Goal: Task Accomplishment & Management: Manage account settings

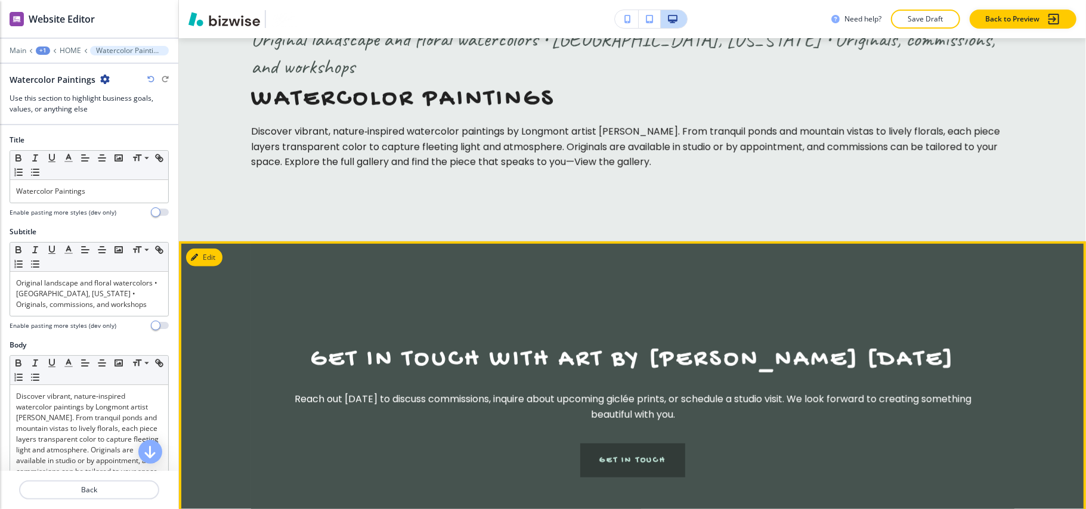
scroll to position [7073, 0]
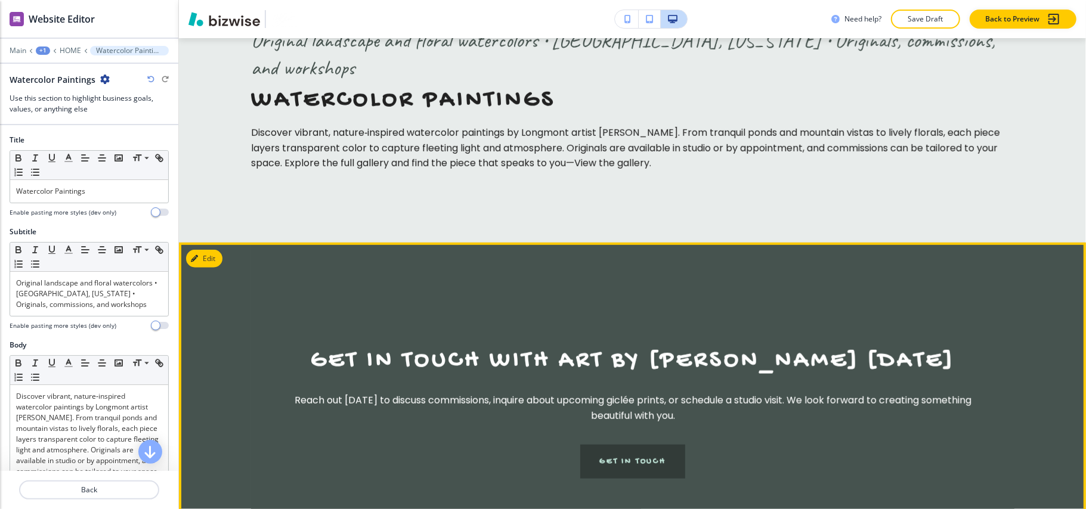
click at [208, 243] on section "Get in Touch with Art By [PERSON_NAME] [DATE] Reach out [DATE] to discuss commi…" at bounding box center [632, 413] width 907 height 340
click at [212, 250] on button "Edit This Section" at bounding box center [226, 259] width 81 height 18
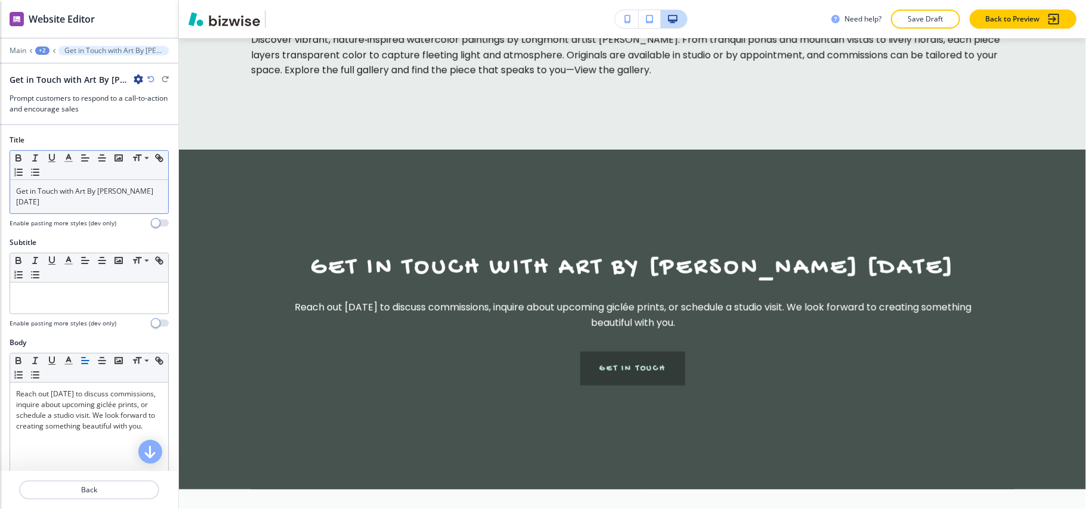
scroll to position [7174, 0]
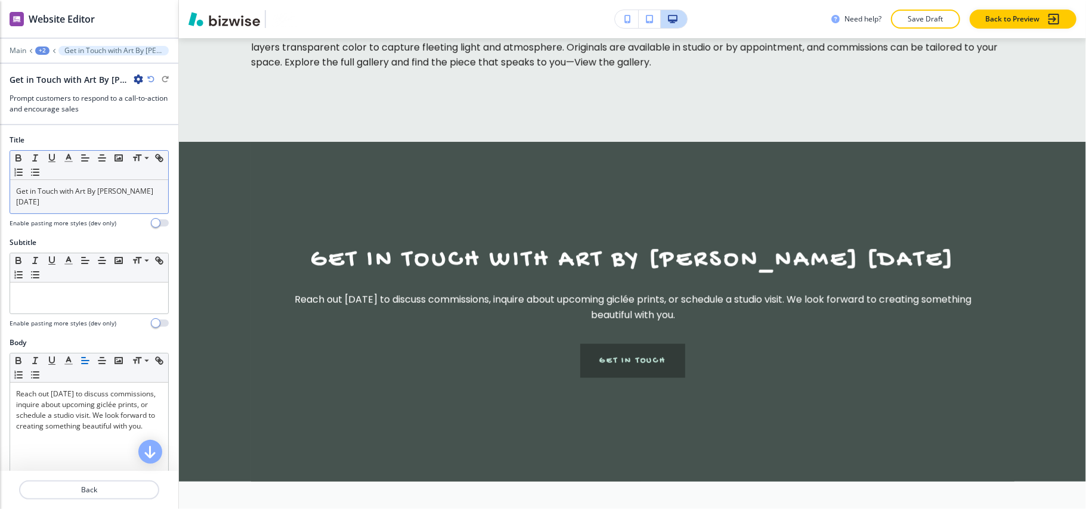
click at [113, 187] on p "Get in Touch with Art By [PERSON_NAME] [DATE]" at bounding box center [89, 196] width 146 height 21
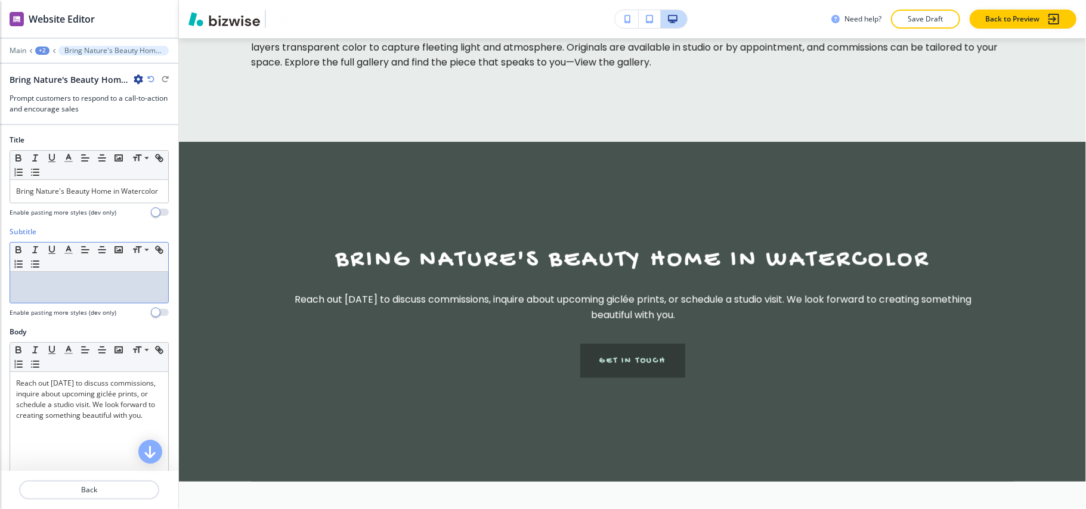
drag, startPoint x: 117, startPoint y: 289, endPoint x: 86, endPoint y: 296, distance: 31.7
click at [86, 289] on p at bounding box center [89, 283] width 146 height 11
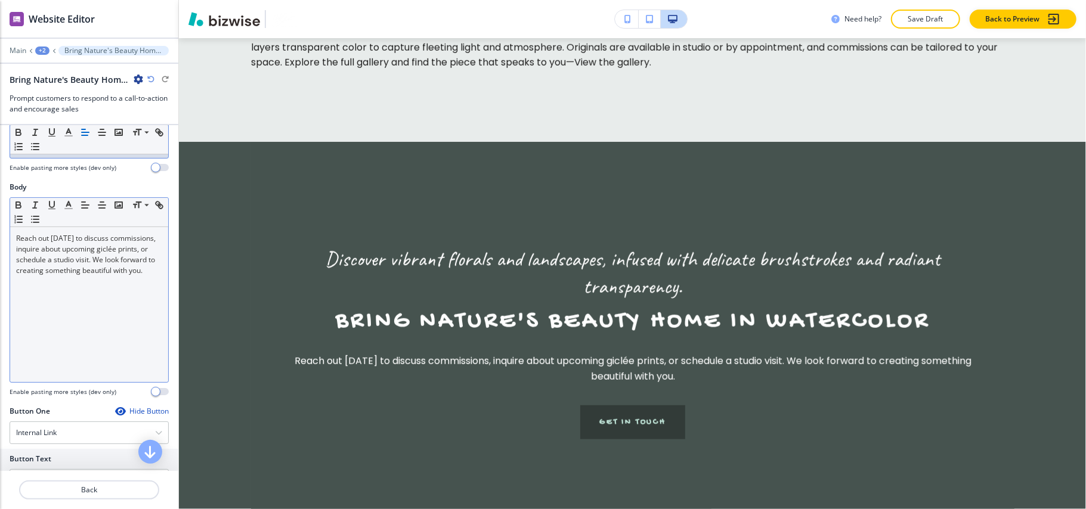
scroll to position [159, 0]
click at [82, 309] on div "Reach out [DATE] to discuss commissions, inquire about upcoming giclée prints, …" at bounding box center [89, 304] width 158 height 155
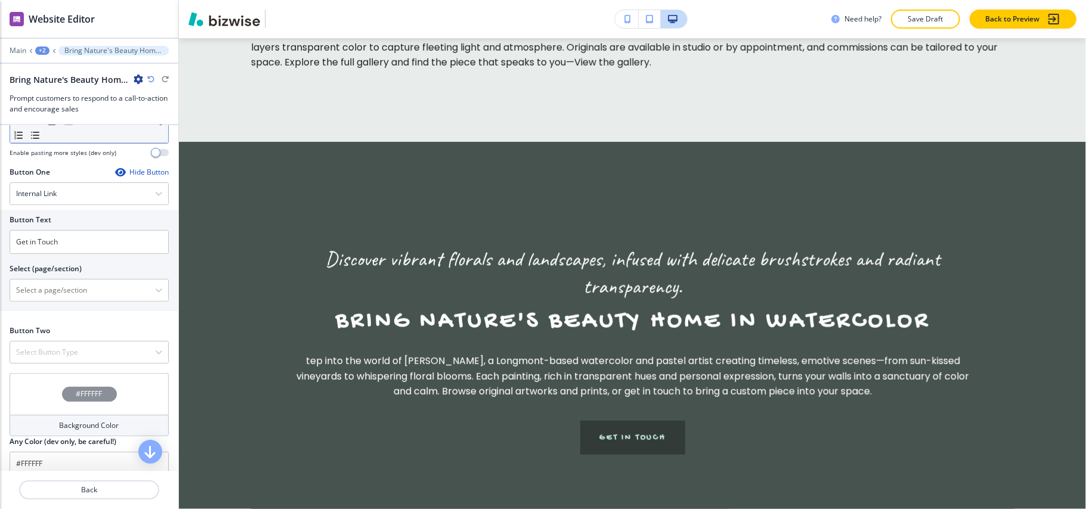
scroll to position [556, 0]
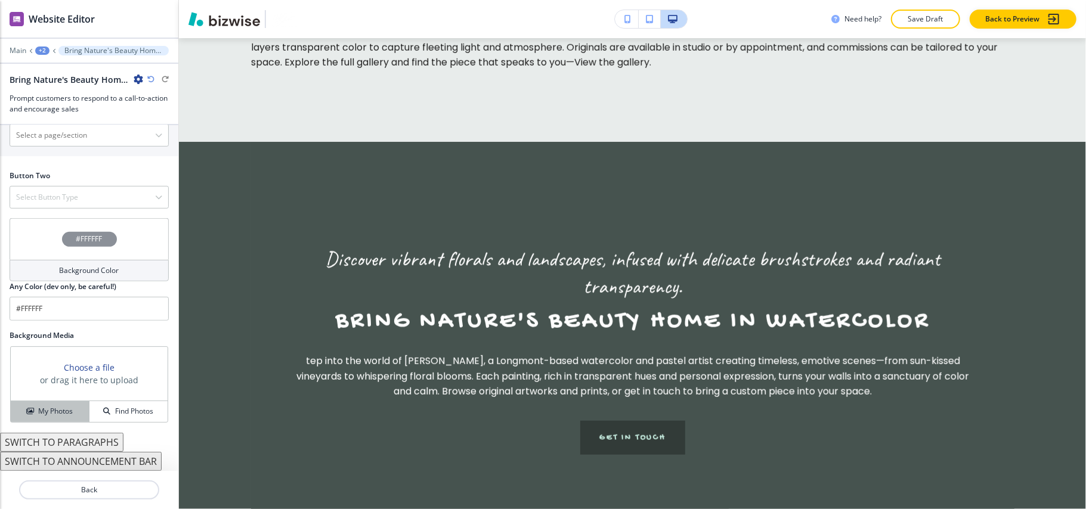
click at [44, 417] on h4 "My Photos" at bounding box center [55, 411] width 35 height 11
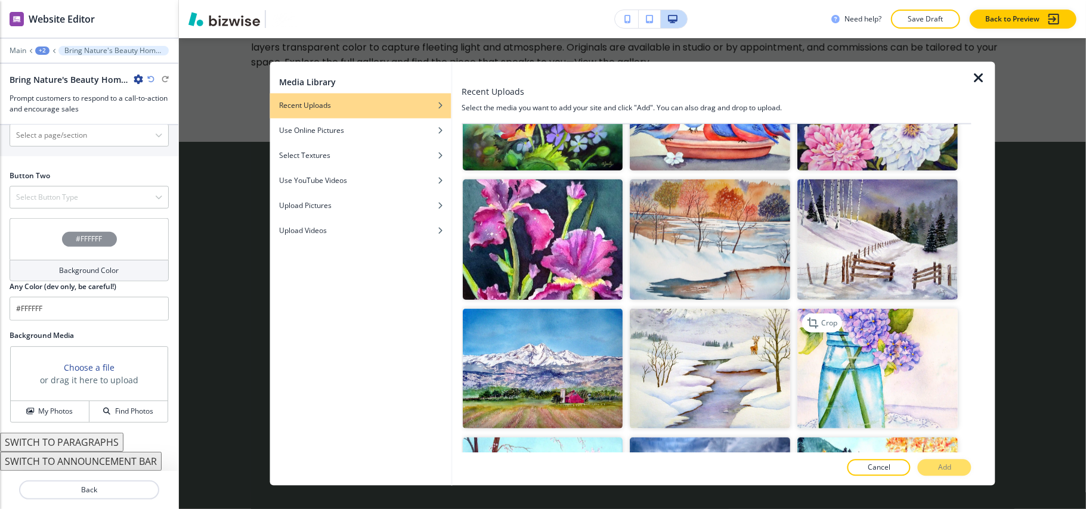
scroll to position [477, 0]
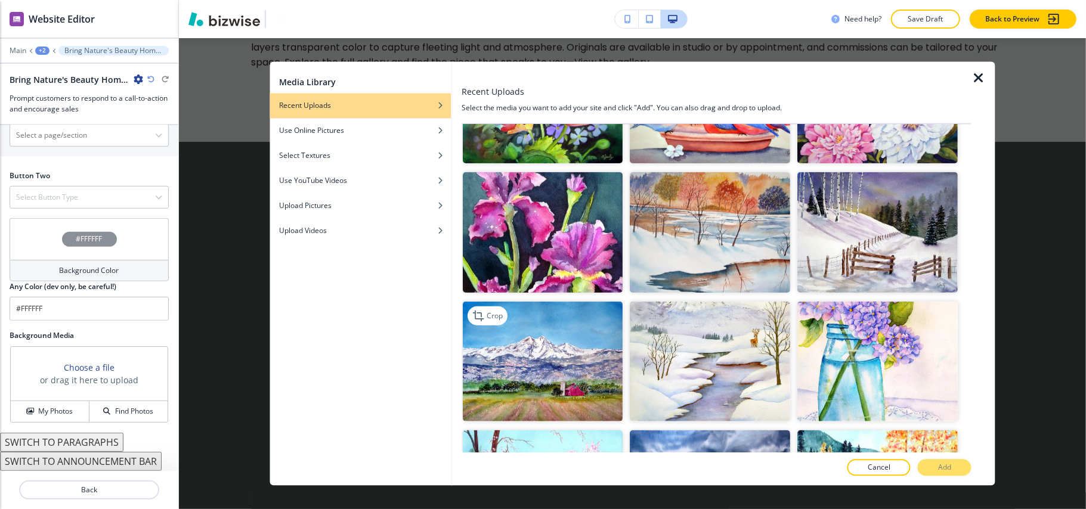
click at [533, 346] on img "button" at bounding box center [543, 361] width 160 height 120
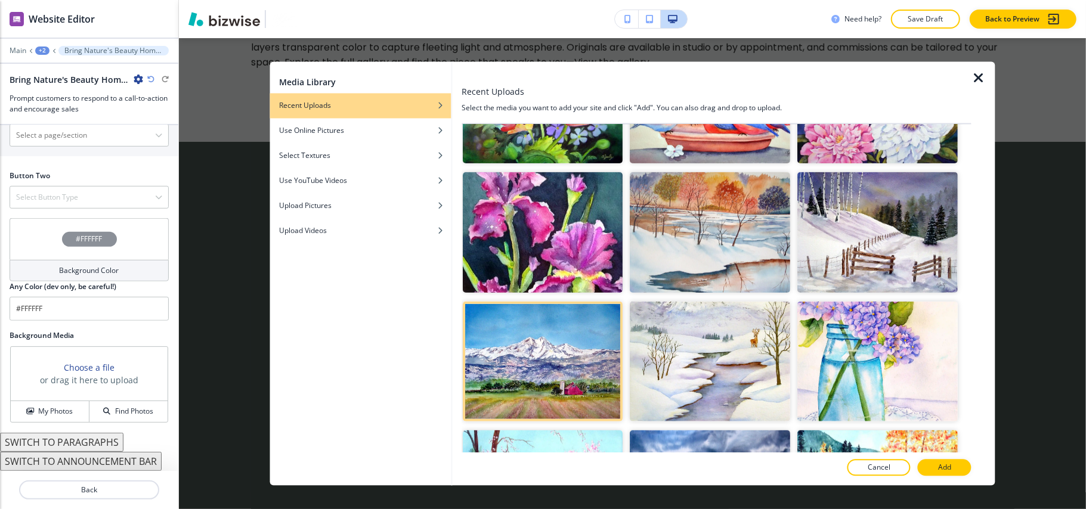
scroll to position [716, 0]
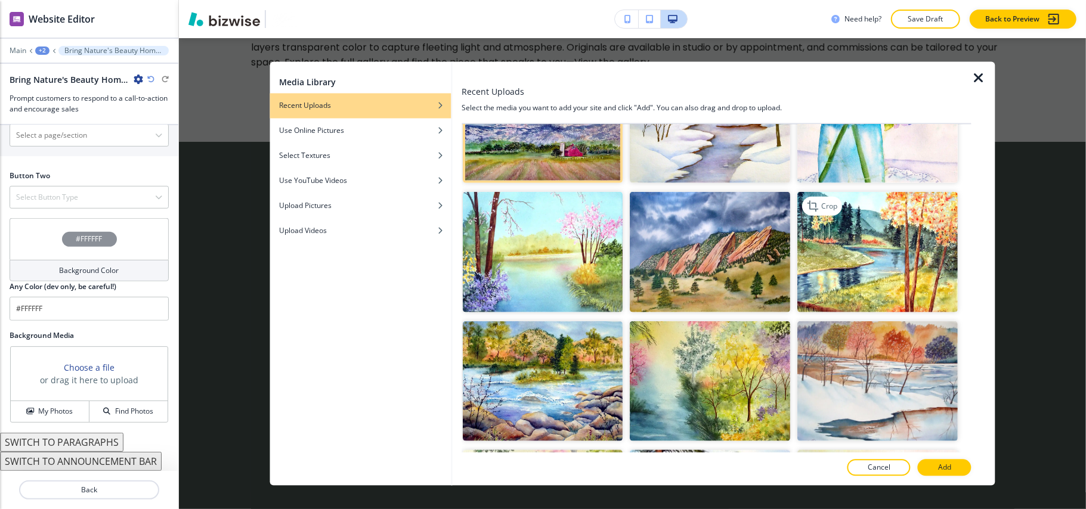
click at [888, 267] on img "button" at bounding box center [878, 252] width 160 height 120
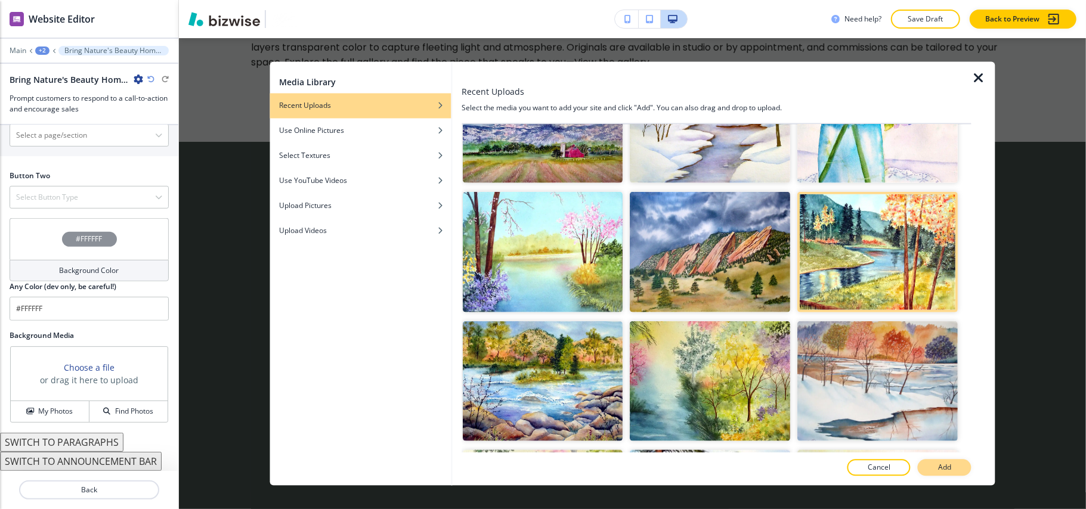
click at [936, 465] on button "Add" at bounding box center [945, 468] width 54 height 17
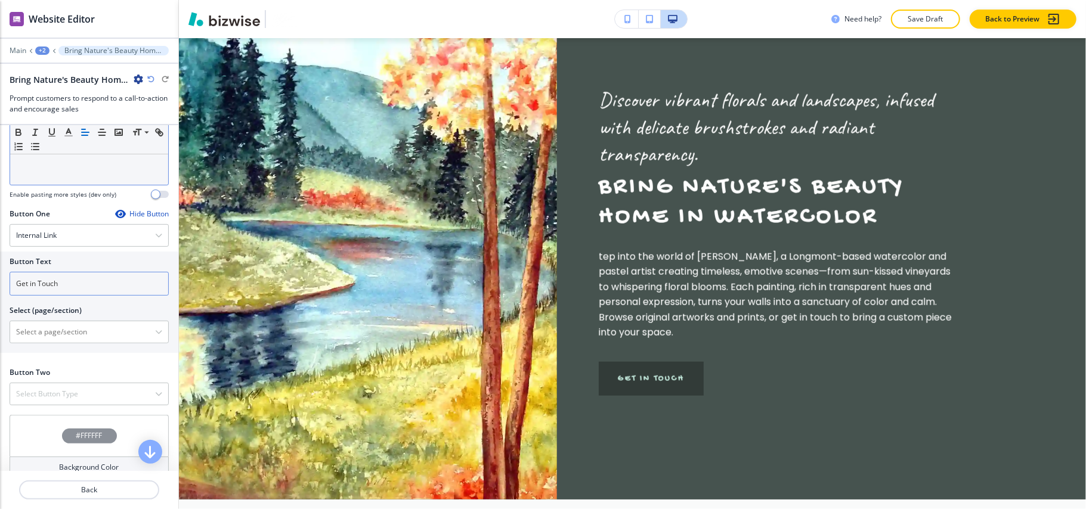
scroll to position [329, 0]
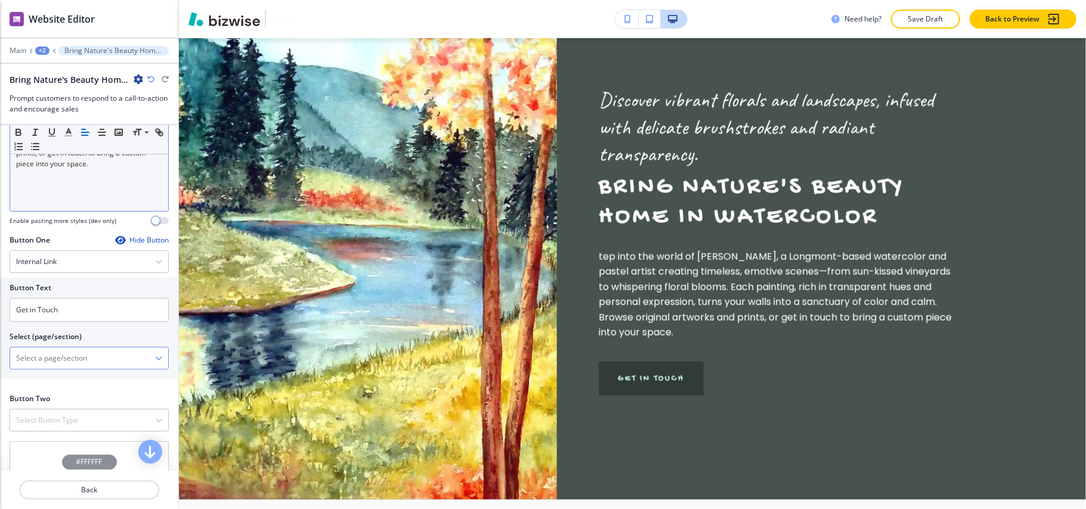
click at [61, 369] on \(page\/section\) "Manual Input" at bounding box center [82, 358] width 145 height 20
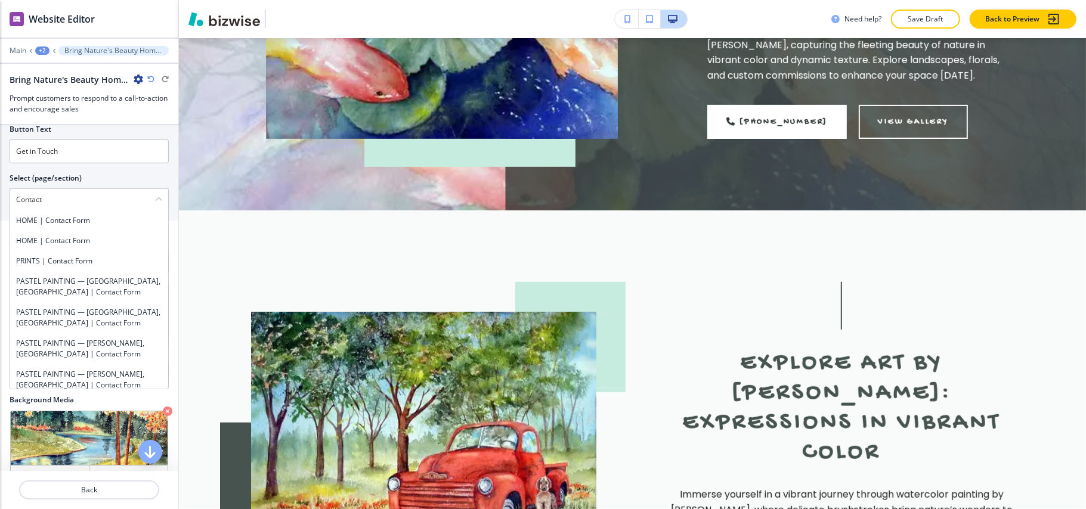
scroll to position [111, 0]
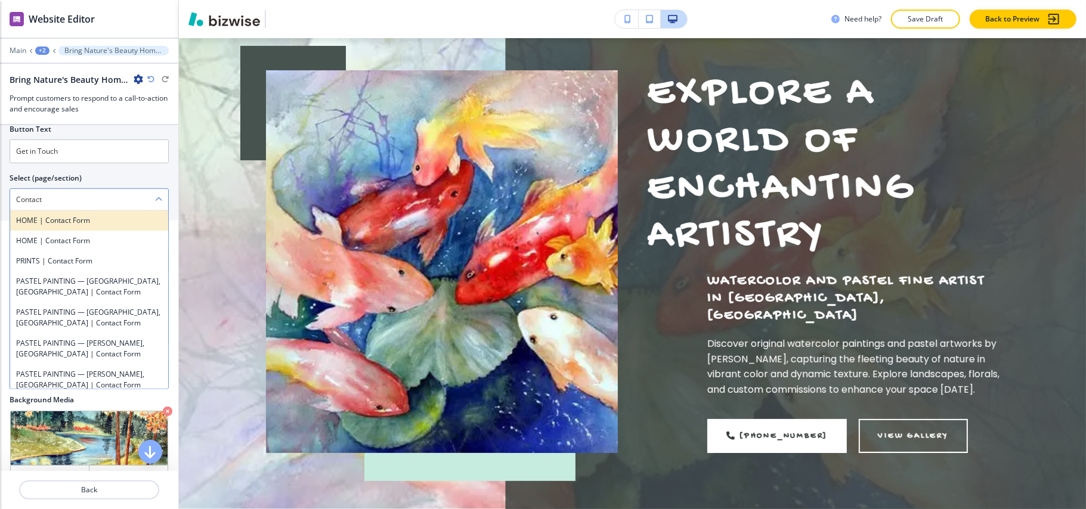
click at [87, 226] on h4 "HOME | Contact Form" at bounding box center [89, 220] width 146 height 11
type \(page\/section\) "HOME | Contact Form"
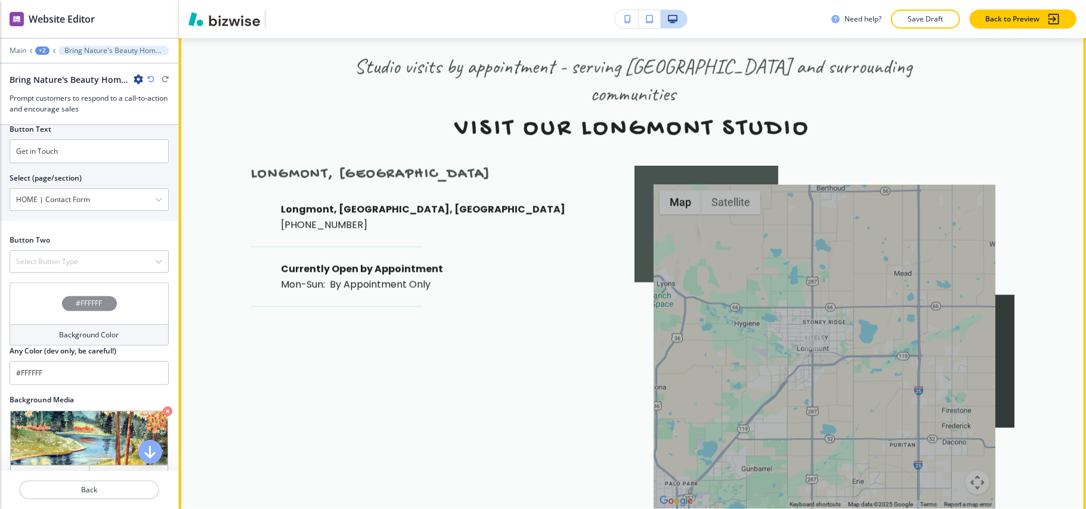
scroll to position [7692, 0]
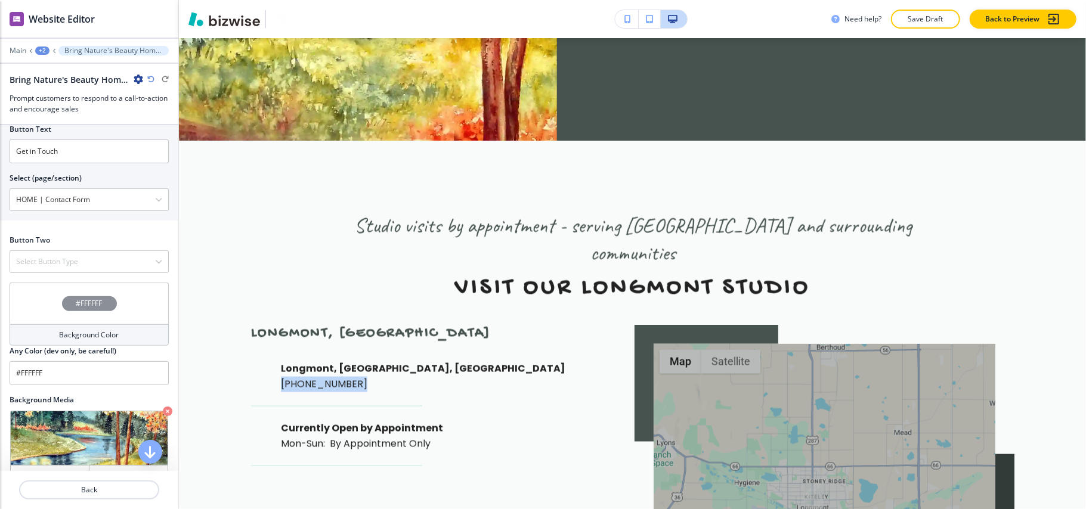
drag, startPoint x: 265, startPoint y: 252, endPoint x: 358, endPoint y: 250, distance: 93.0
click at [358, 361] on div "Longmont, [GEOGRAPHIC_DATA], [GEOGRAPHIC_DATA] [PHONE_NUMBER]" at bounding box center [422, 376] width 342 height 30
copy p "[PHONE_NUMBER]"
click at [51, 267] on h4 "Select Button Type" at bounding box center [47, 261] width 62 height 11
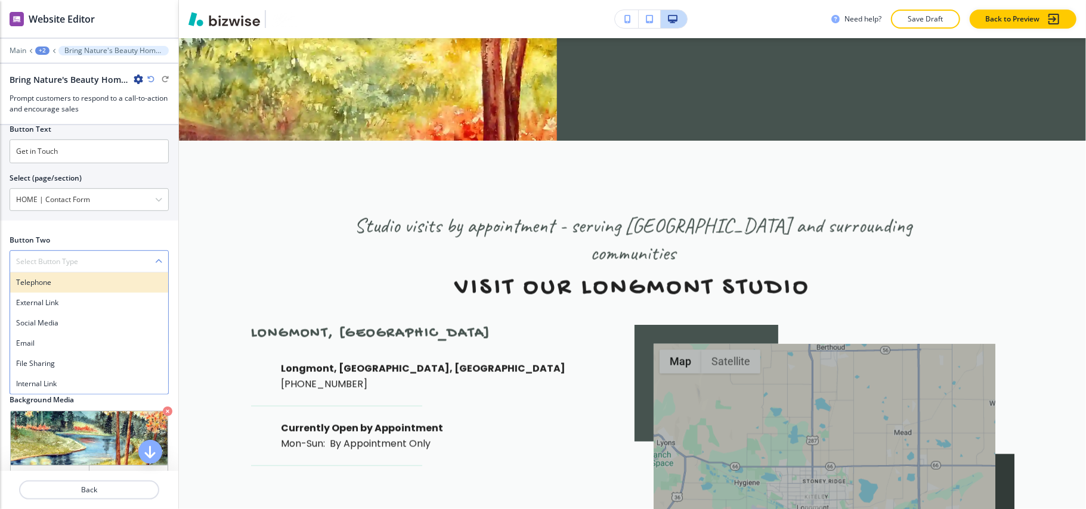
click at [48, 288] on h4 "Telephone" at bounding box center [89, 282] width 146 height 11
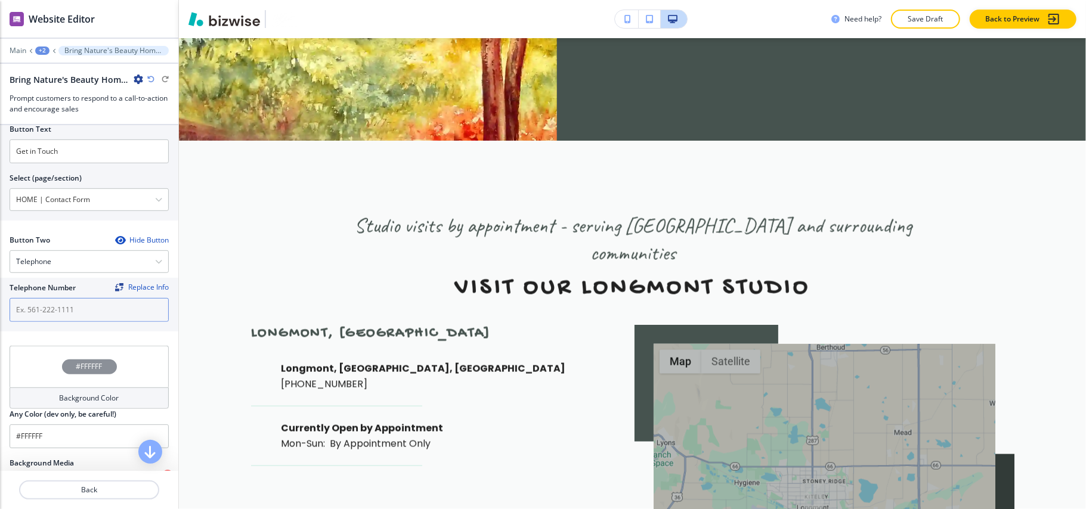
click at [42, 322] on input "text" at bounding box center [89, 310] width 159 height 24
paste input "[PHONE_NUMBER]"
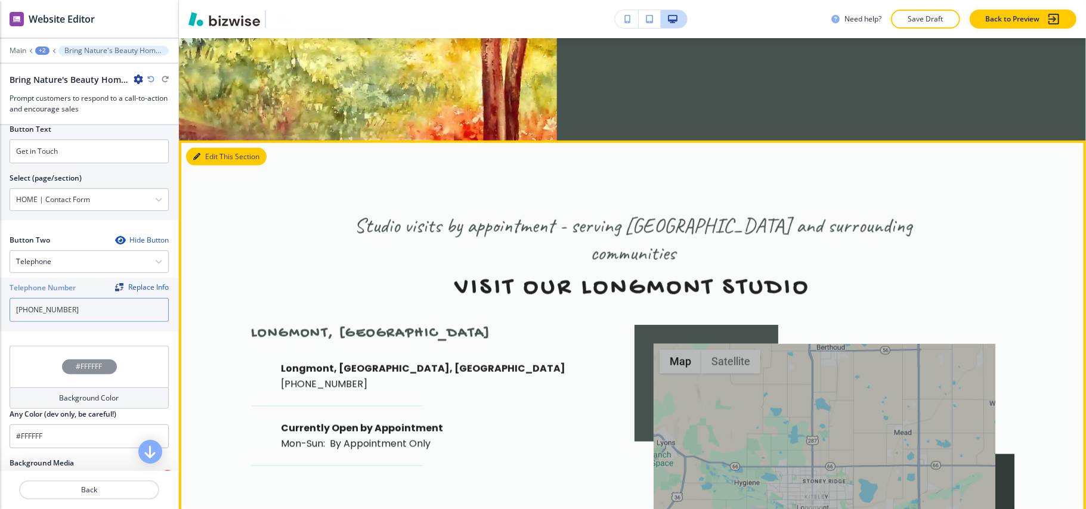
type input "[PHONE_NUMBER]"
click at [210, 148] on button "Edit This Section" at bounding box center [226, 157] width 81 height 18
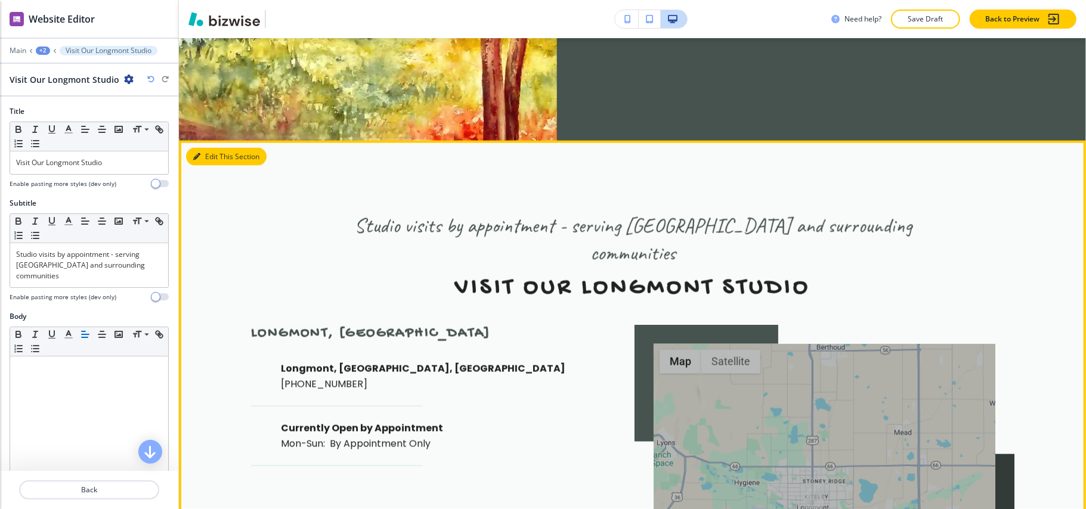
scroll to position [7691, 0]
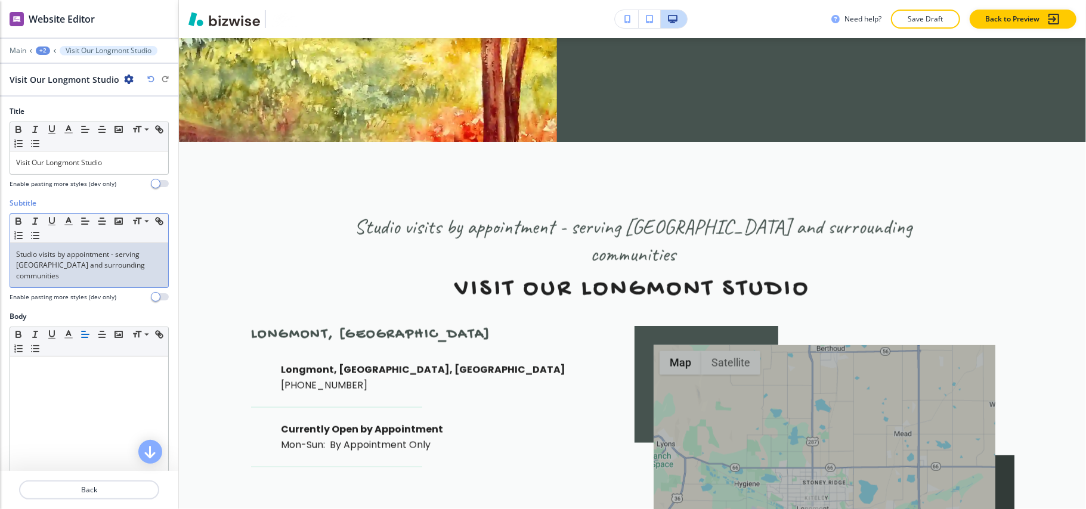
click at [57, 278] on p "Studio visits by appointment - serving [GEOGRAPHIC_DATA] and surrounding commun…" at bounding box center [89, 265] width 146 height 32
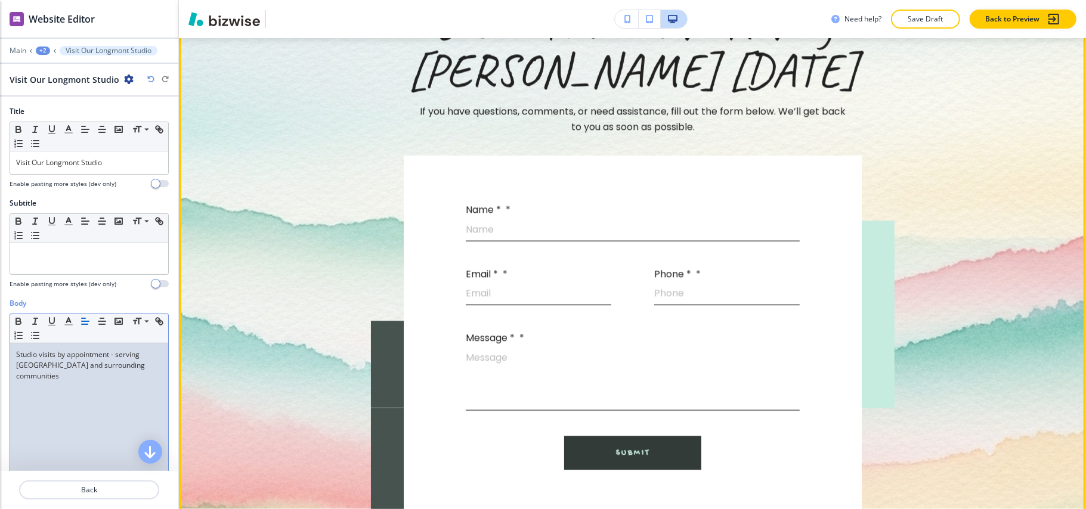
scroll to position [8248, 0]
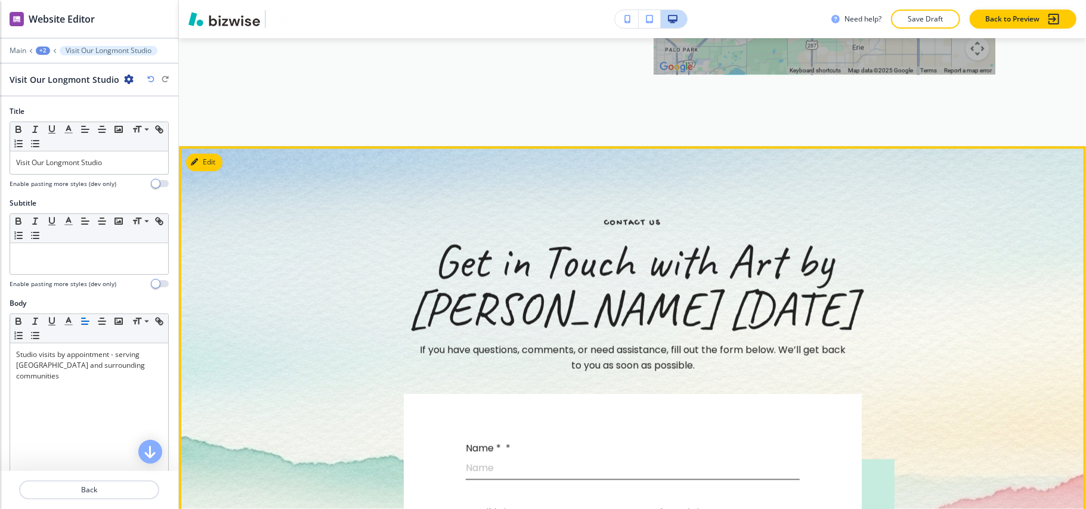
click at [206, 146] on img at bounding box center [632, 502] width 907 height 713
click at [206, 153] on button "Edit This Section" at bounding box center [226, 162] width 81 height 18
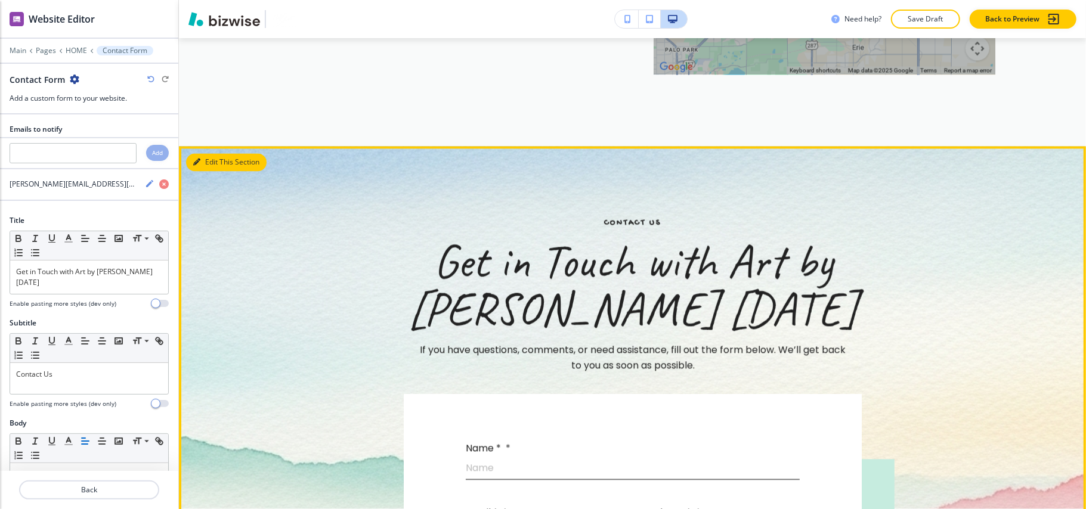
scroll to position [8246, 0]
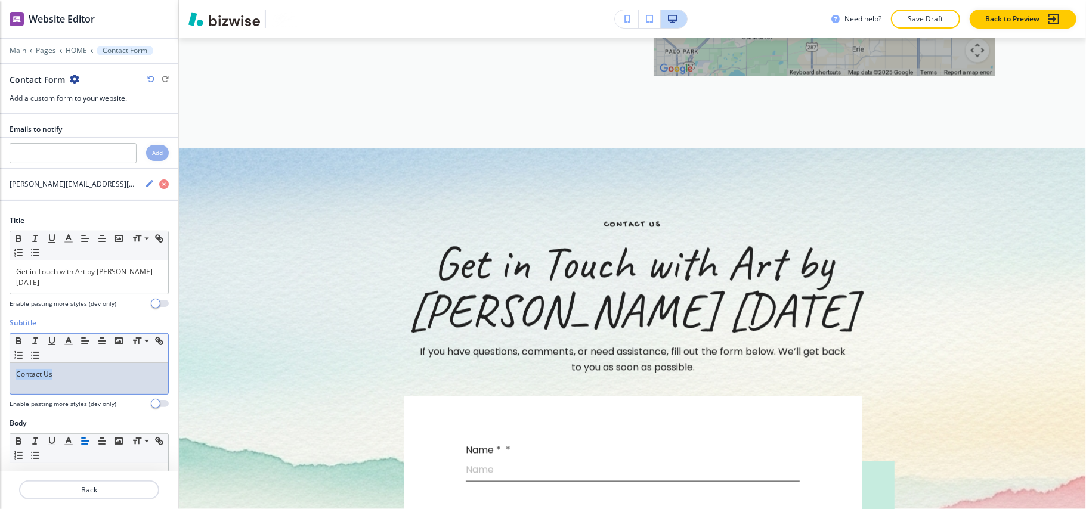
drag, startPoint x: 91, startPoint y: 364, endPoint x: 0, endPoint y: 365, distance: 90.7
click at [0, 365] on div "Subtitle Small Normal Large Huge Contact Us Enable pasting more styles (dev onl…" at bounding box center [89, 368] width 178 height 100
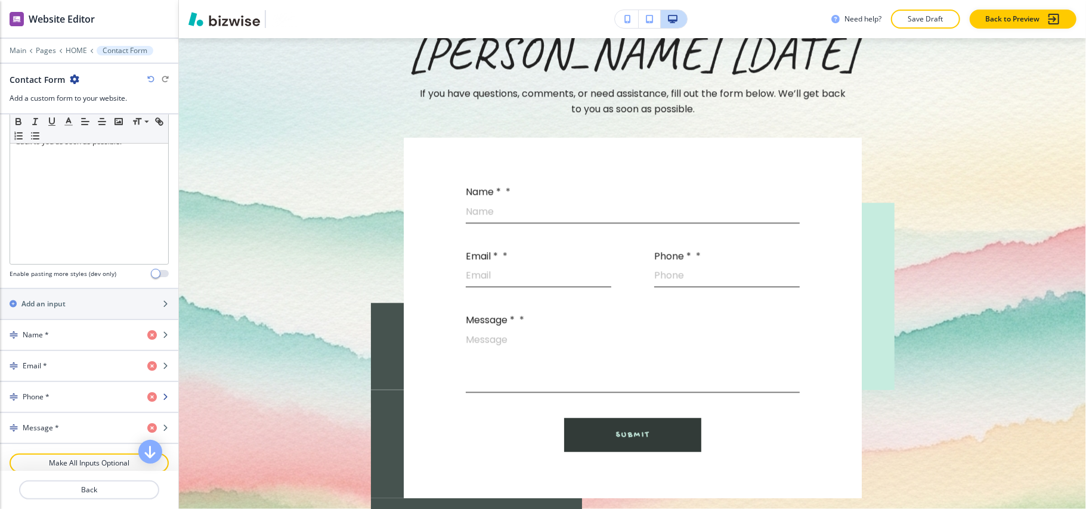
scroll to position [477, 0]
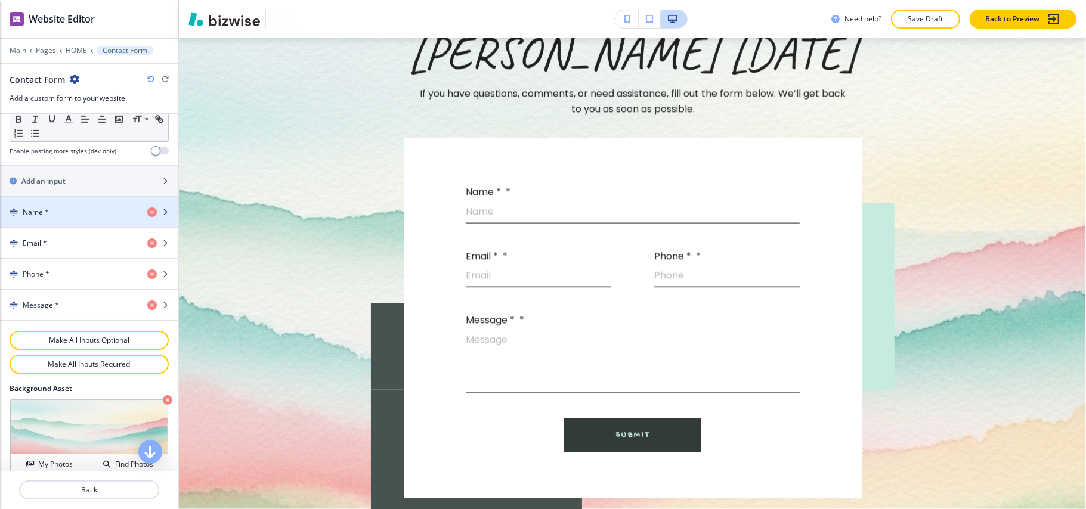
click at [48, 207] on div "Name *" at bounding box center [69, 212] width 138 height 11
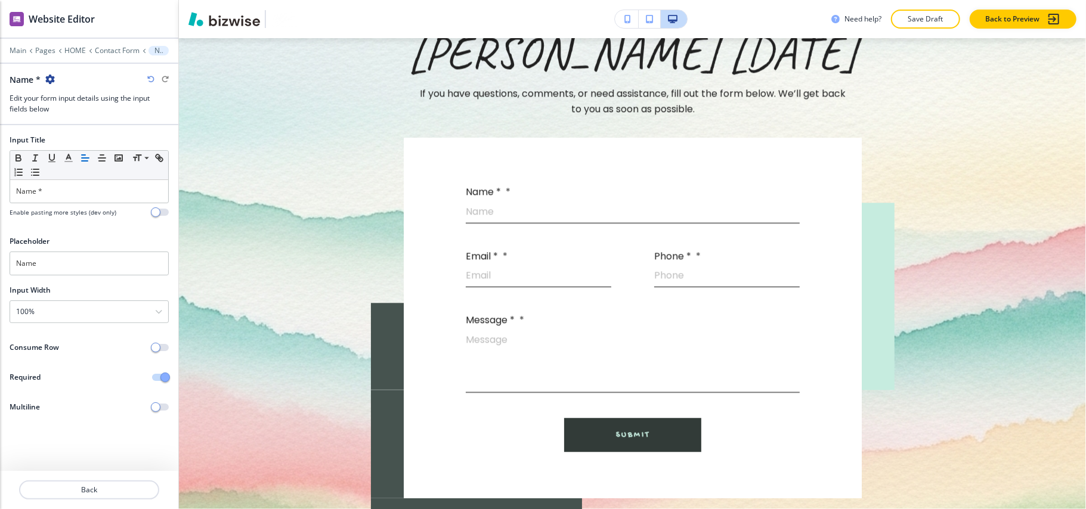
scroll to position [8474, 0]
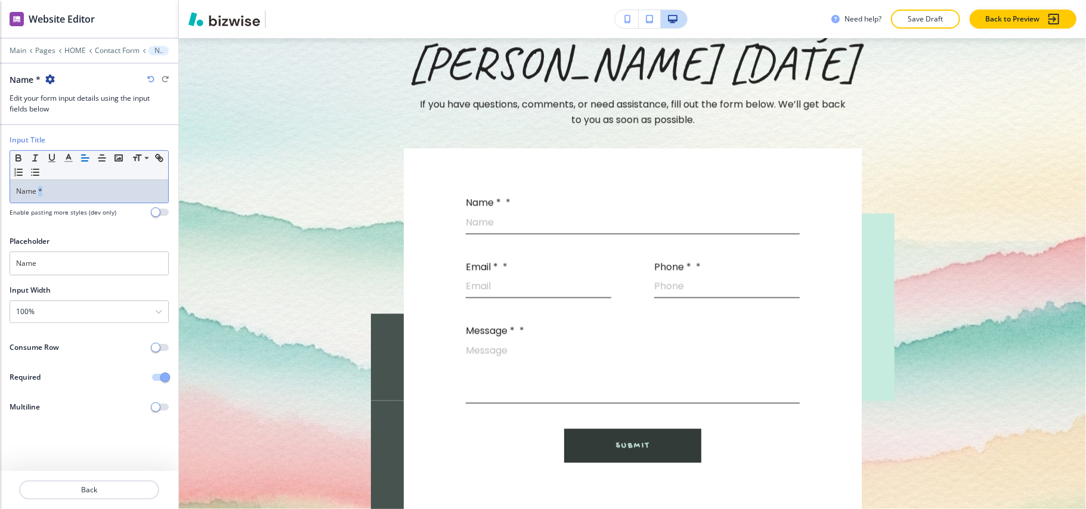
drag, startPoint x: 55, startPoint y: 194, endPoint x: 37, endPoint y: 194, distance: 17.9
click at [37, 194] on p "Name *" at bounding box center [89, 191] width 146 height 11
click at [94, 485] on button "Back" at bounding box center [89, 490] width 140 height 19
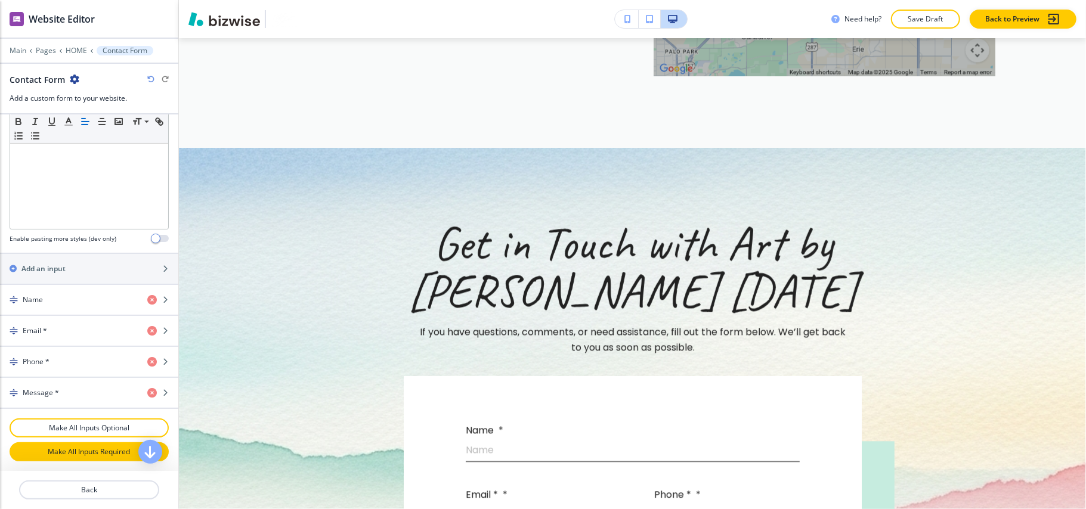
scroll to position [477, 0]
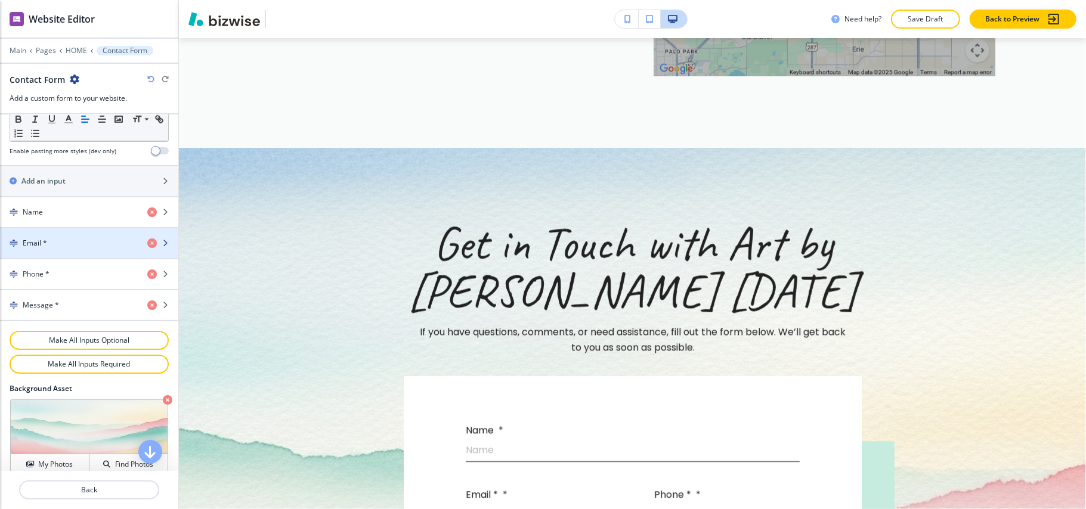
click at [44, 238] on h4 "Email *" at bounding box center [35, 243] width 24 height 11
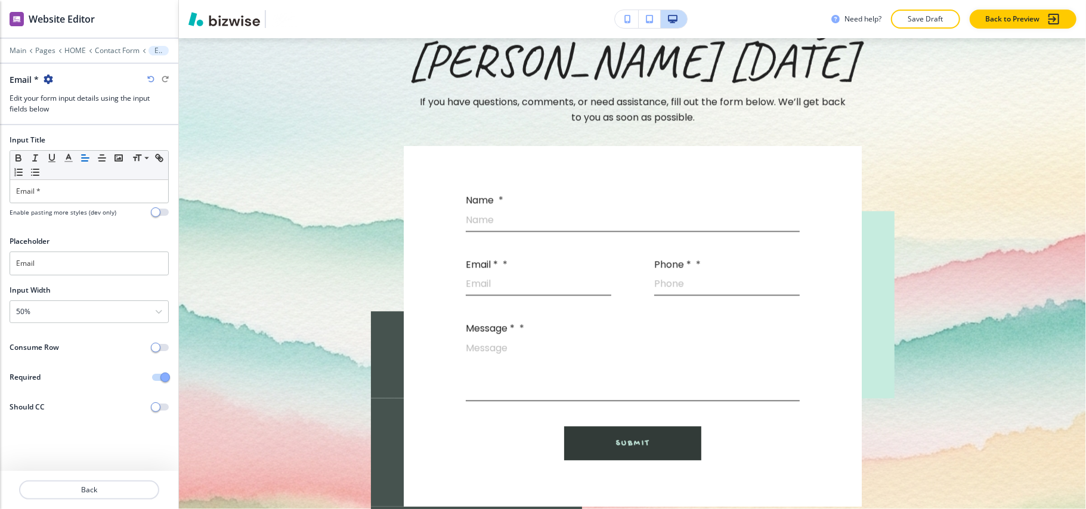
scroll to position [8538, 0]
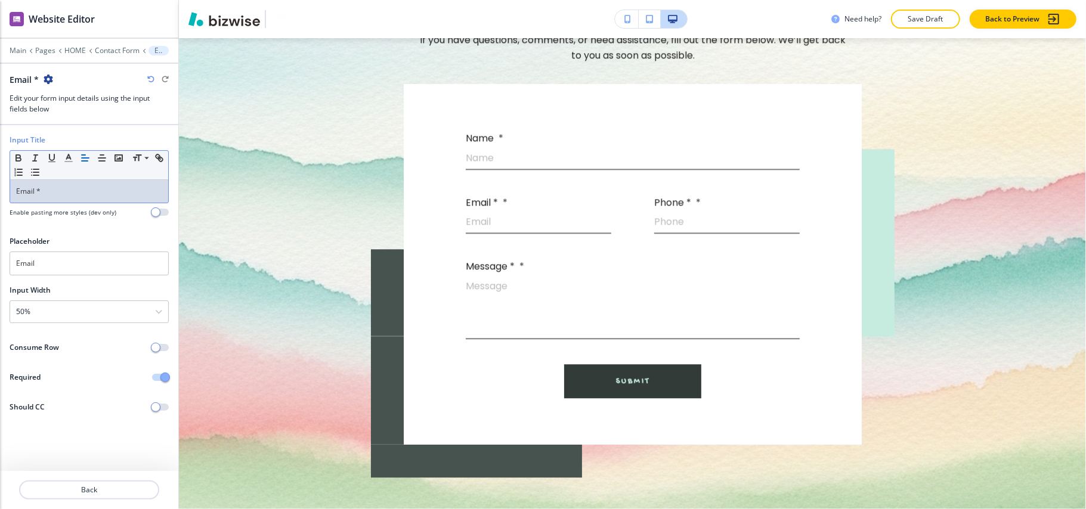
click at [63, 196] on p "Email *" at bounding box center [89, 191] width 146 height 11
click at [86, 490] on p "Back" at bounding box center [89, 490] width 138 height 11
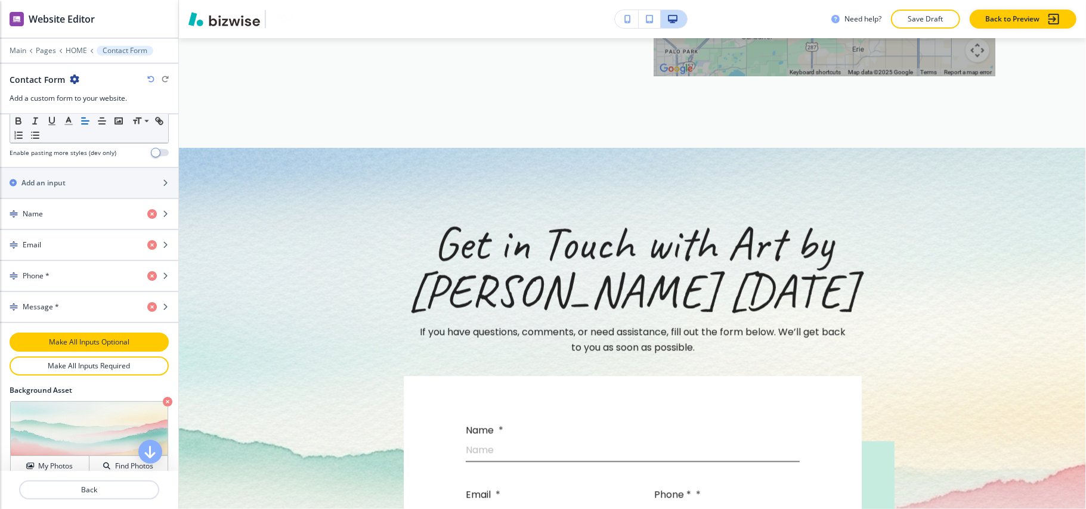
scroll to position [477, 0]
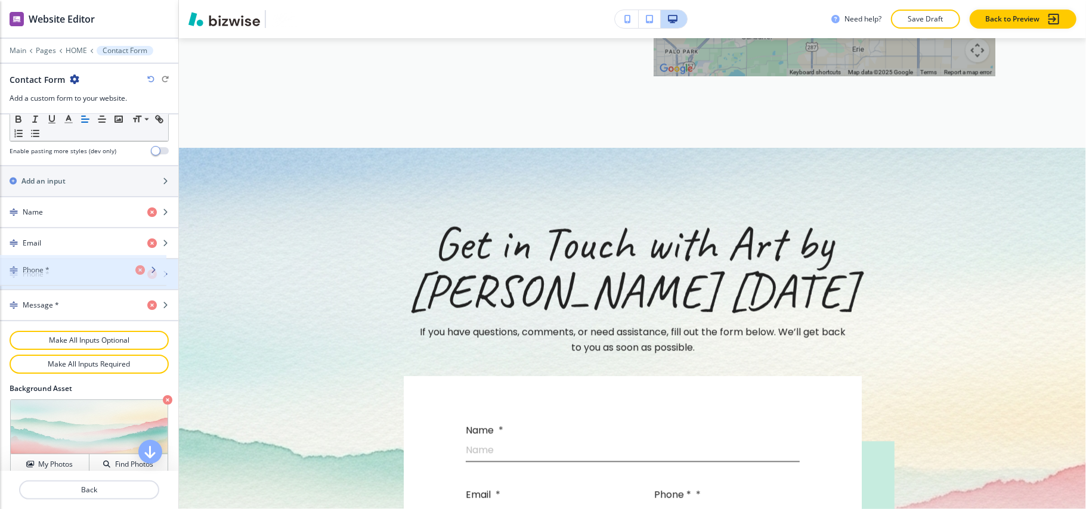
click at [32, 269] on h4 "Phone *" at bounding box center [36, 274] width 27 height 11
click at [44, 270] on h4 "Phone *" at bounding box center [36, 274] width 27 height 11
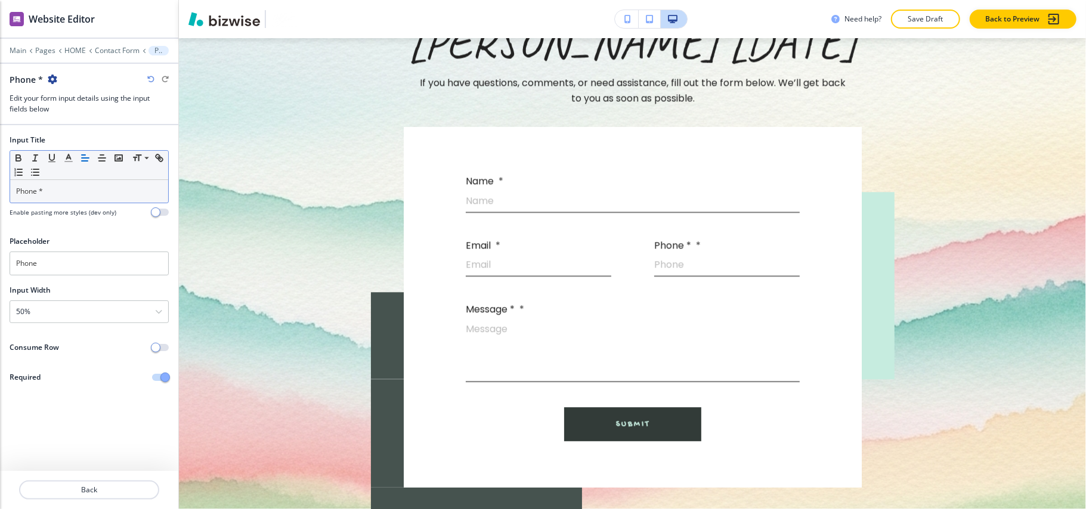
scroll to position [8538, 0]
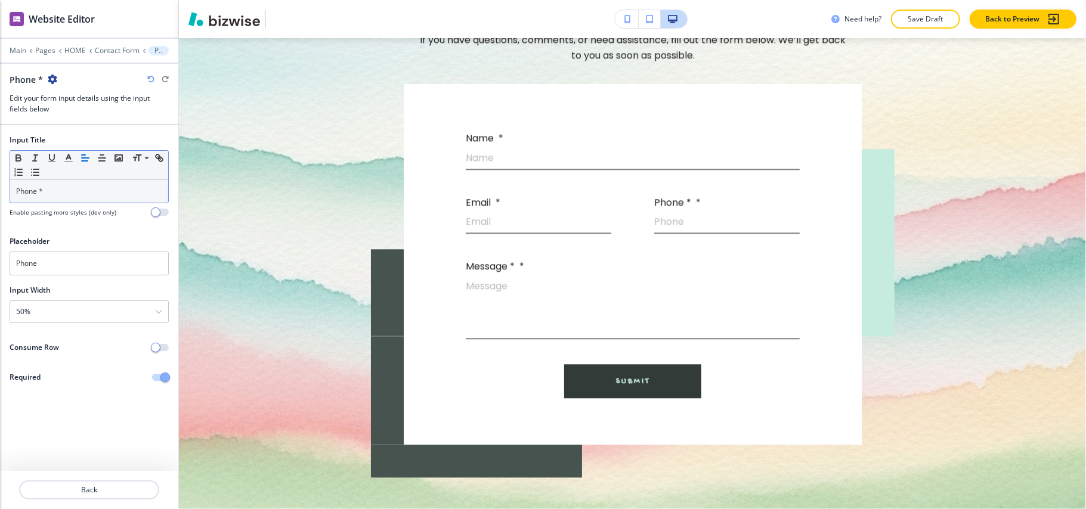
click at [74, 197] on p "Phone *" at bounding box center [89, 191] width 146 height 11
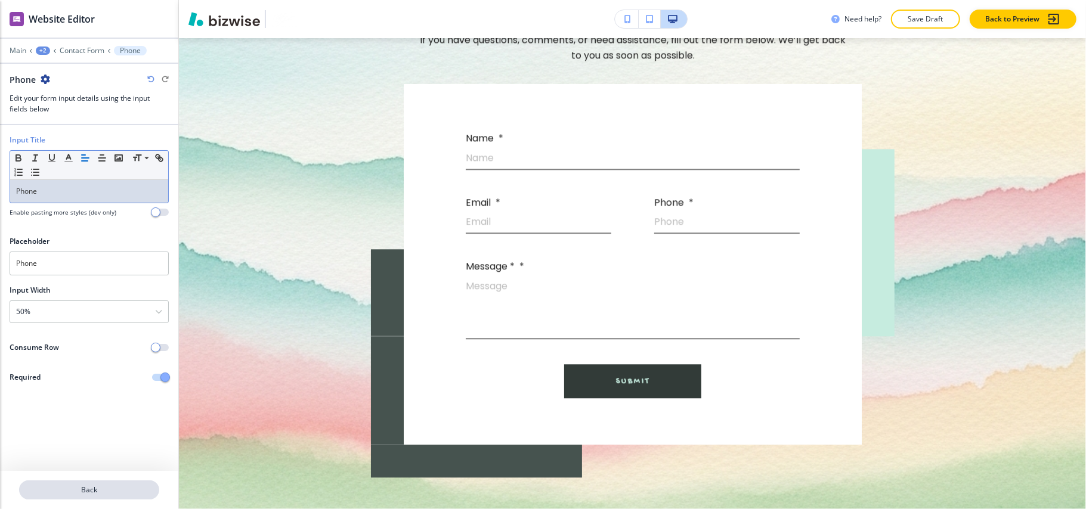
click at [89, 485] on p "Back" at bounding box center [89, 490] width 138 height 11
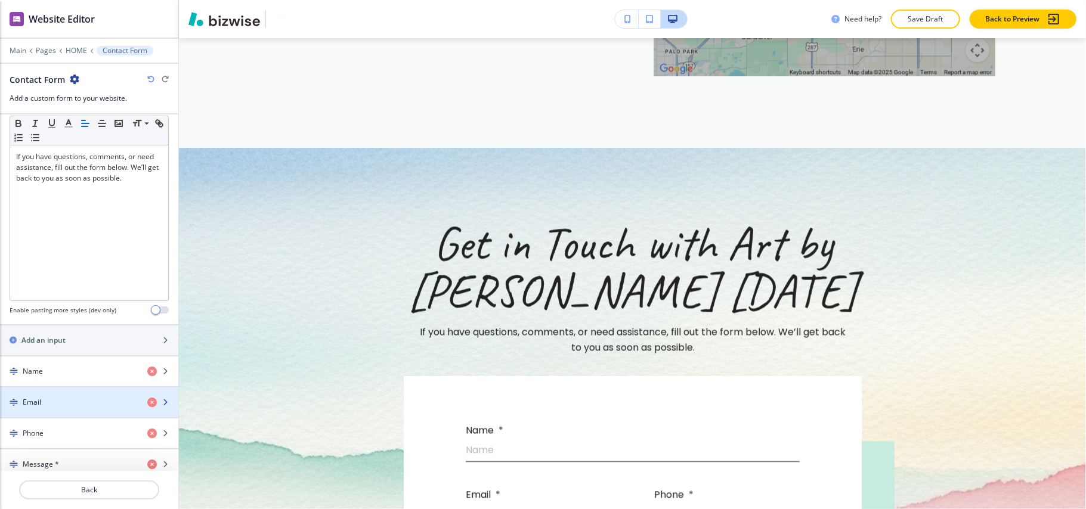
scroll to position [477, 0]
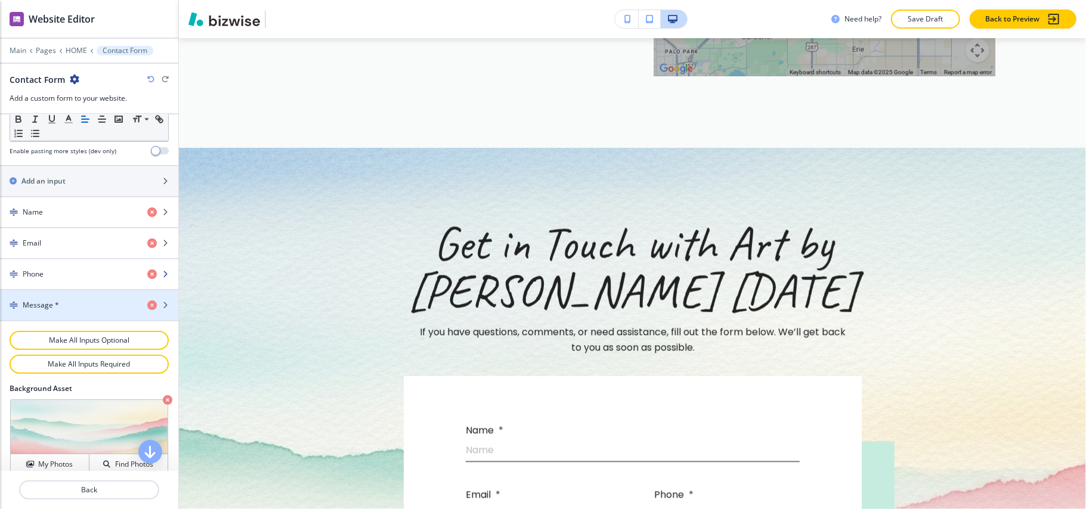
click at [58, 282] on div "button" at bounding box center [89, 285] width 178 height 10
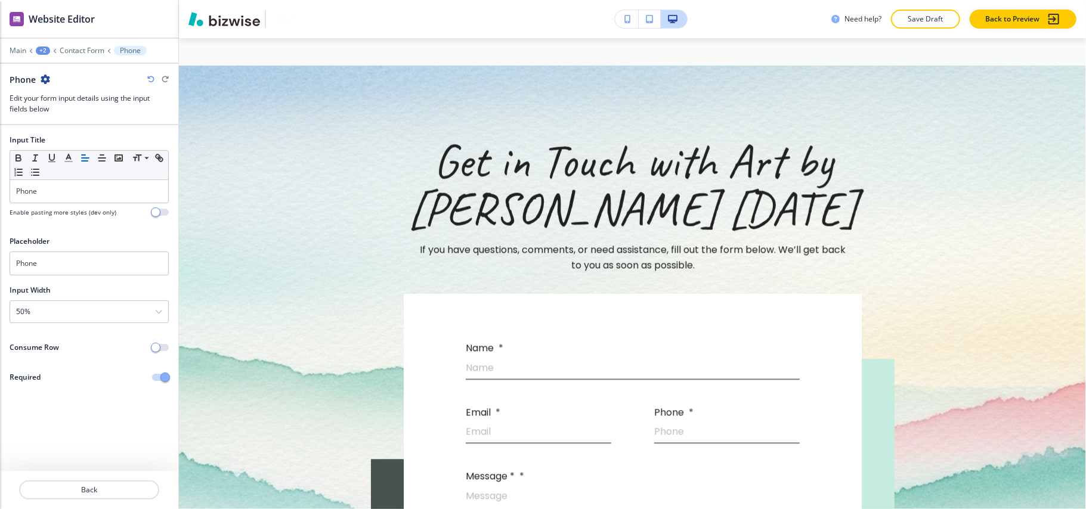
scroll to position [8538, 0]
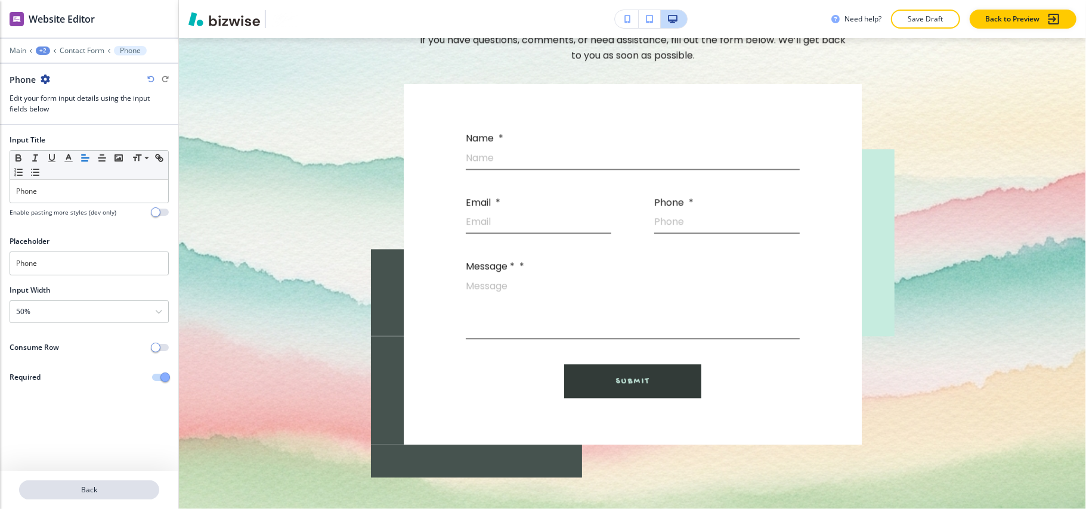
click at [83, 494] on p "Back" at bounding box center [89, 490] width 138 height 11
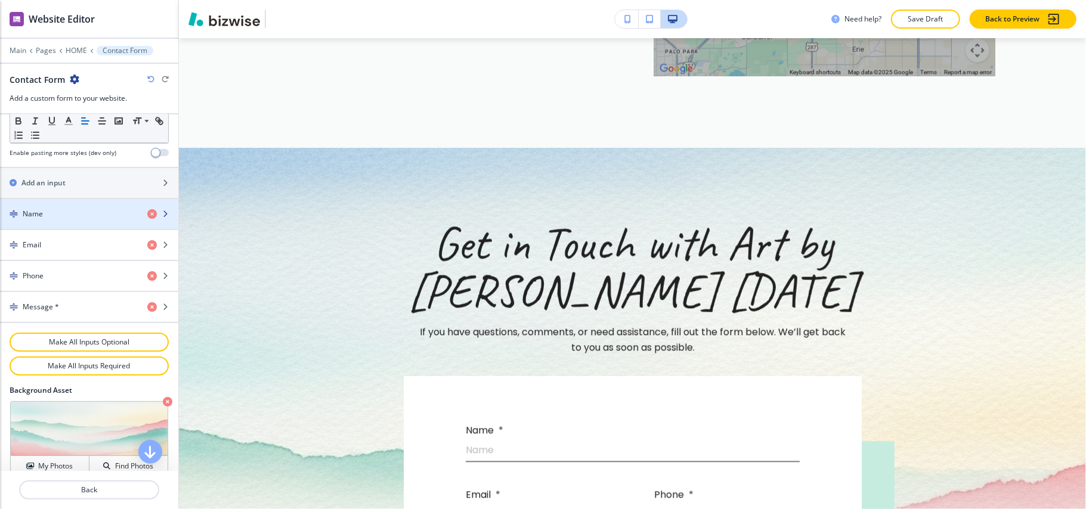
scroll to position [477, 0]
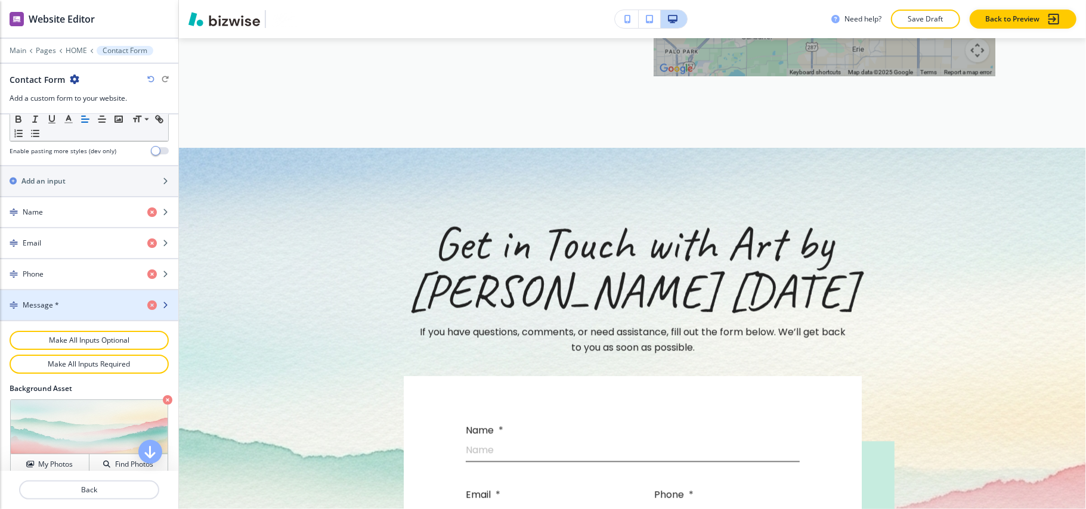
click at [70, 311] on div "button" at bounding box center [89, 316] width 178 height 10
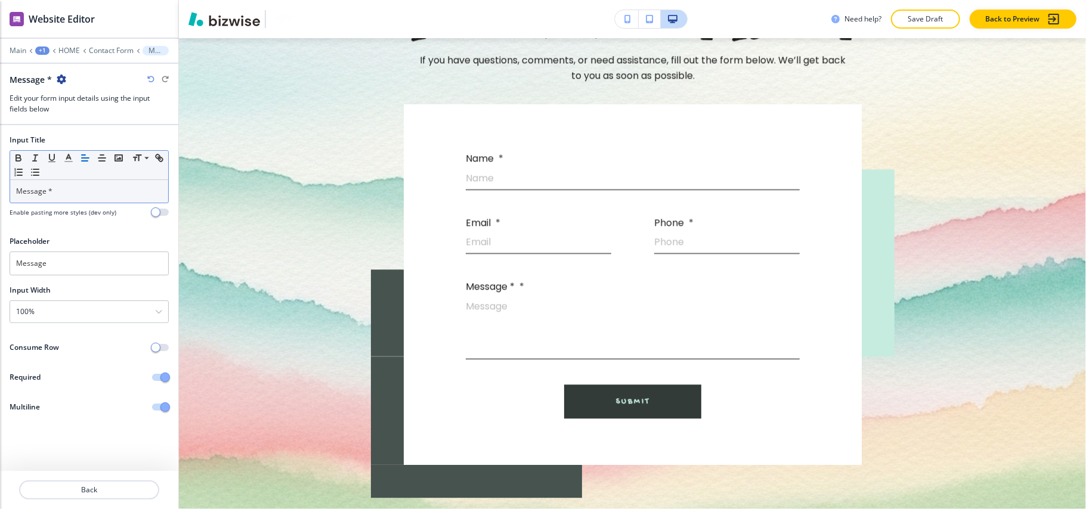
scroll to position [8603, 0]
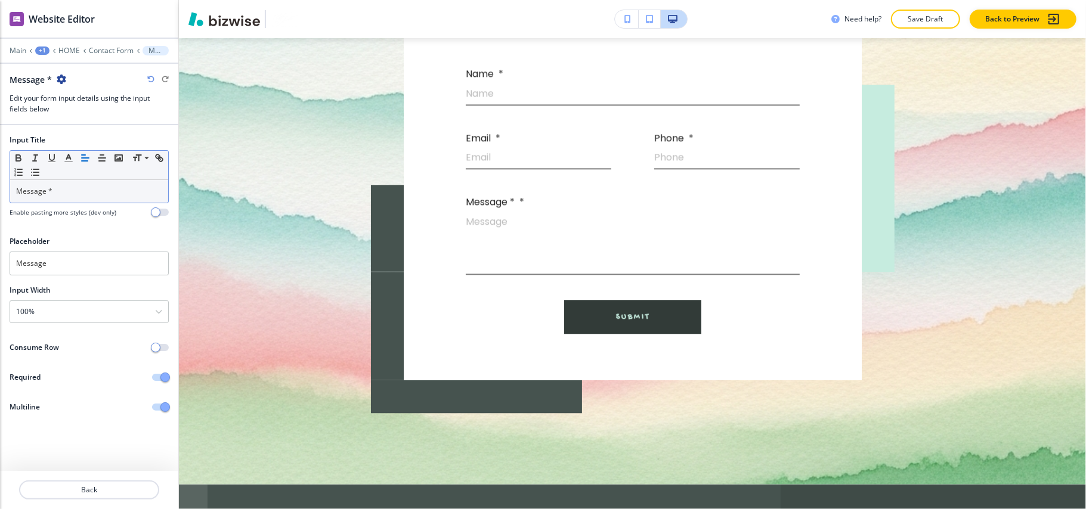
click at [74, 199] on div "Message *" at bounding box center [89, 191] width 158 height 23
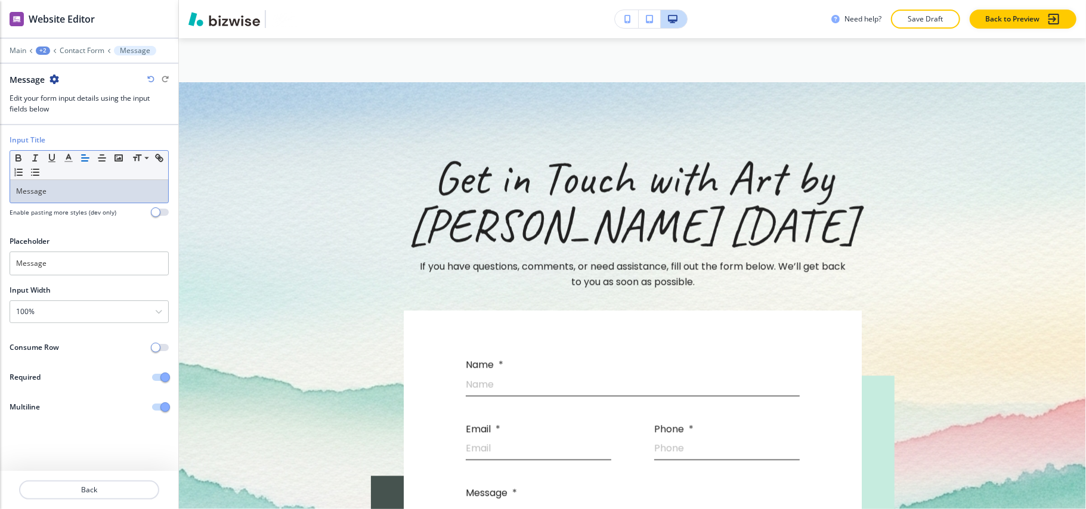
scroll to position [8284, 0]
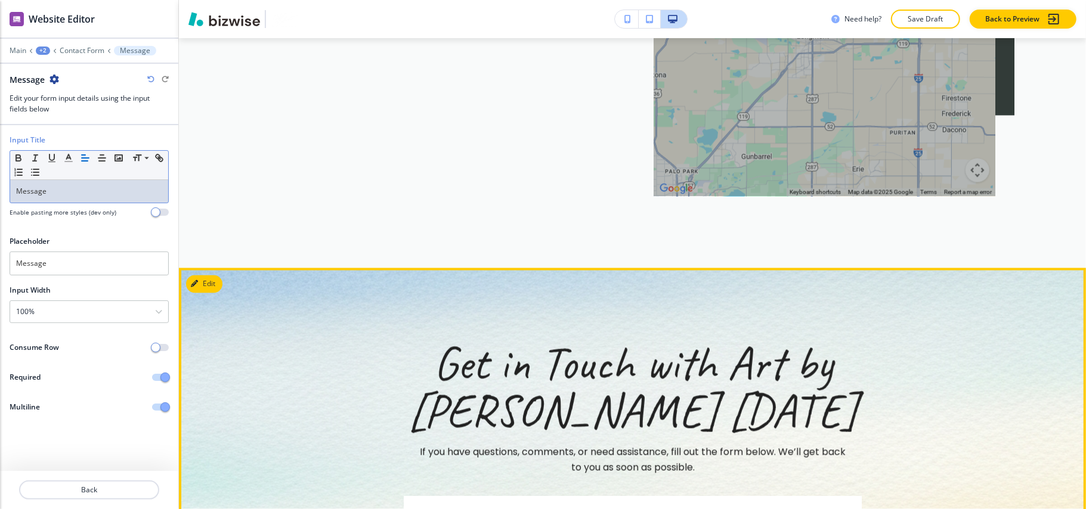
click at [206, 276] on button "Edit" at bounding box center [204, 285] width 36 height 18
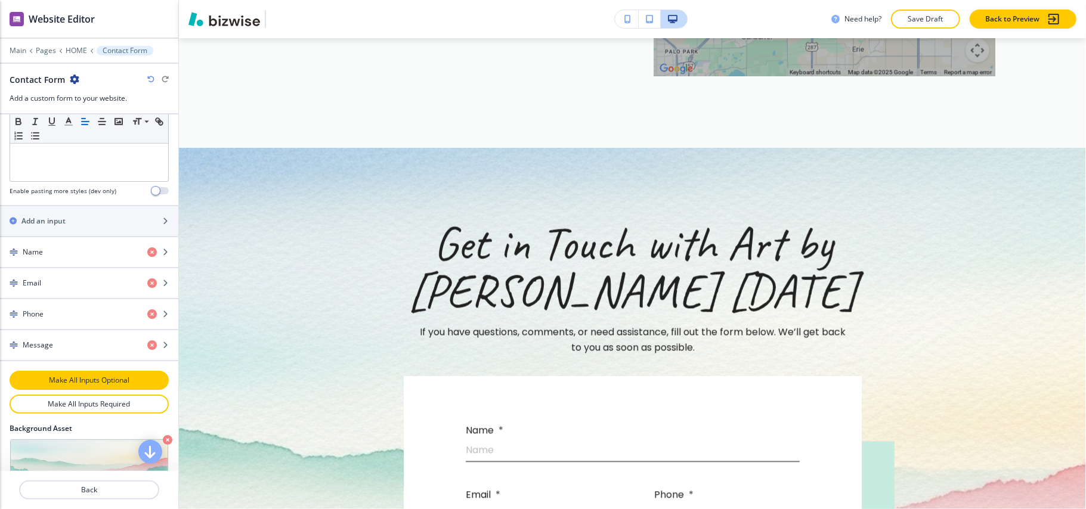
scroll to position [600, 0]
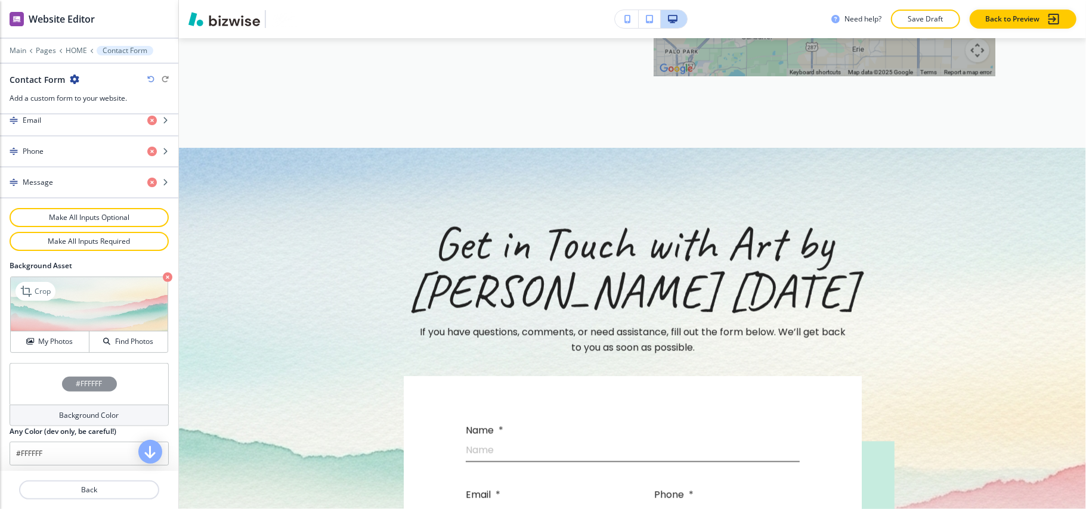
click at [163, 273] on icon "button" at bounding box center [168, 278] width 10 height 10
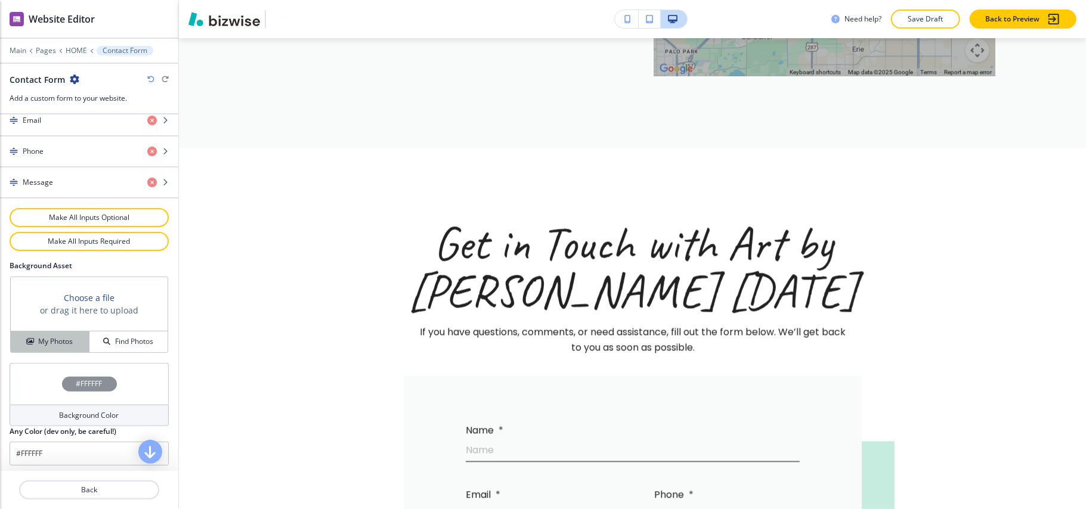
click at [46, 344] on button "My Photos" at bounding box center [50, 342] width 79 height 21
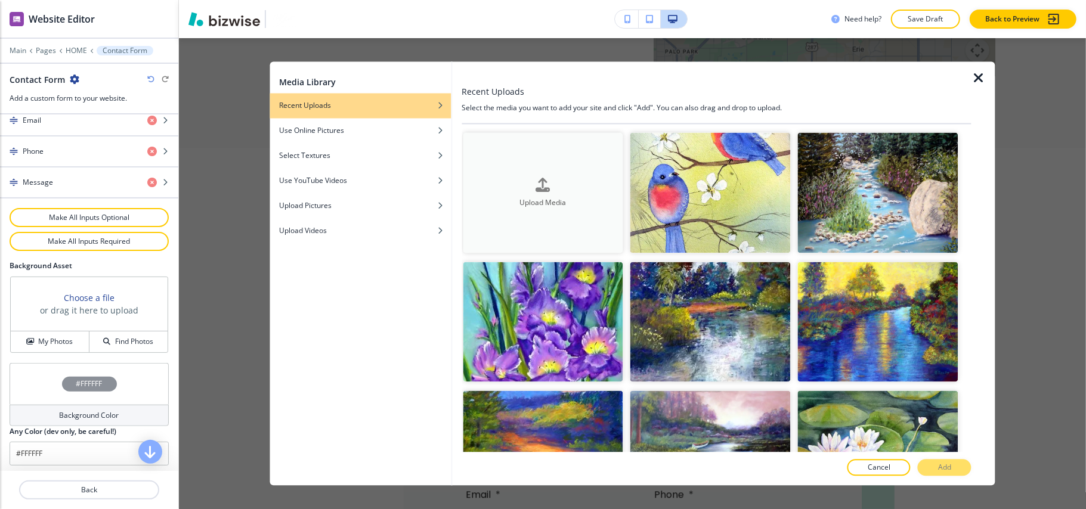
click at [571, 193] on div "button" at bounding box center [543, 195] width 160 height 5
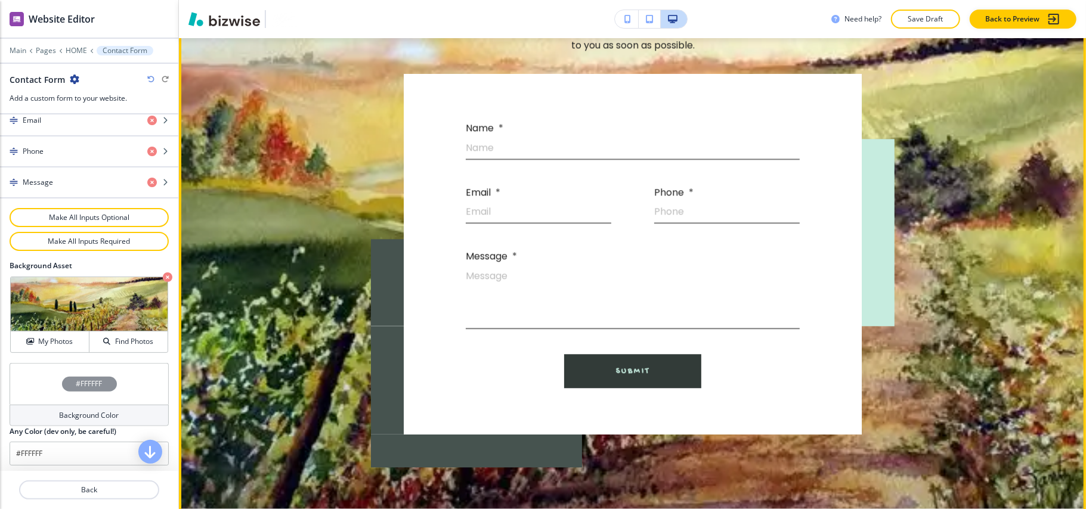
scroll to position [8564, 0]
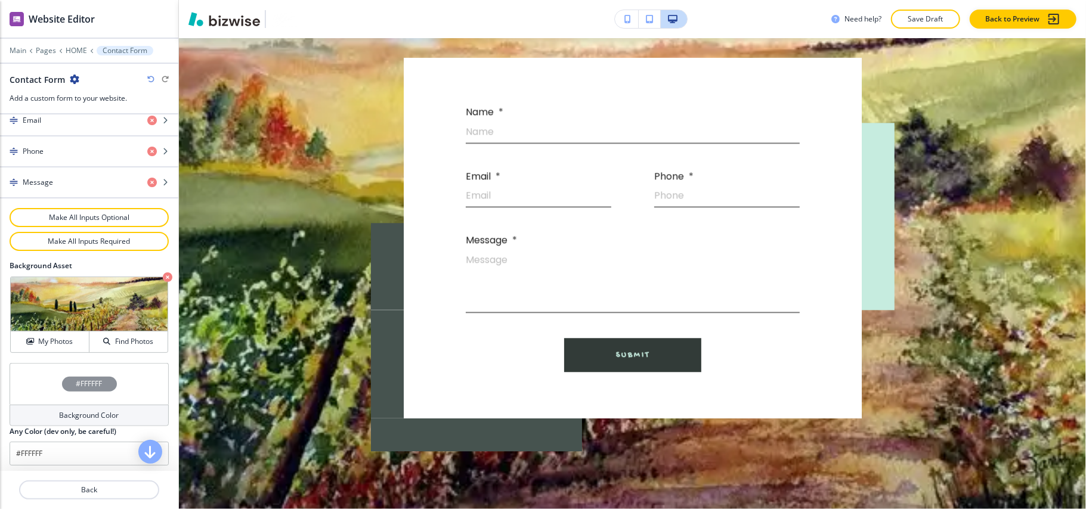
click at [33, 377] on div "#FFFFFF" at bounding box center [89, 384] width 159 height 42
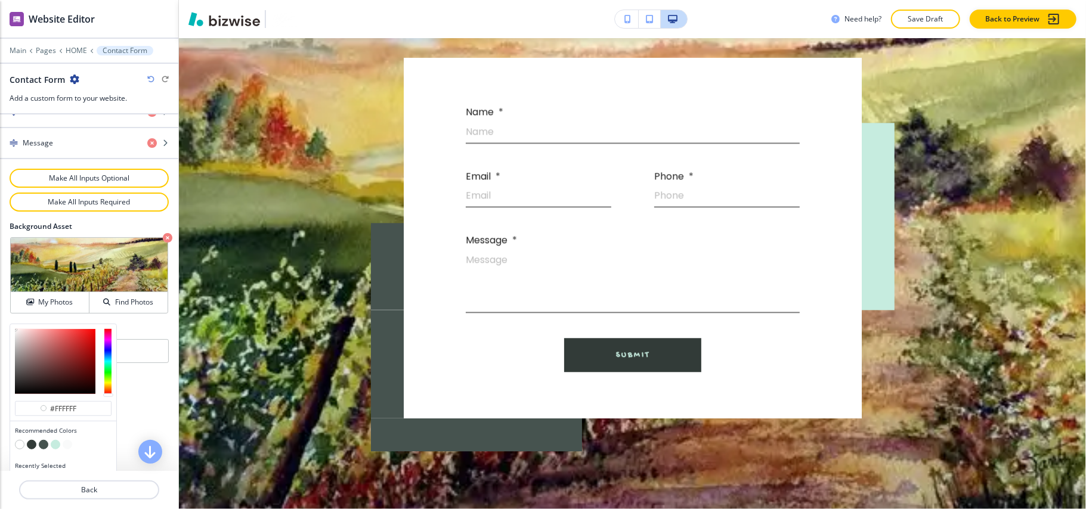
scroll to position [658, 0]
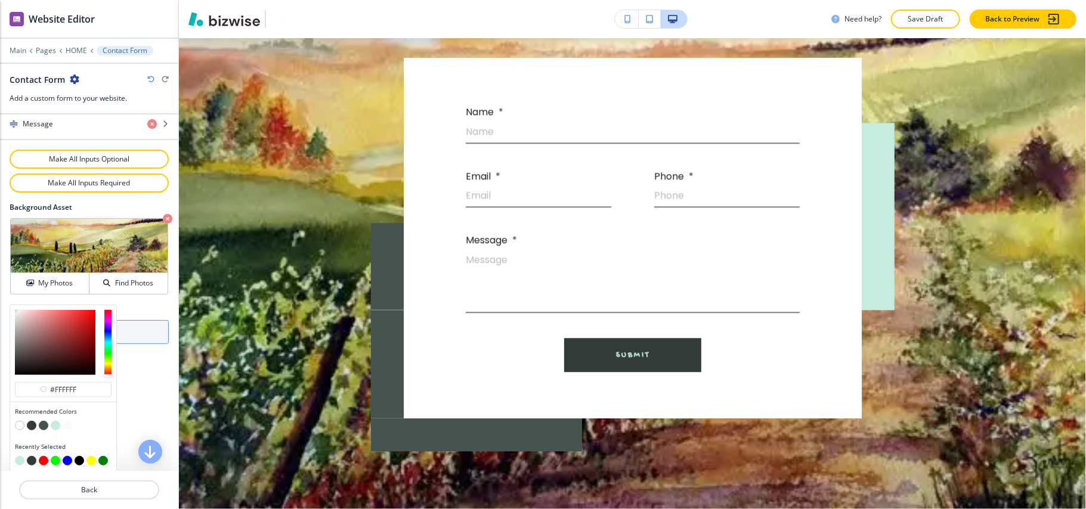
click at [78, 457] on button "button" at bounding box center [80, 461] width 10 height 10
type input "#000000"
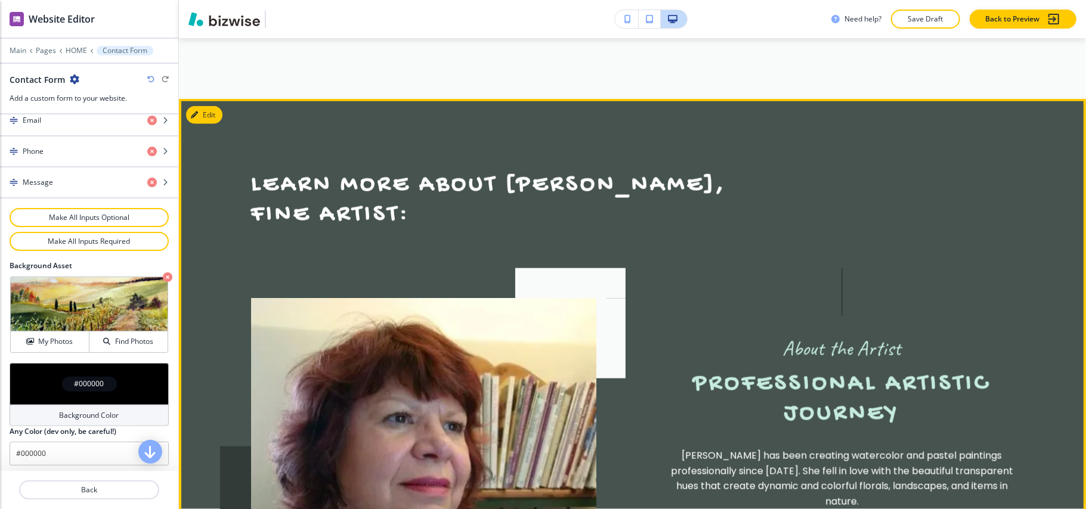
scroll to position [967, 0]
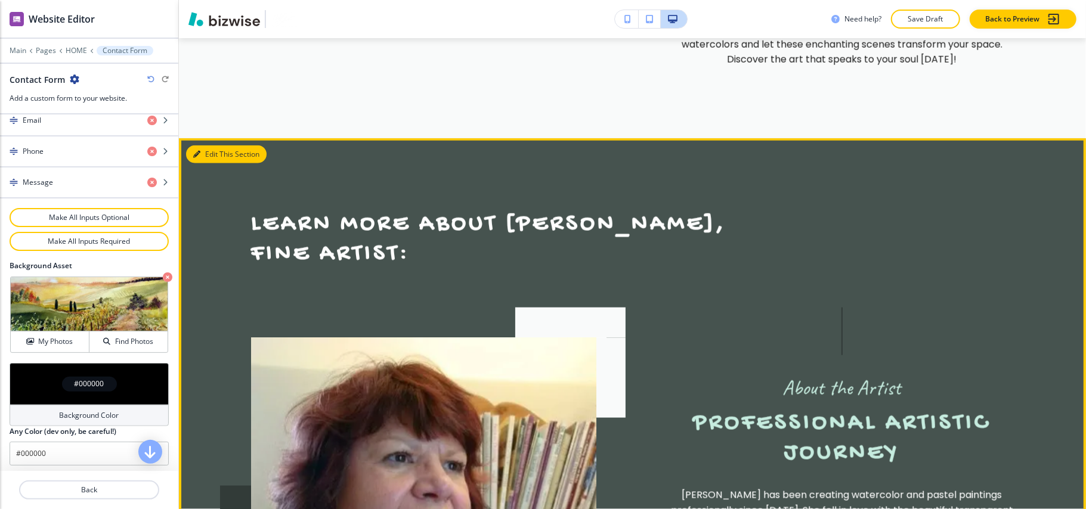
click at [191, 146] on button "Edit This Section" at bounding box center [226, 155] width 81 height 18
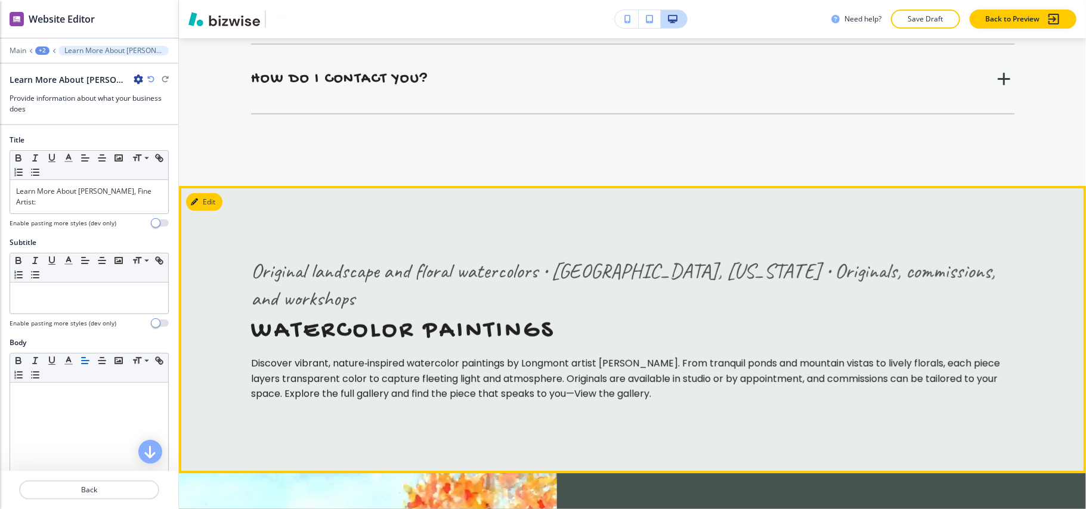
scroll to position [6849, 0]
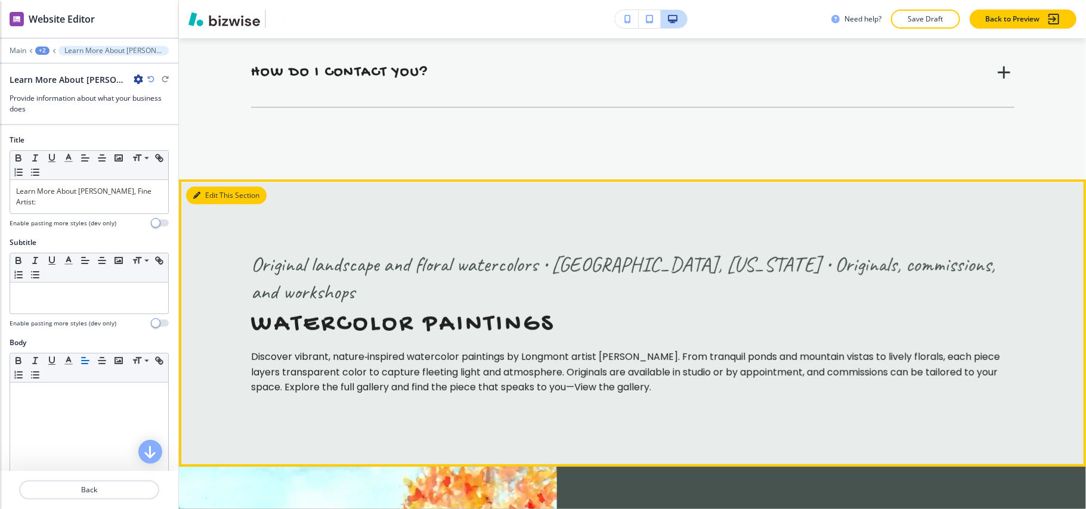
click at [206, 187] on button "Edit This Section" at bounding box center [226, 196] width 81 height 18
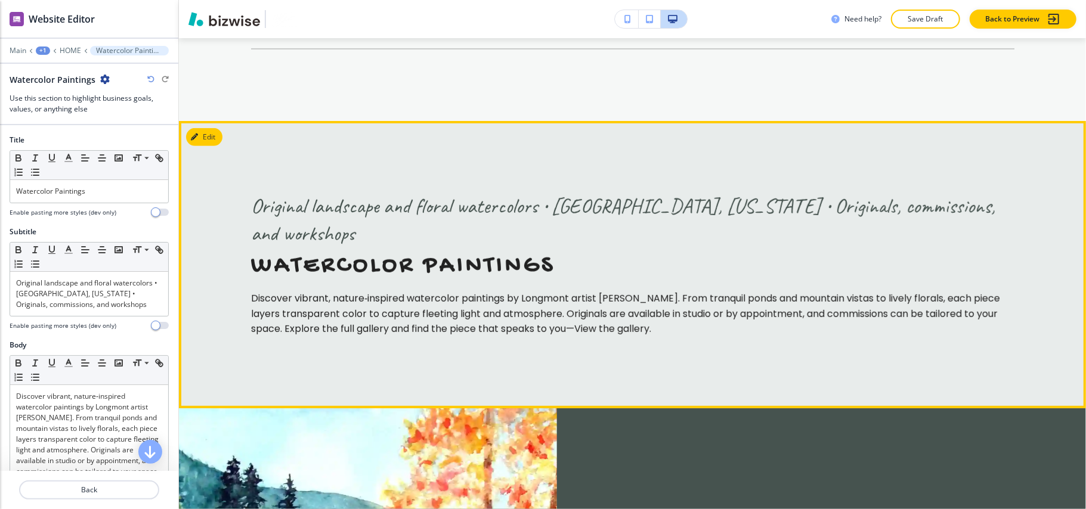
scroll to position [6914, 0]
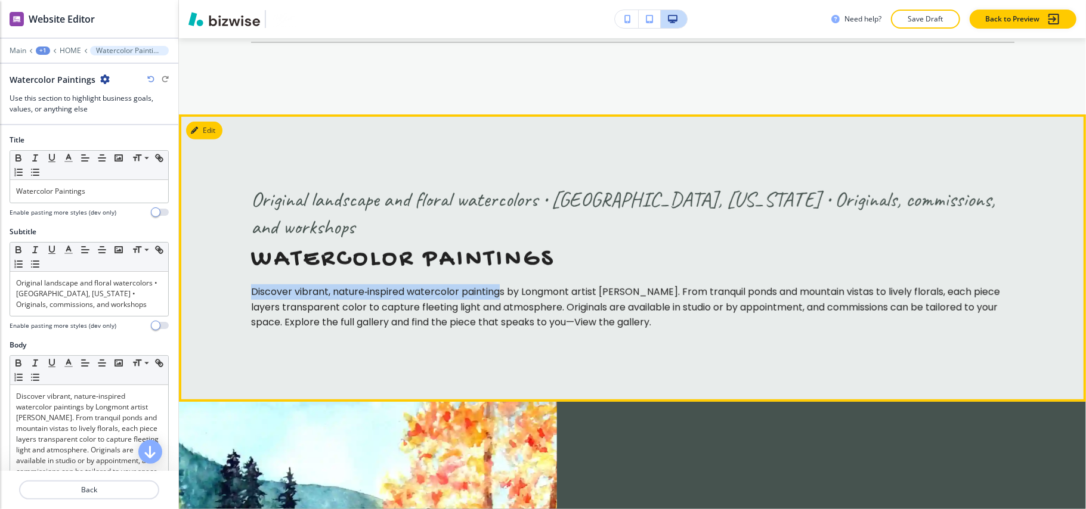
drag, startPoint x: 230, startPoint y: 191, endPoint x: 503, endPoint y: 184, distance: 273.8
click at [503, 184] on section "Original landscape and floral watercolors • [GEOGRAPHIC_DATA], [US_STATE] • Ori…" at bounding box center [632, 258] width 907 height 287
copy p "Discover vibrant, nature‑inspired watercolor painting"
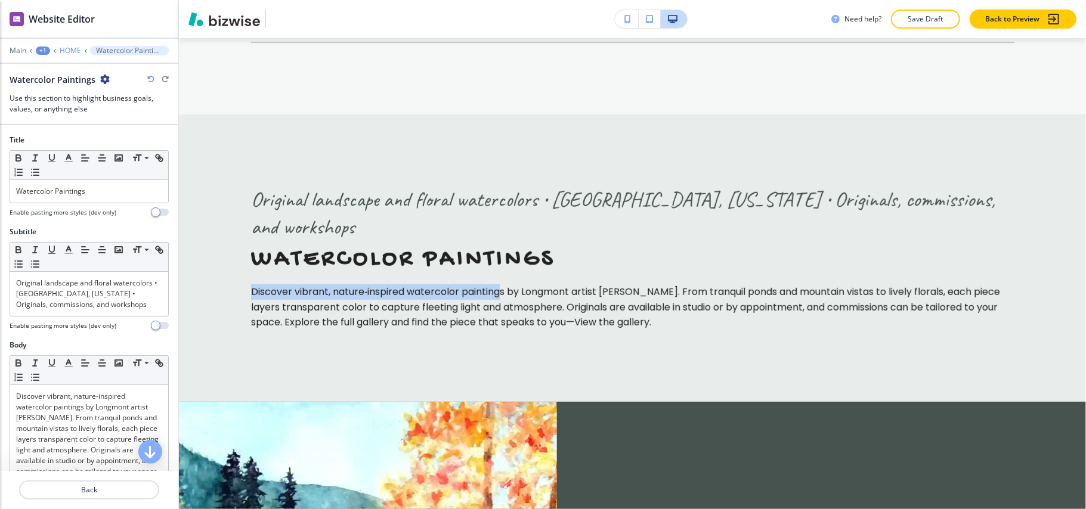
click at [72, 53] on p "HOME" at bounding box center [70, 51] width 21 height 8
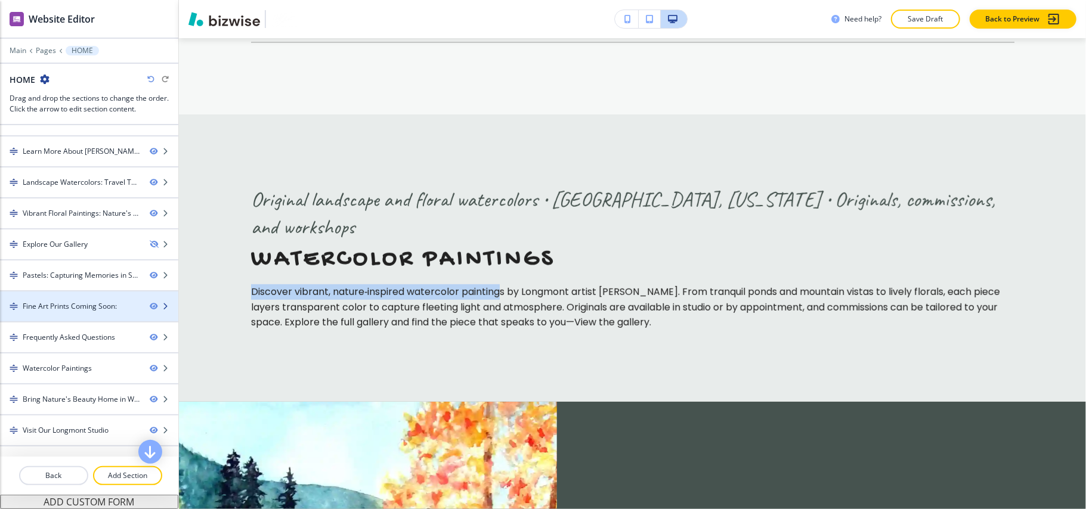
scroll to position [108, 0]
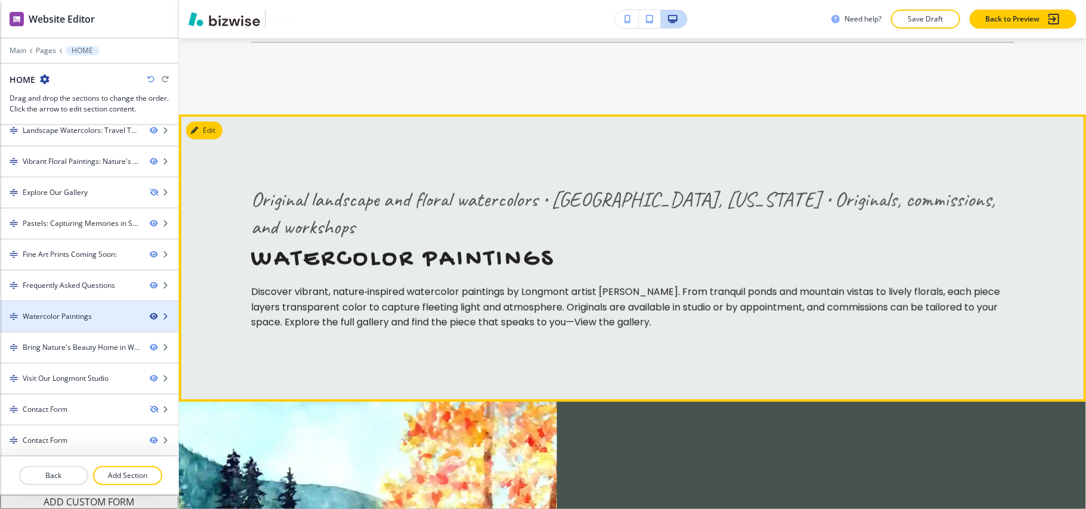
click at [150, 316] on icon "button" at bounding box center [153, 316] width 7 height 7
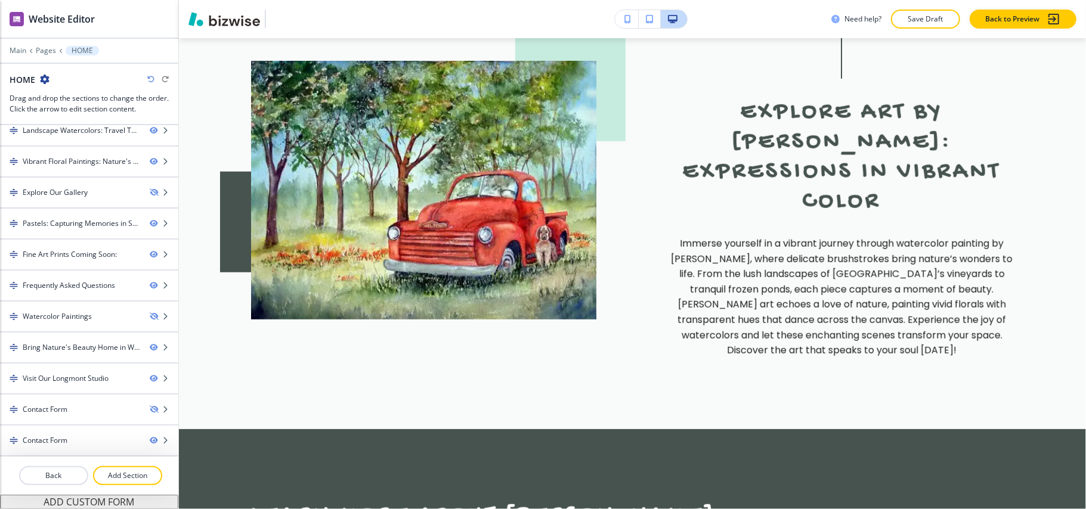
scroll to position [0, 0]
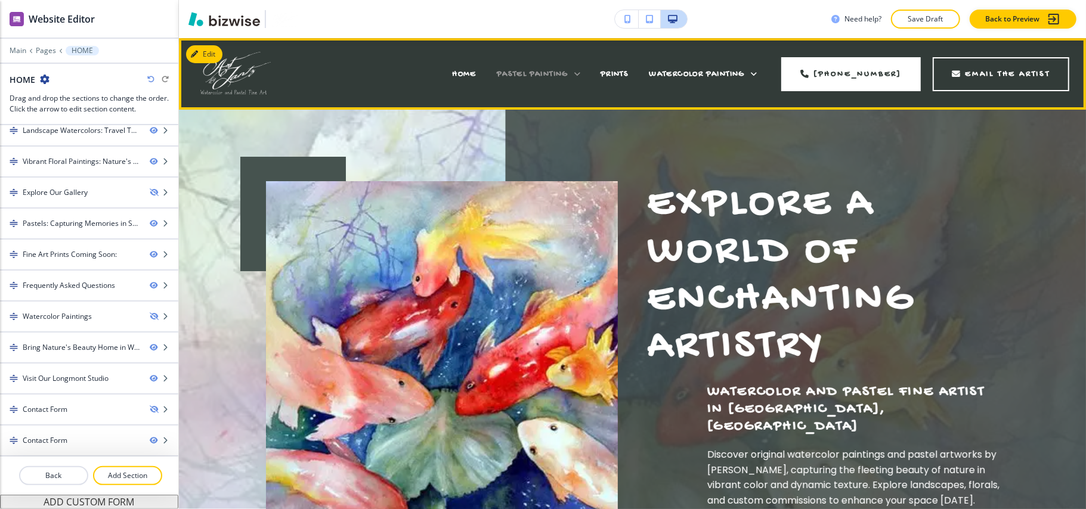
click at [549, 68] on div "PASTEL PAINTING" at bounding box center [538, 74] width 83 height 12
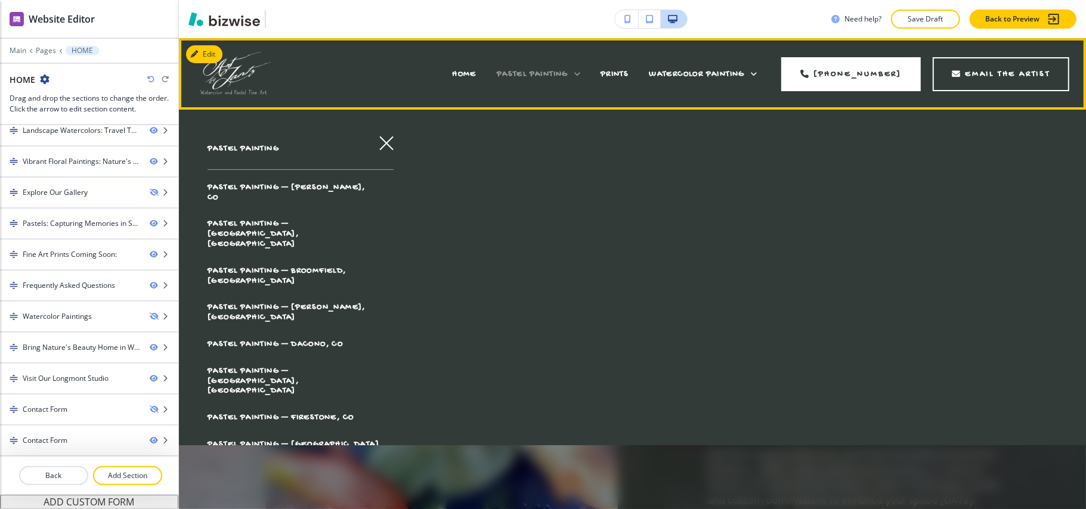
click at [527, 75] on span "PASTEL PAINTING" at bounding box center [533, 74] width 72 height 10
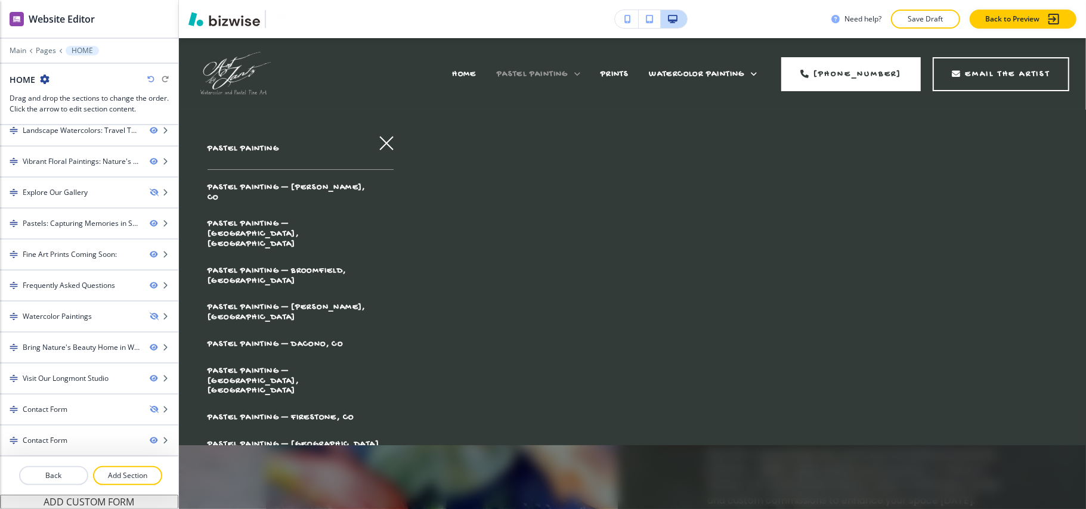
click at [528, 75] on span "PASTEL PAINTING" at bounding box center [533, 74] width 72 height 10
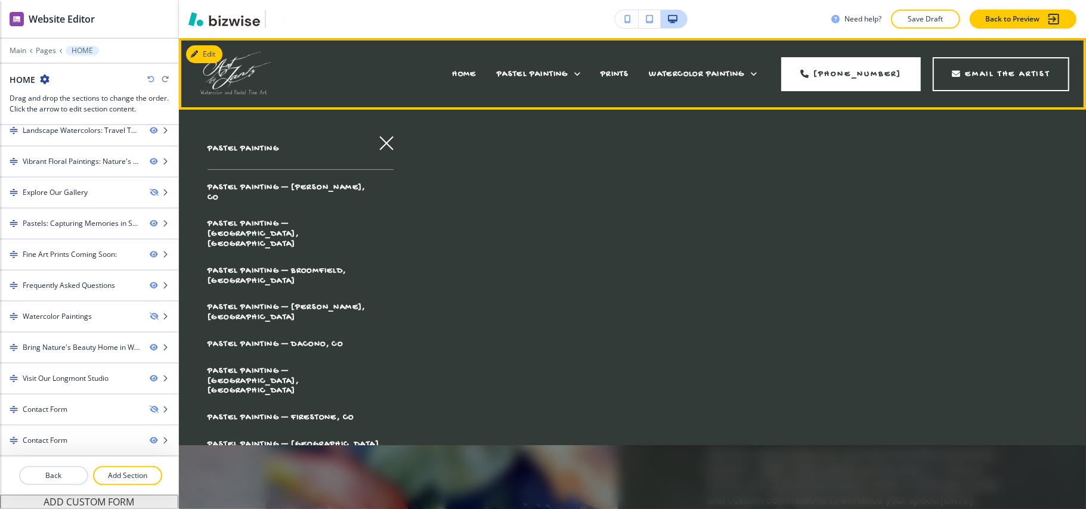
click at [608, 68] on div "PRINTS" at bounding box center [614, 74] width 48 height 48
click at [614, 70] on span "PRINTS" at bounding box center [615, 74] width 28 height 10
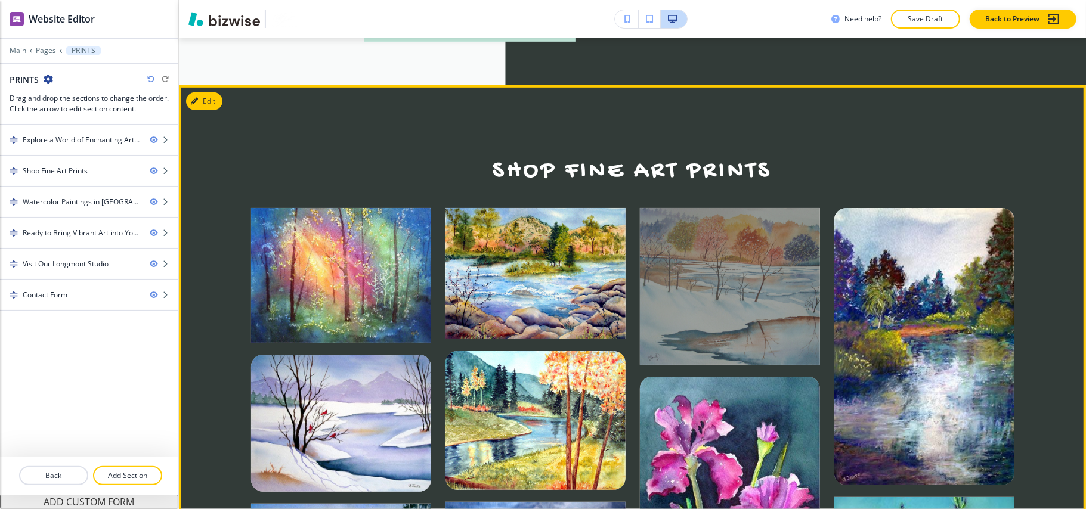
scroll to position [716, 0]
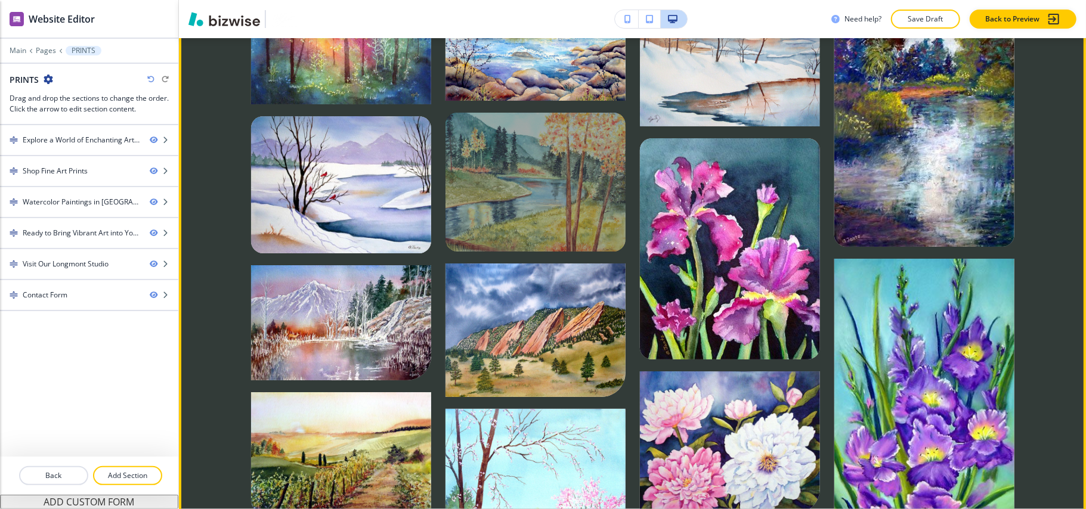
click at [480, 162] on div at bounding box center [536, 182] width 180 height 139
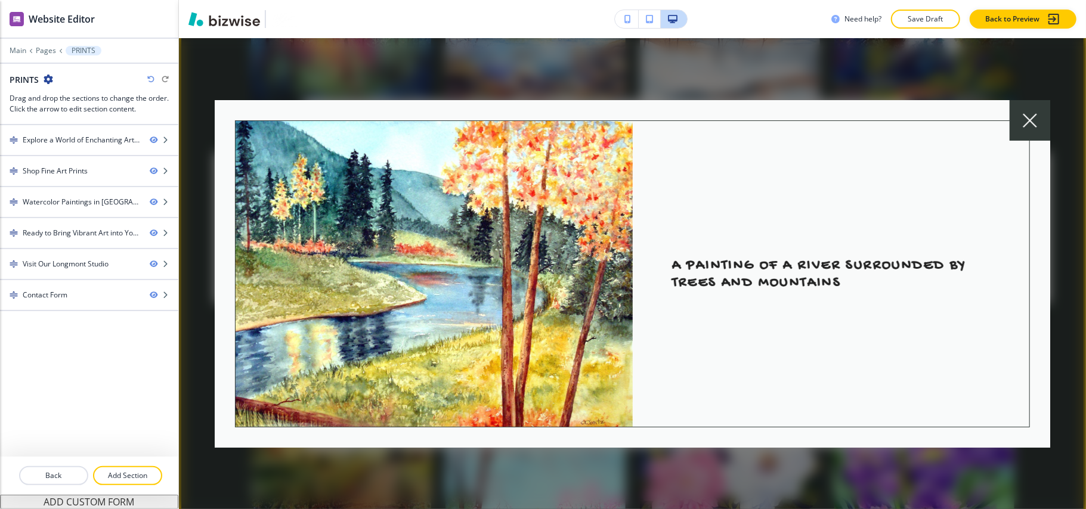
click at [1029, 112] on div at bounding box center [1030, 120] width 41 height 41
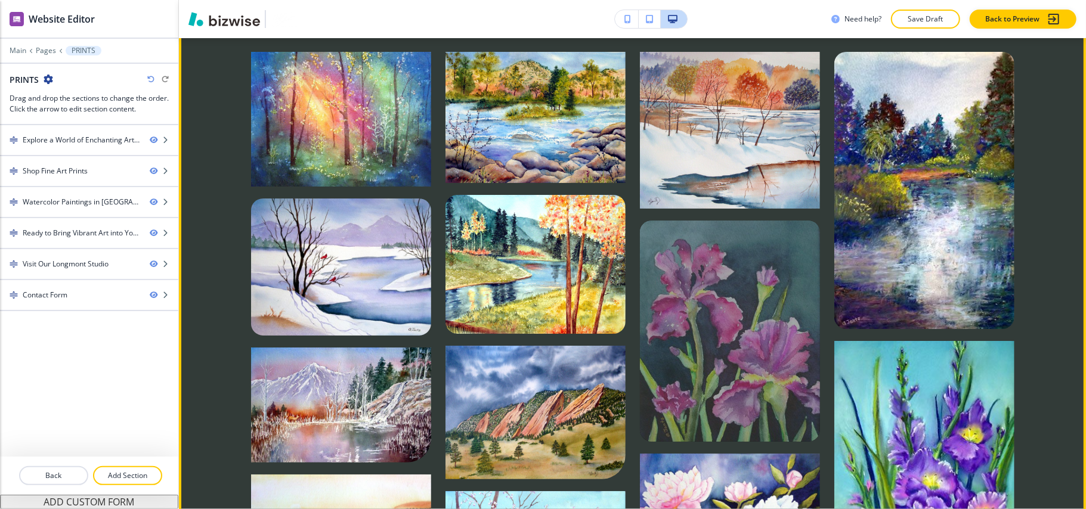
scroll to position [556, 0]
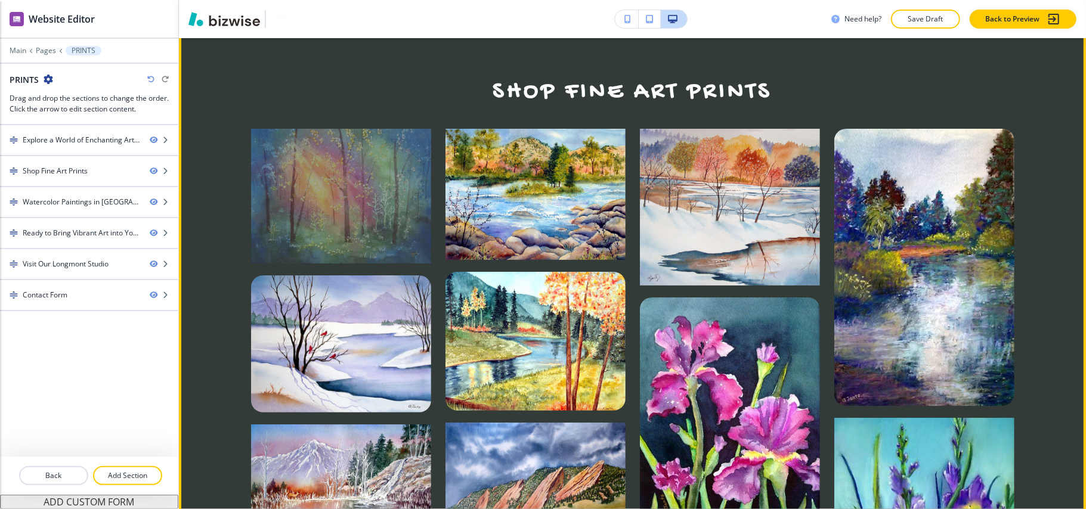
click at [373, 180] on div at bounding box center [341, 196] width 180 height 135
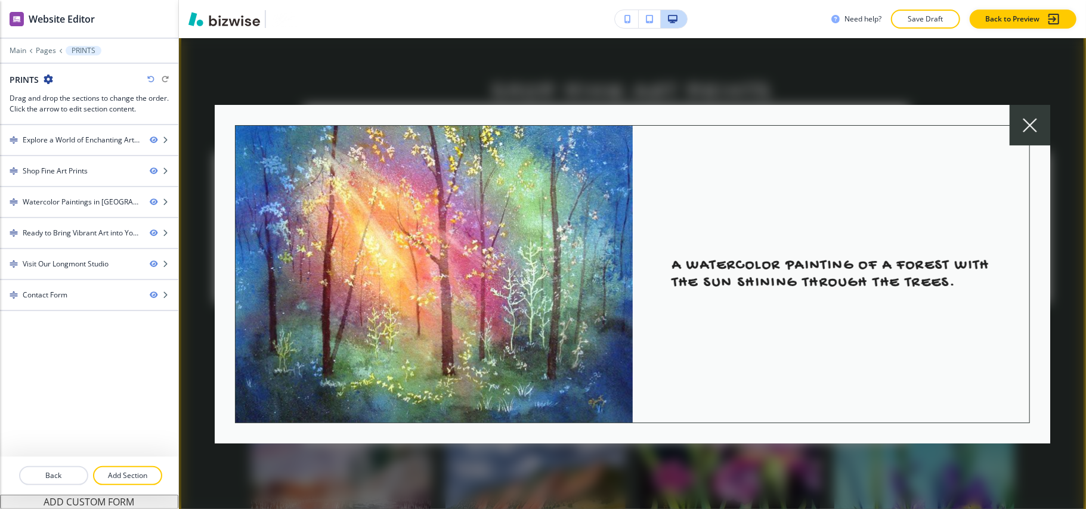
click at [1046, 117] on div at bounding box center [1030, 125] width 41 height 41
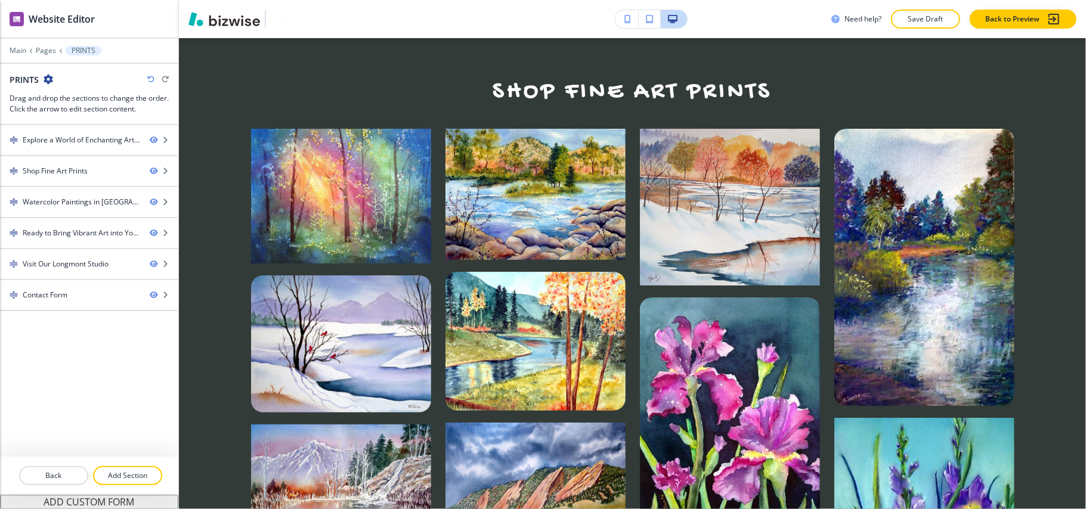
click at [48, 78] on icon "button" at bounding box center [49, 80] width 10 height 10
click at [63, 104] on p "Edit Page Settings" at bounding box center [81, 100] width 61 height 11
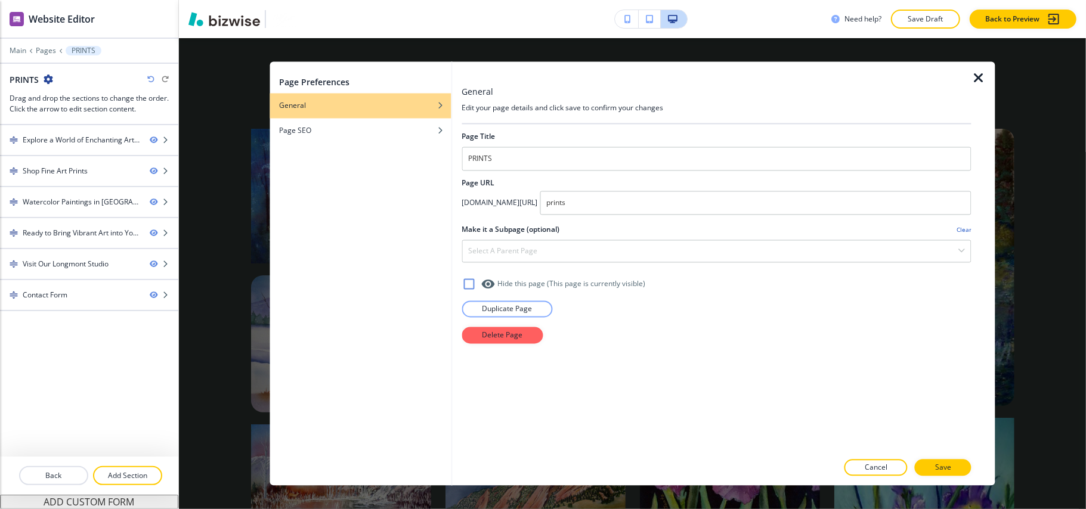
click at [980, 75] on icon "button" at bounding box center [979, 79] width 14 height 14
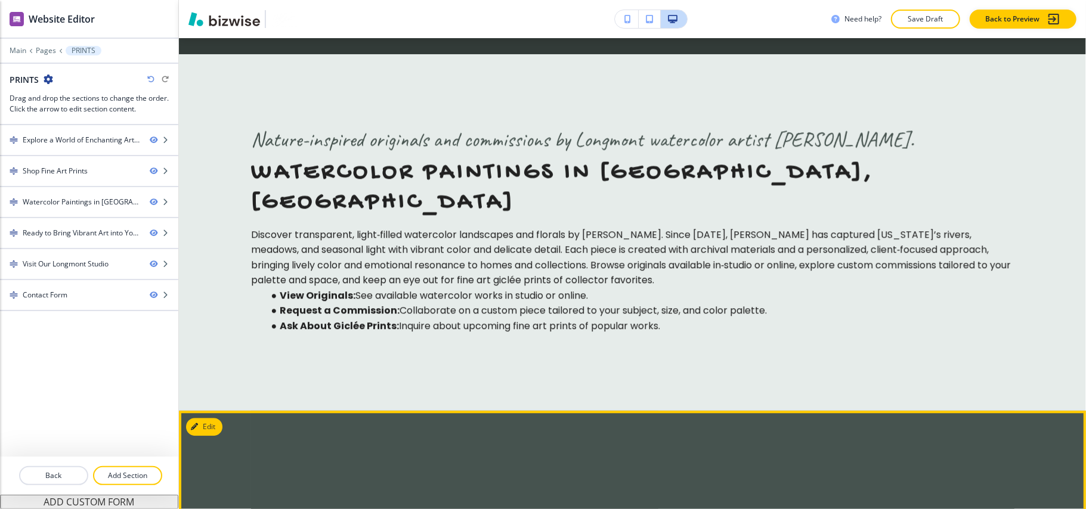
scroll to position [2226, 0]
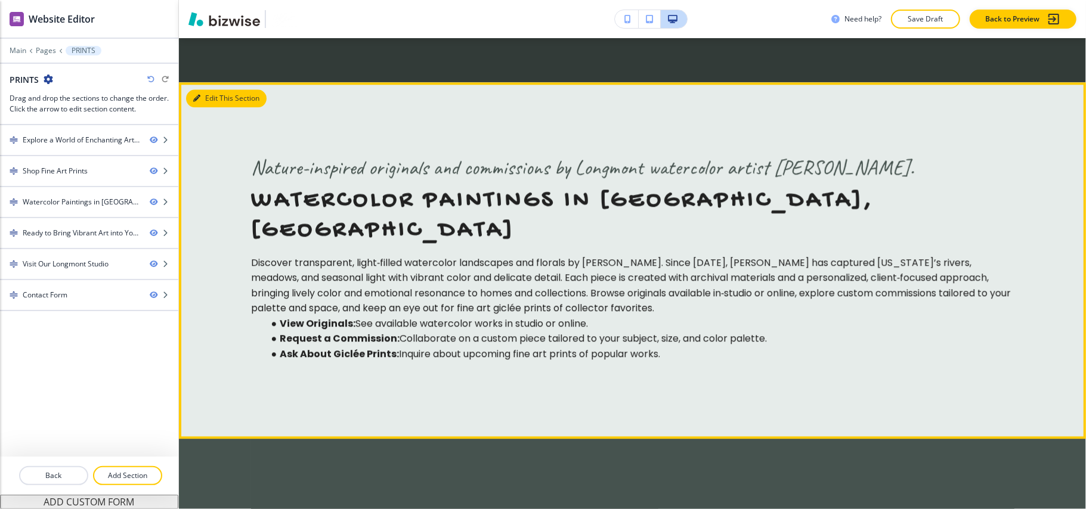
click at [206, 89] on button "Edit This Section" at bounding box center [226, 98] width 81 height 18
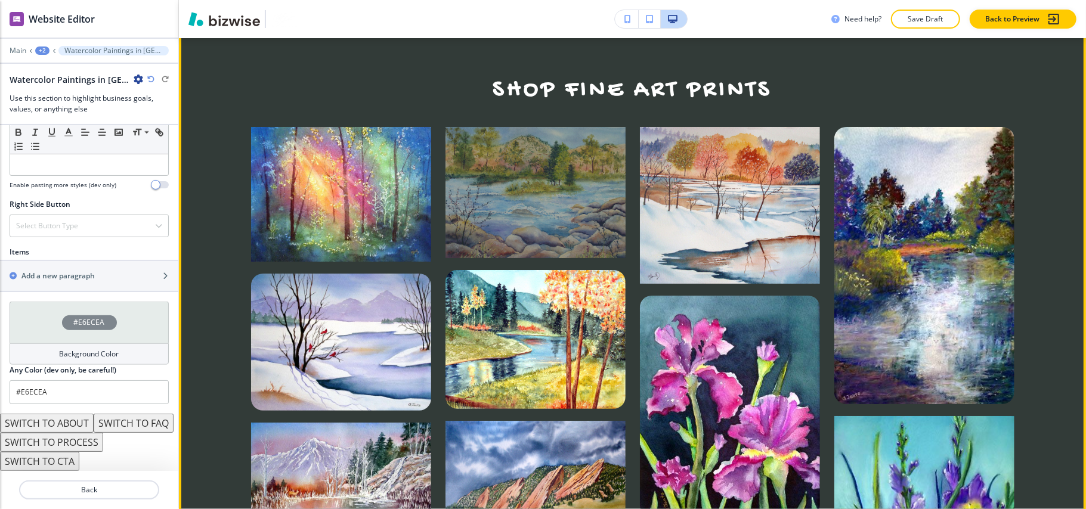
scroll to position [320, 0]
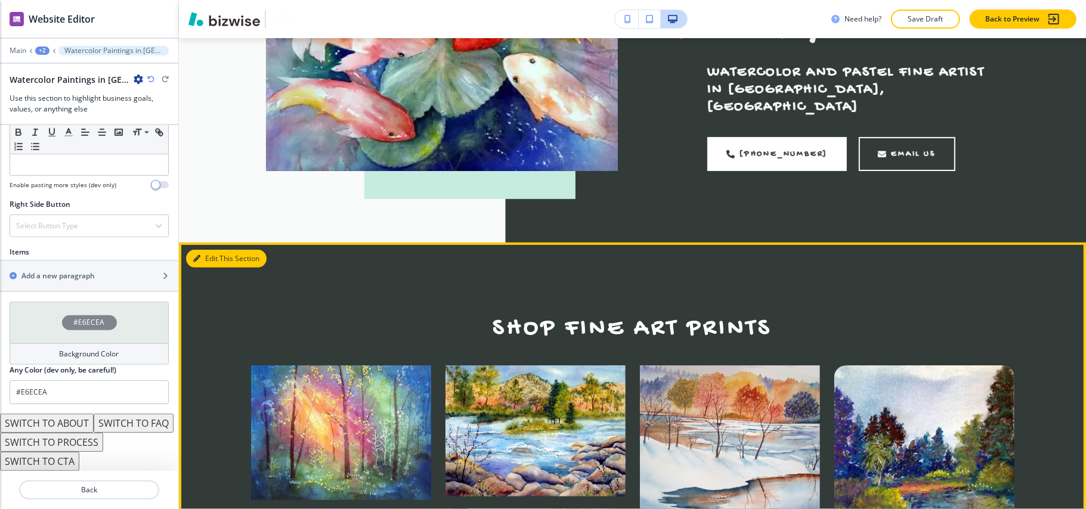
click at [217, 250] on button "Edit This Section" at bounding box center [226, 259] width 81 height 18
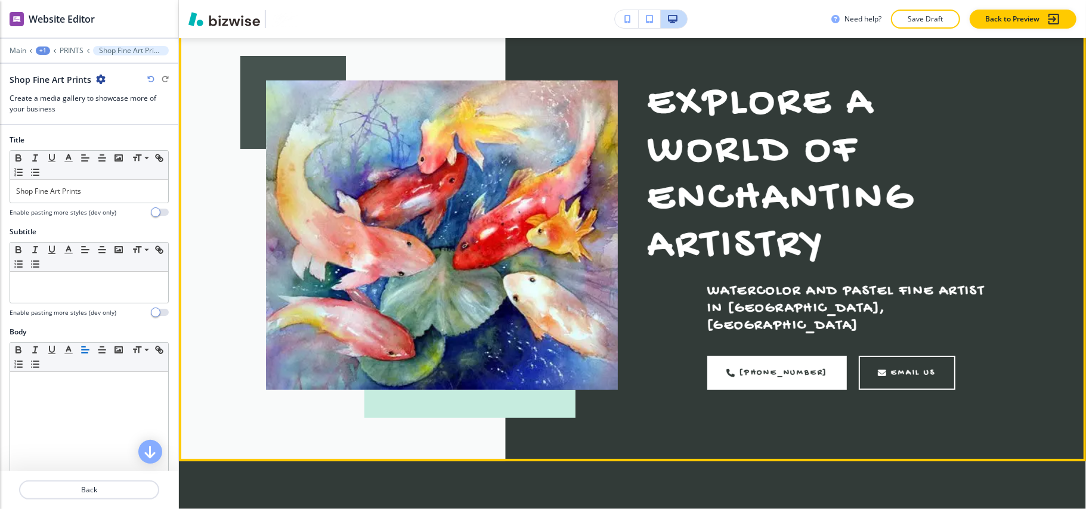
scroll to position [0, 0]
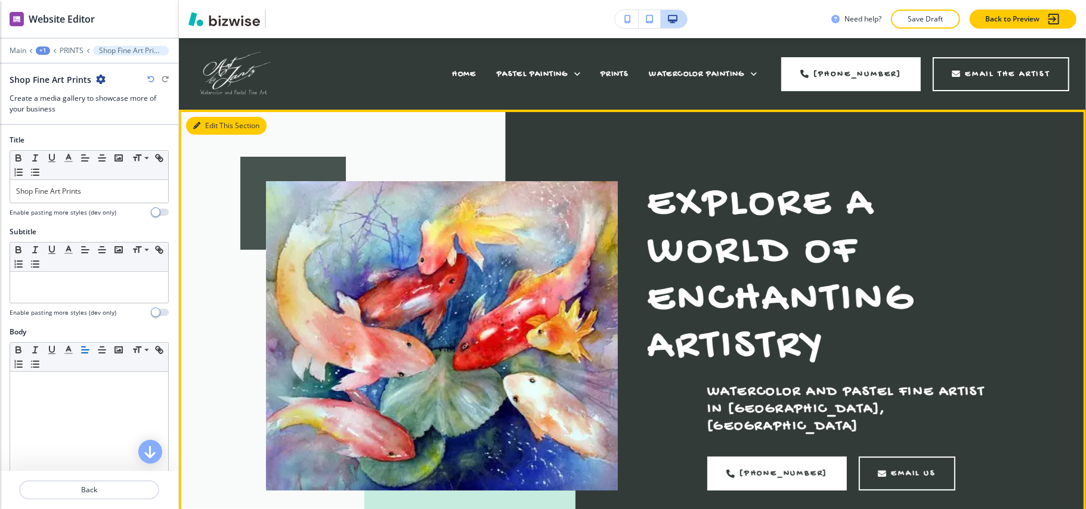
click at [211, 127] on button "Edit This Section" at bounding box center [226, 126] width 81 height 18
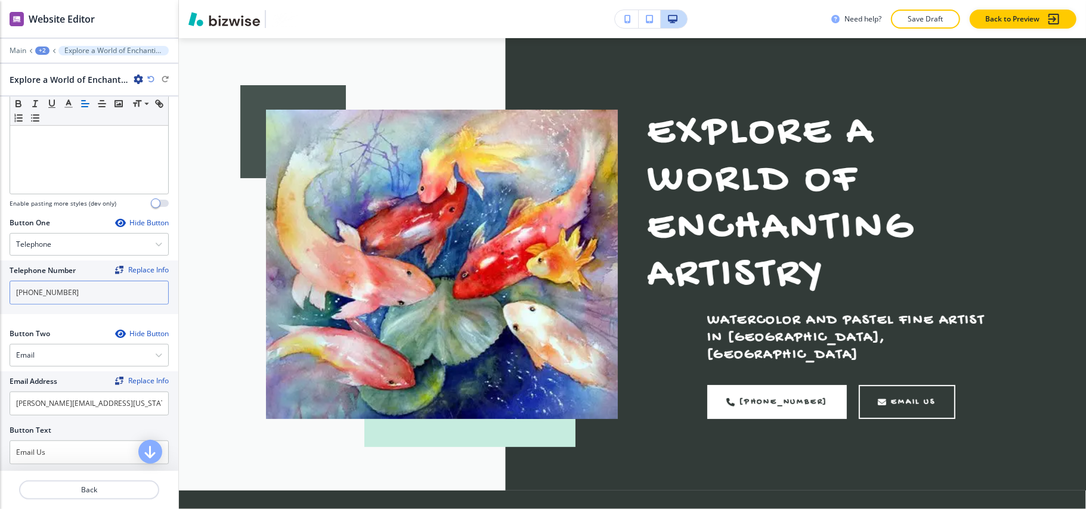
scroll to position [636, 0]
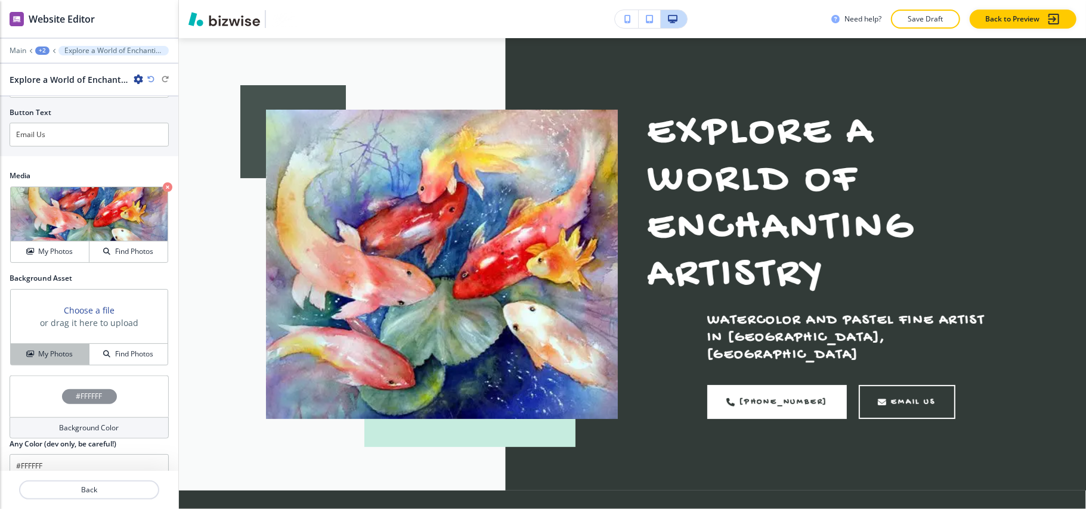
click at [41, 351] on h4 "My Photos" at bounding box center [55, 354] width 35 height 11
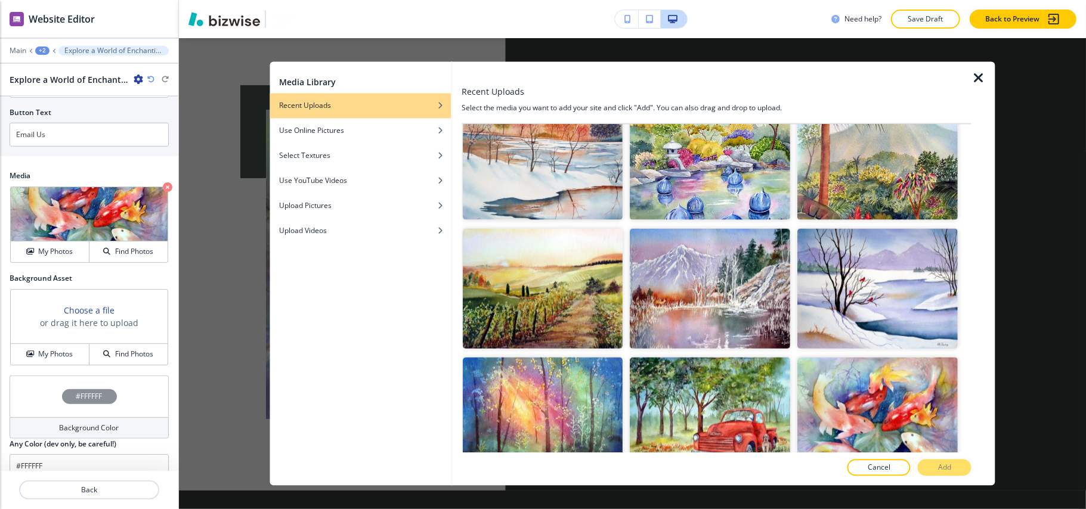
scroll to position [1068, 0]
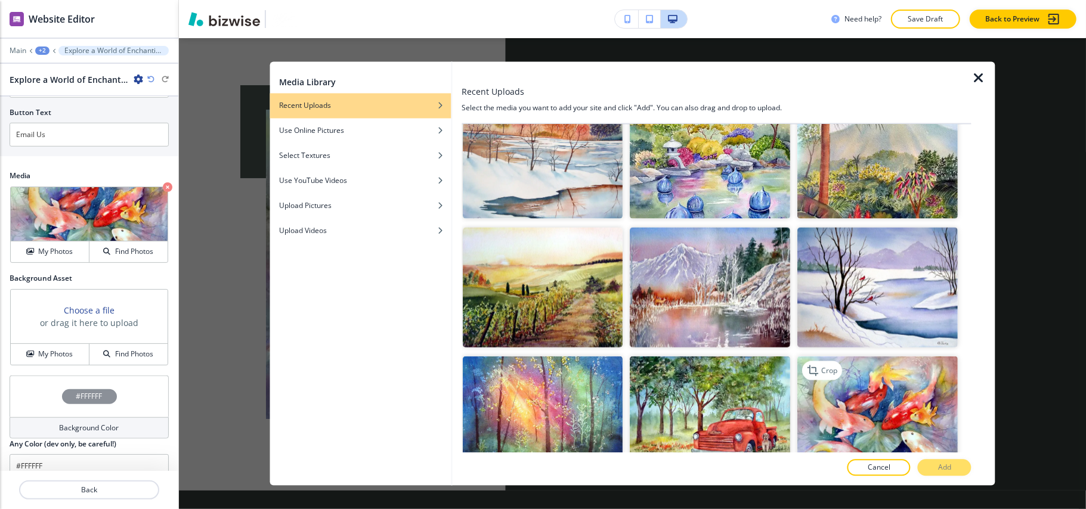
click at [867, 383] on img "button" at bounding box center [878, 417] width 160 height 120
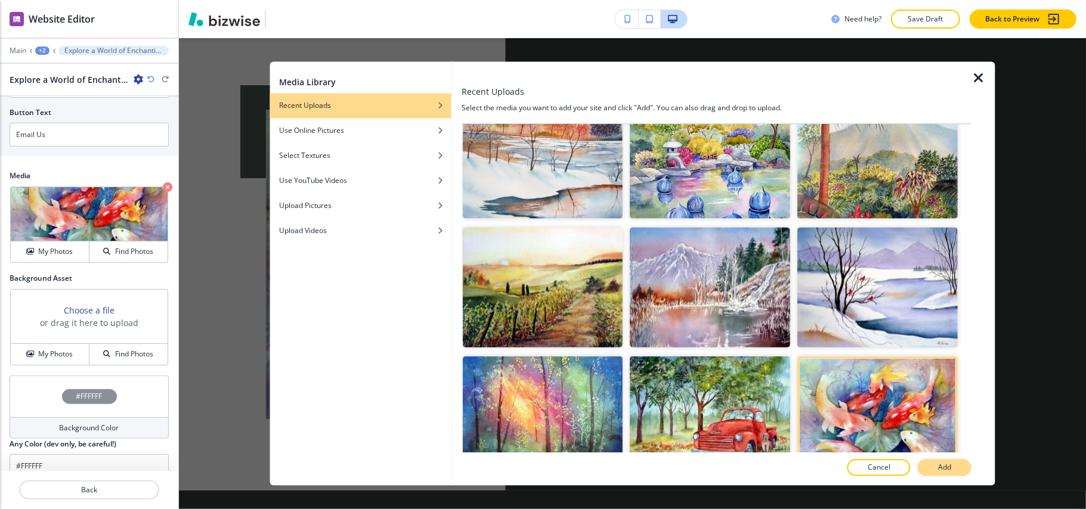
click at [960, 472] on button "Add" at bounding box center [945, 468] width 54 height 17
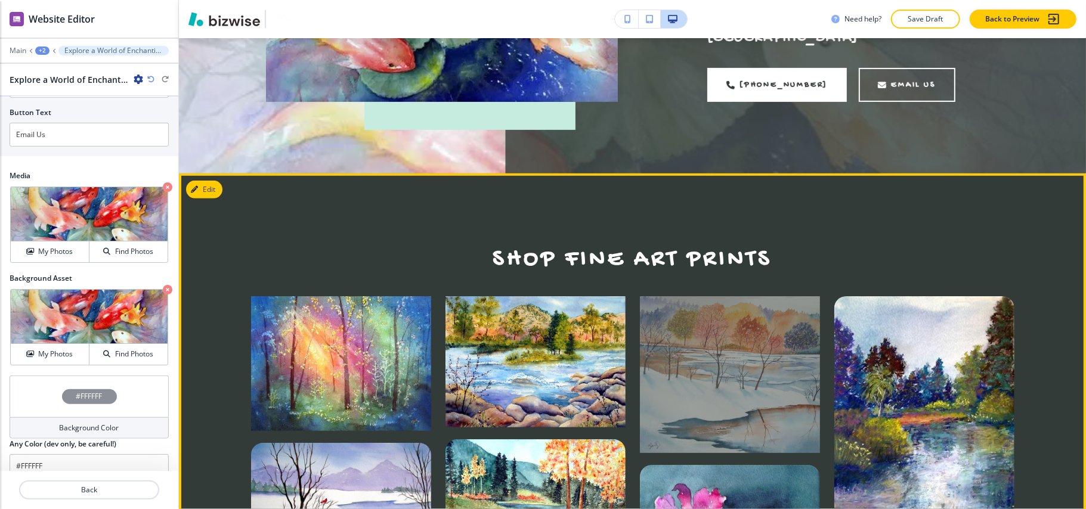
scroll to position [389, 0]
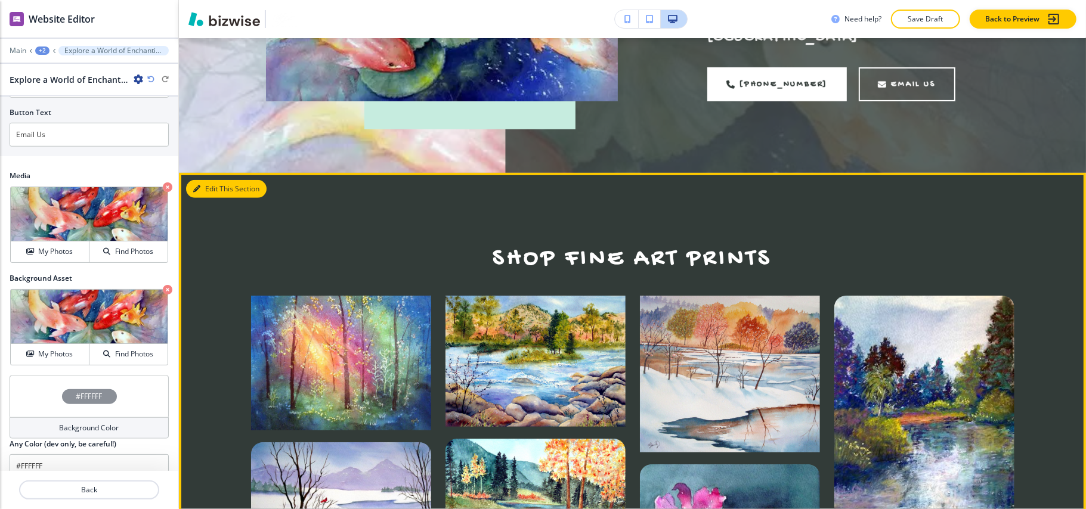
click at [211, 180] on button "Edit This Section" at bounding box center [226, 189] width 81 height 18
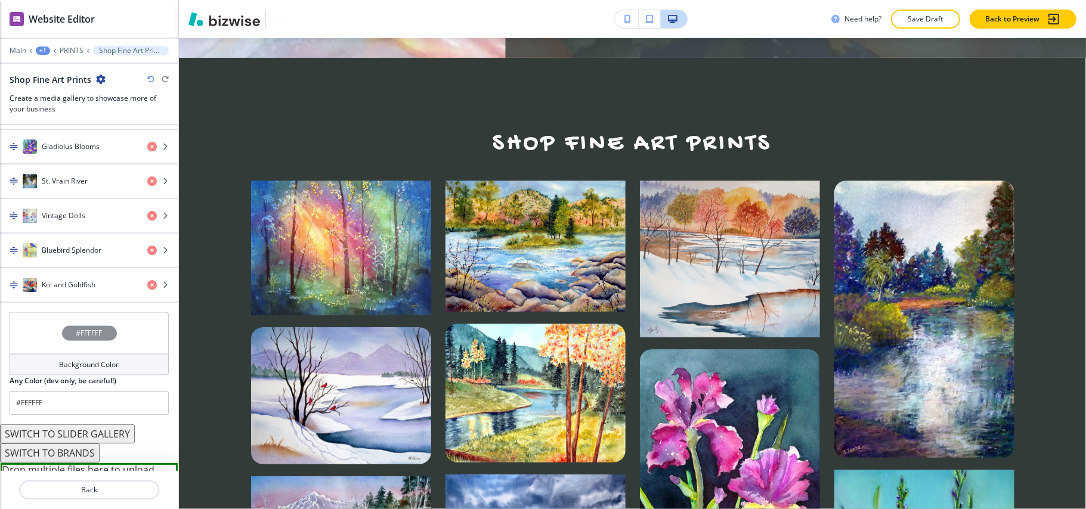
scroll to position [1451, 0]
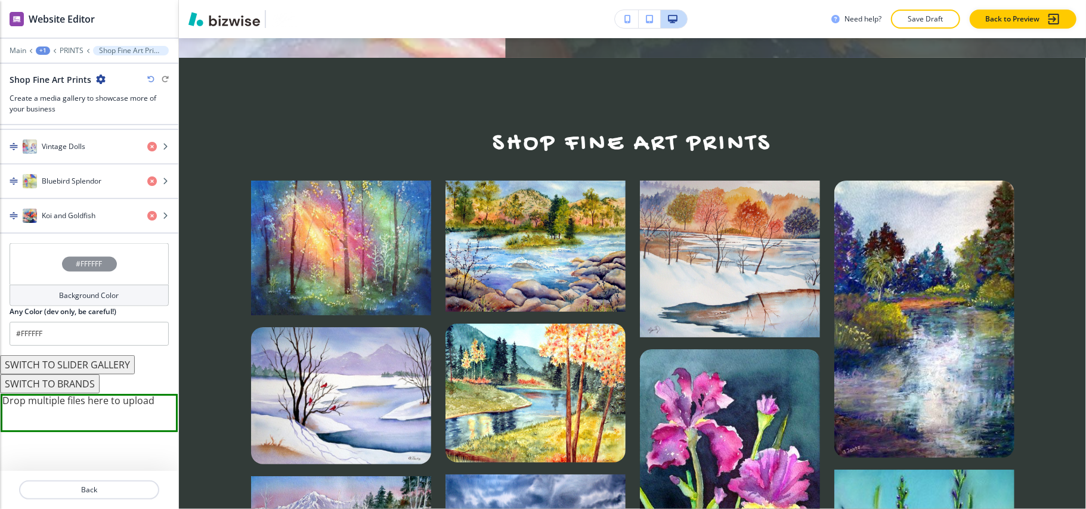
click at [75, 383] on button "SWITCH TO BRANDS" at bounding box center [50, 384] width 100 height 19
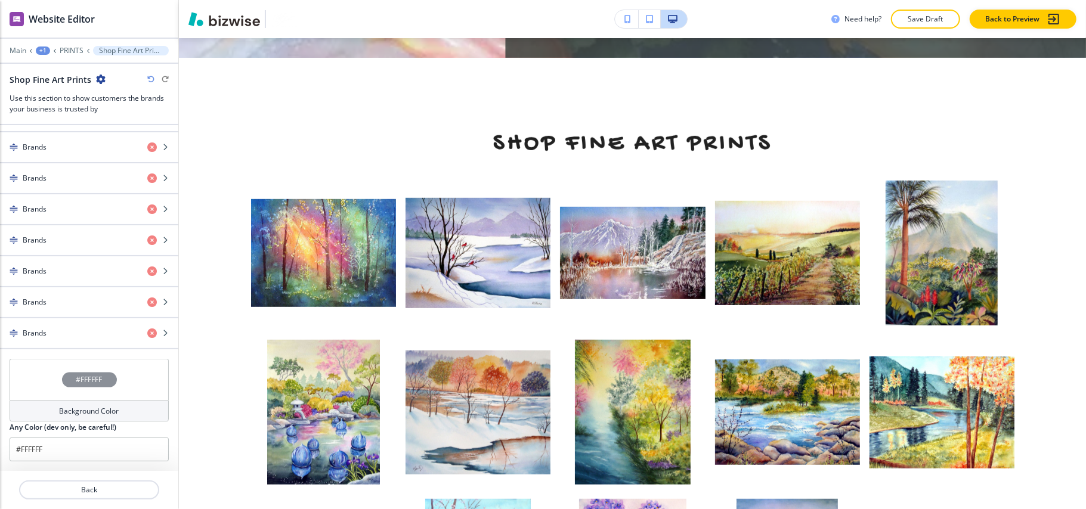
scroll to position [1224, 0]
click at [149, 81] on icon "button" at bounding box center [150, 79] width 7 height 7
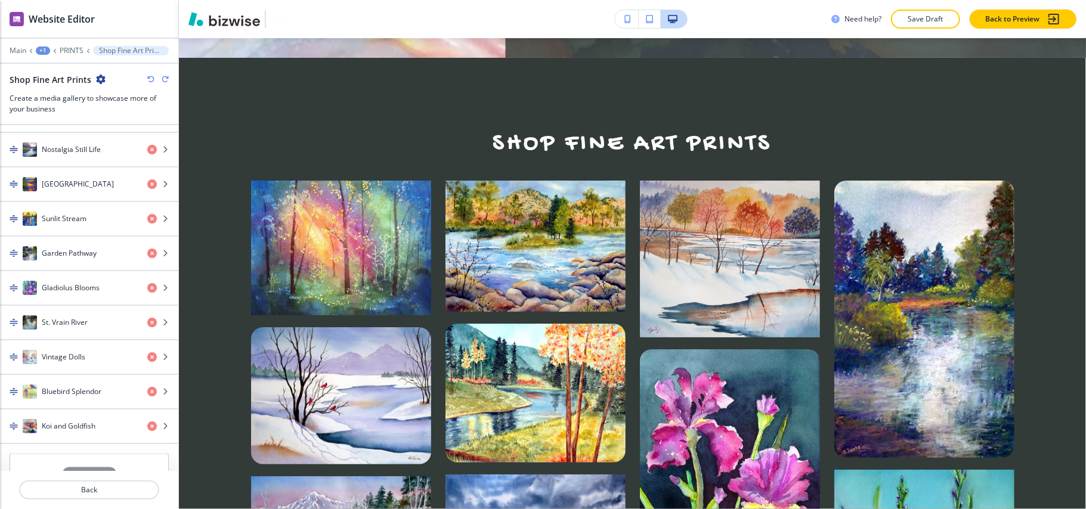
scroll to position [1451, 0]
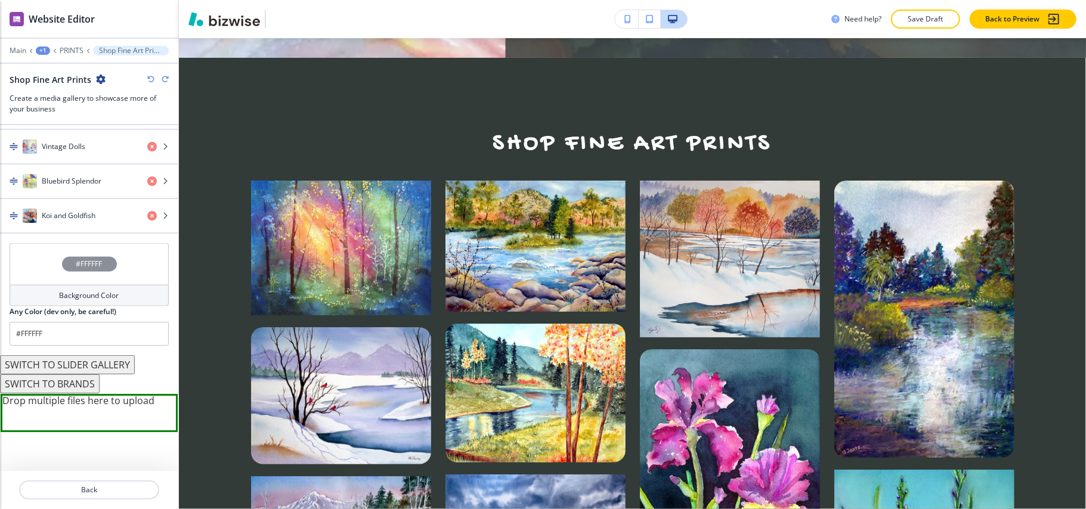
click at [88, 363] on button "SWITCH TO SLIDER GALLERY" at bounding box center [67, 364] width 135 height 19
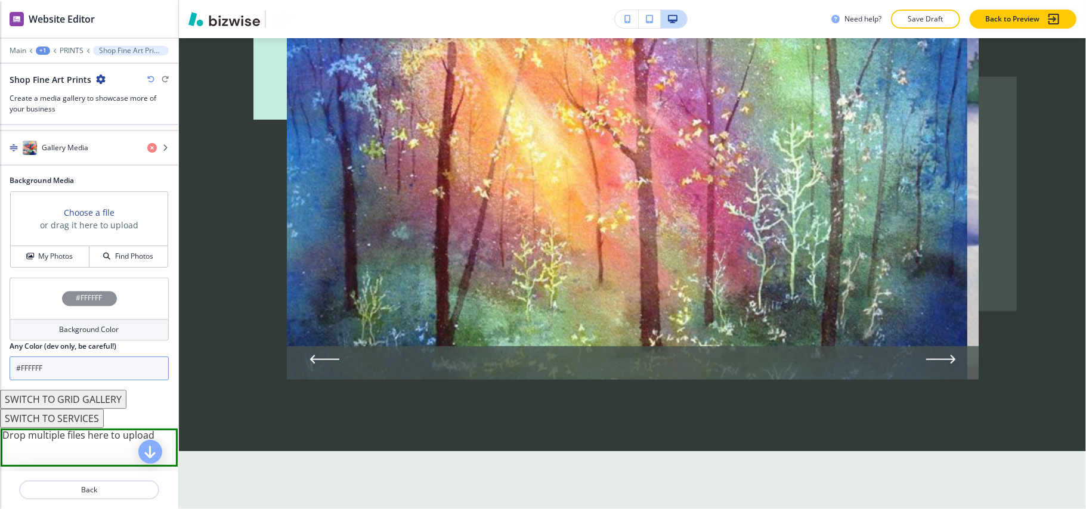
scroll to position [1554, 0]
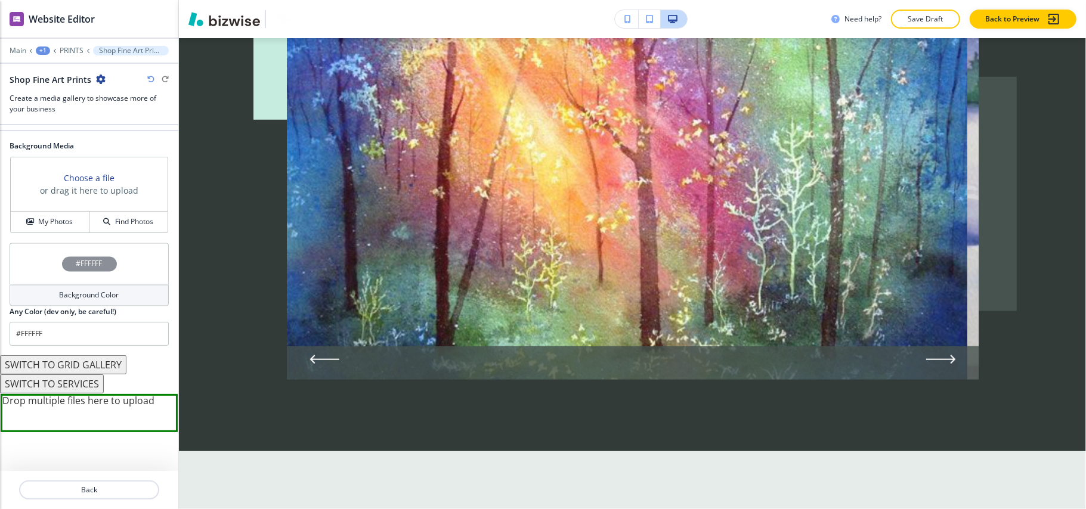
click at [79, 388] on button "SWITCH TO SERVICES" at bounding box center [52, 384] width 104 height 19
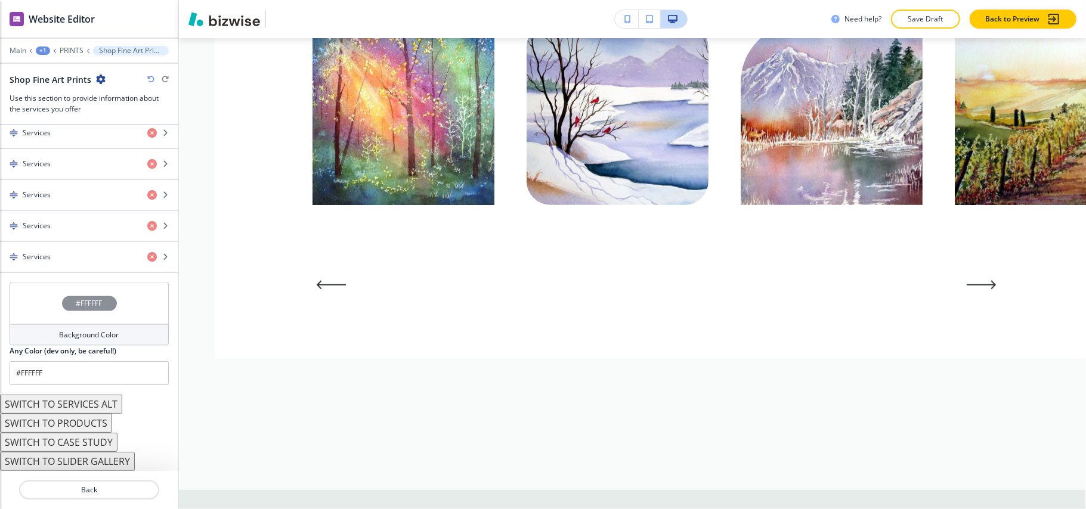
scroll to position [1301, 0]
click at [101, 404] on button "SWITCH TO SERVICES ALT" at bounding box center [61, 404] width 122 height 19
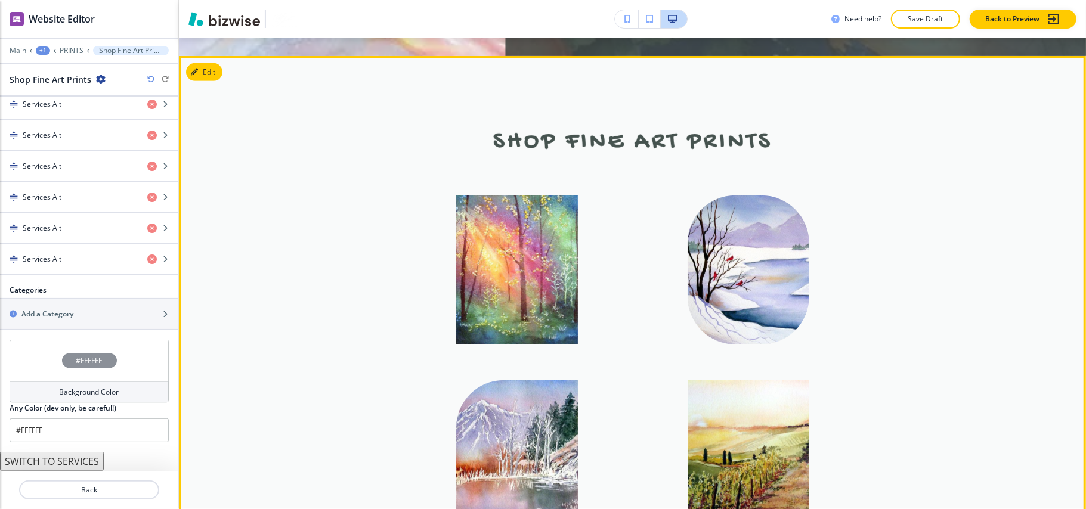
scroll to position [505, 0]
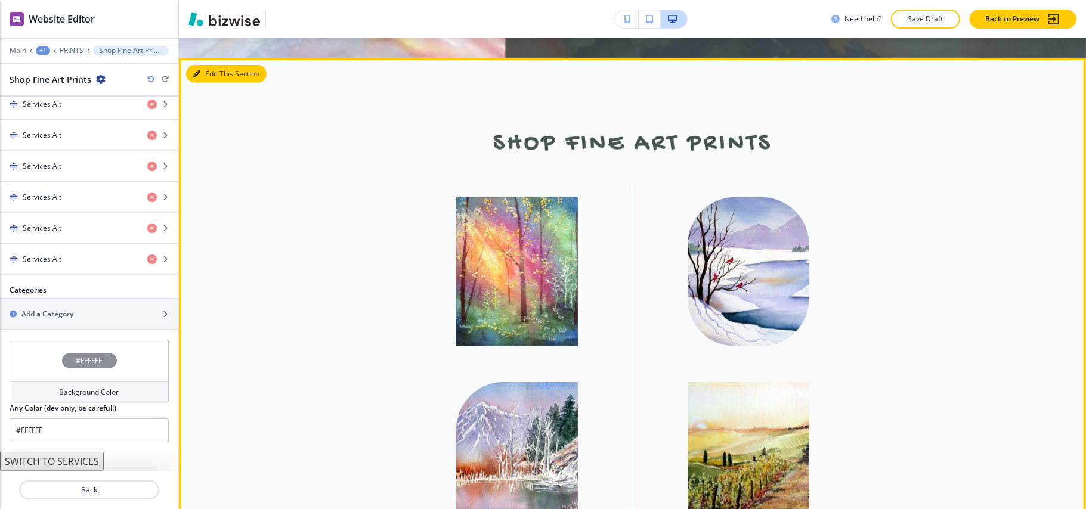
click at [219, 65] on button "Edit This Section" at bounding box center [226, 74] width 81 height 18
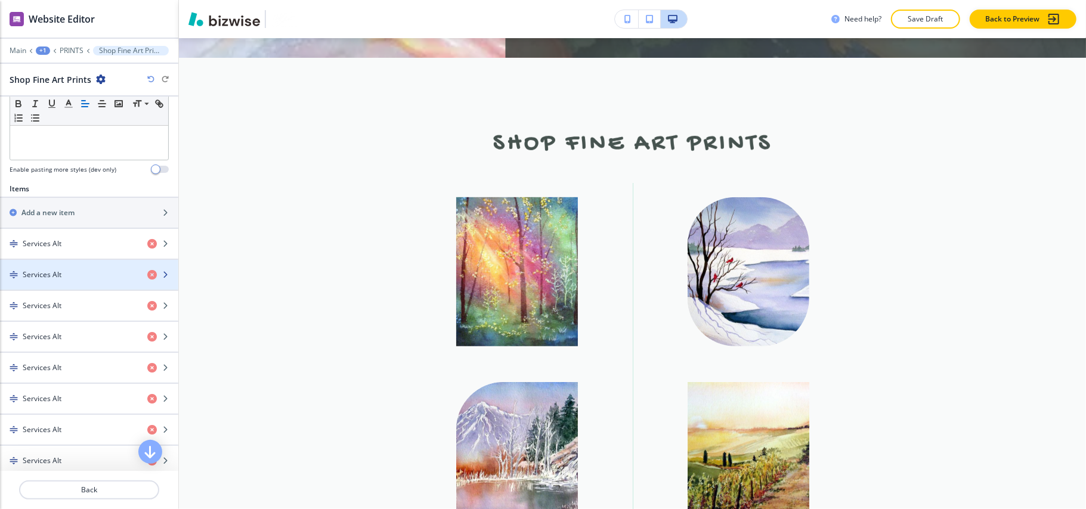
scroll to position [318, 0]
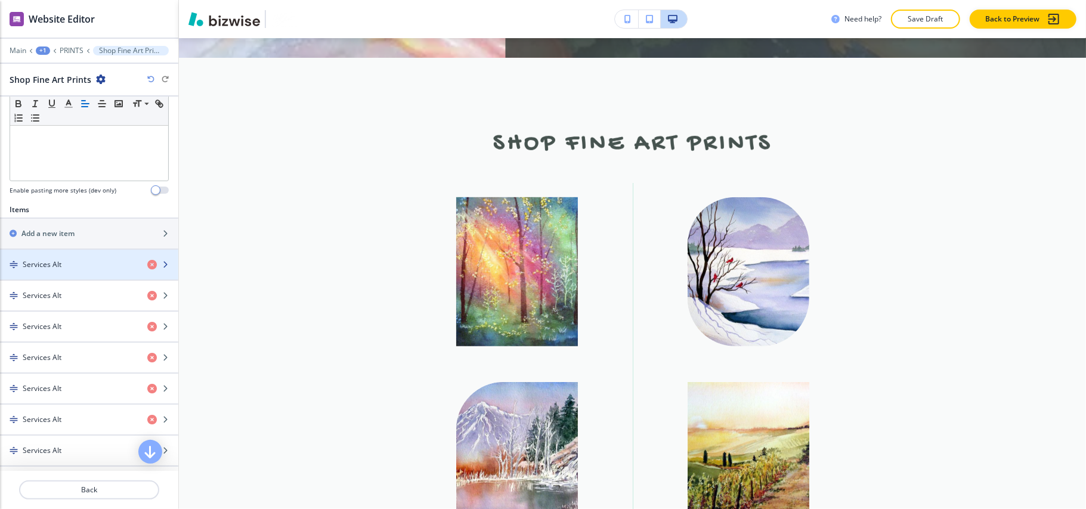
click at [56, 259] on div "button" at bounding box center [89, 255] width 178 height 10
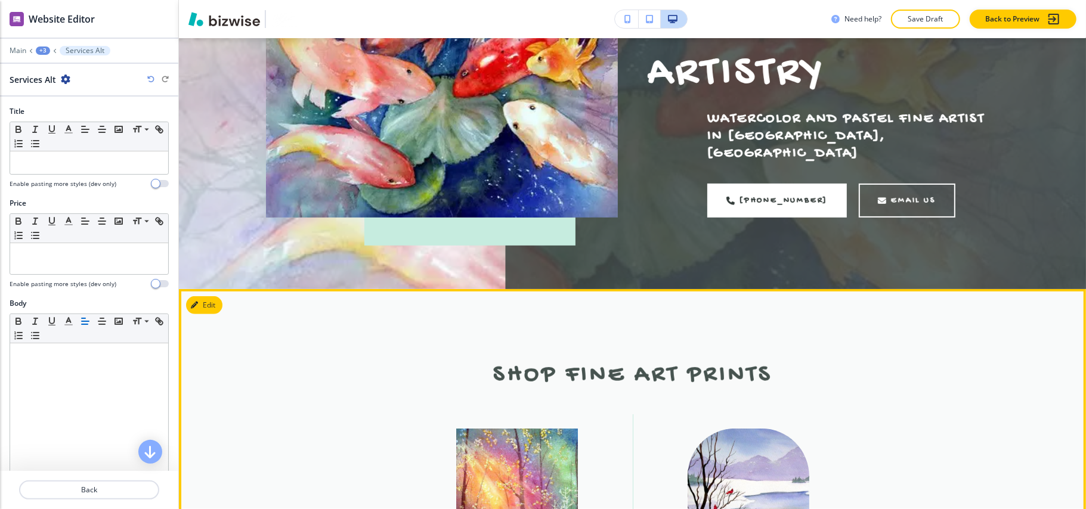
scroll to position [266, 0]
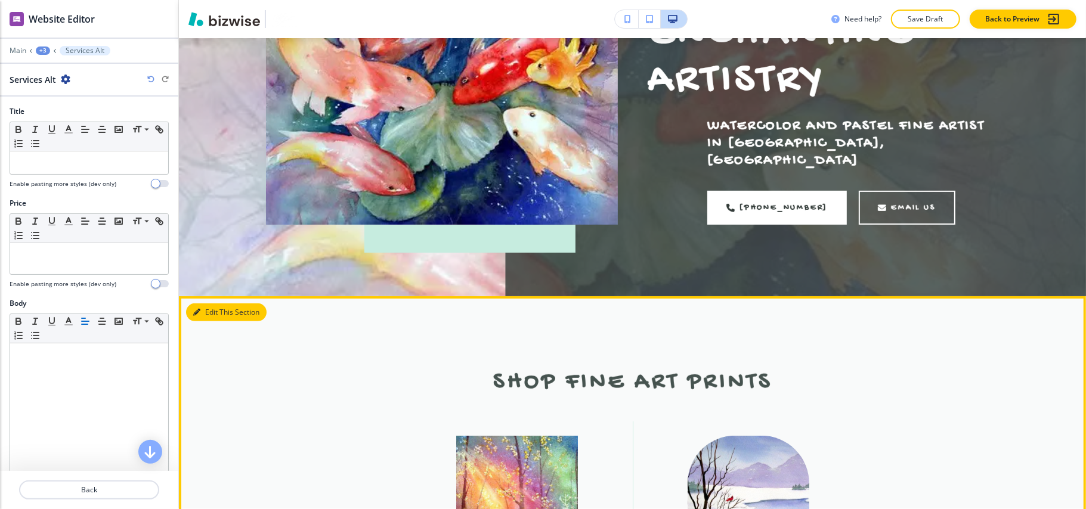
click at [199, 309] on icon "button" at bounding box center [196, 312] width 7 height 7
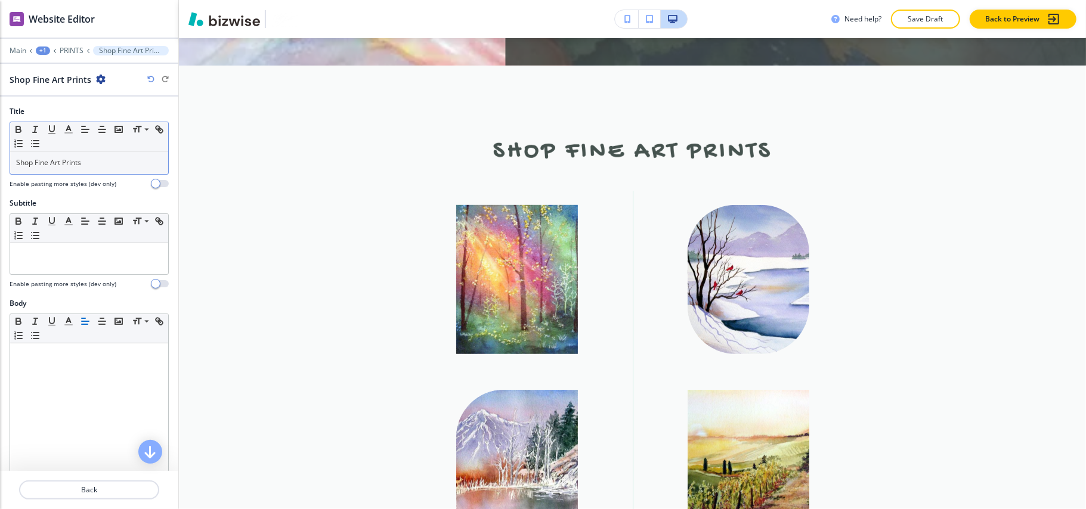
scroll to position [505, 0]
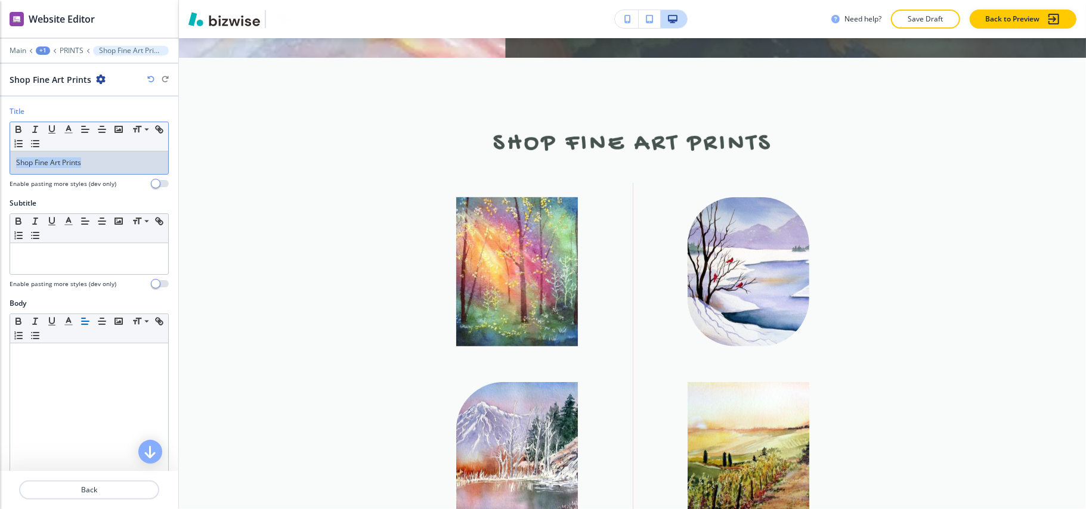
drag, startPoint x: 93, startPoint y: 171, endPoint x: 0, endPoint y: 155, distance: 94.3
click at [0, 155] on div "Title Small Normal Large Huge Shop Fine Art Prints Enable pasting more styles (…" at bounding box center [89, 152] width 178 height 92
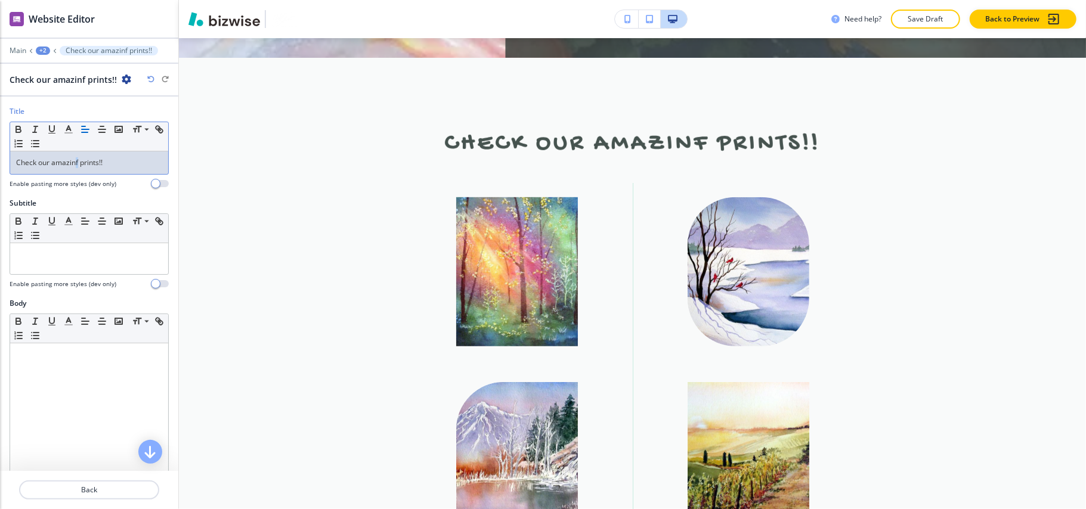
click at [79, 165] on p "Check our amazinf prints!!" at bounding box center [89, 162] width 146 height 11
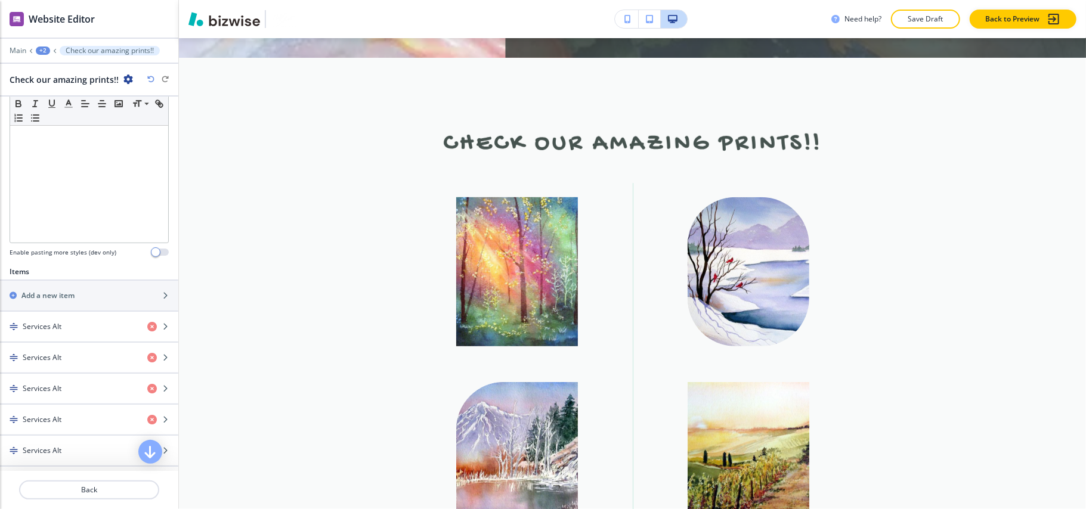
scroll to position [318, 0]
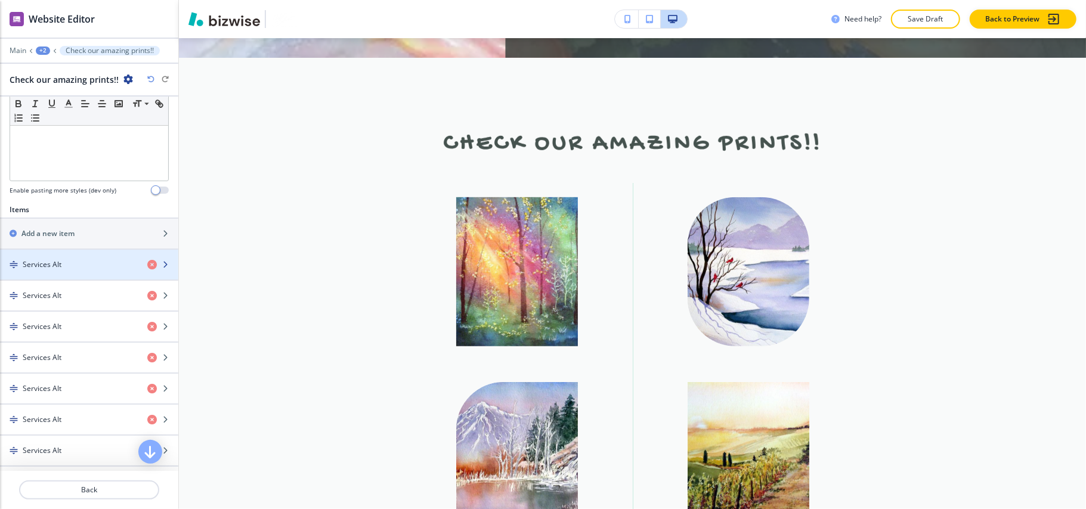
click at [80, 270] on div "Services Alt" at bounding box center [69, 264] width 138 height 11
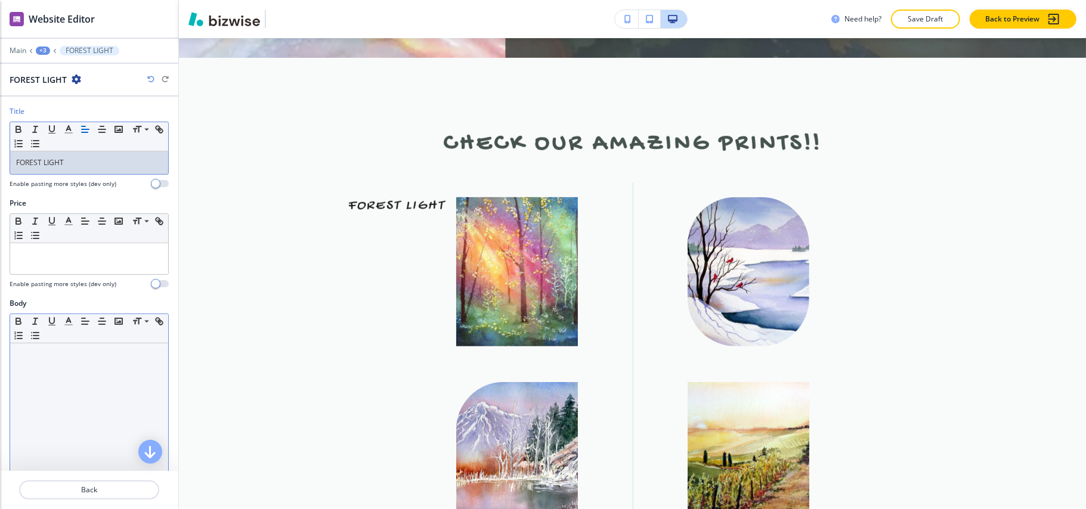
scroll to position [205, 0]
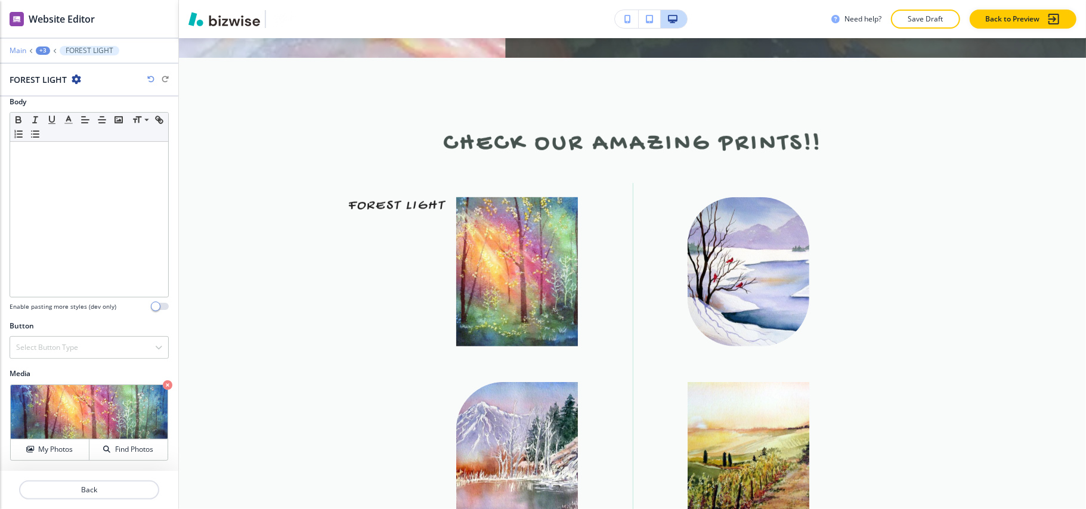
click at [22, 50] on p "Main" at bounding box center [18, 51] width 17 height 8
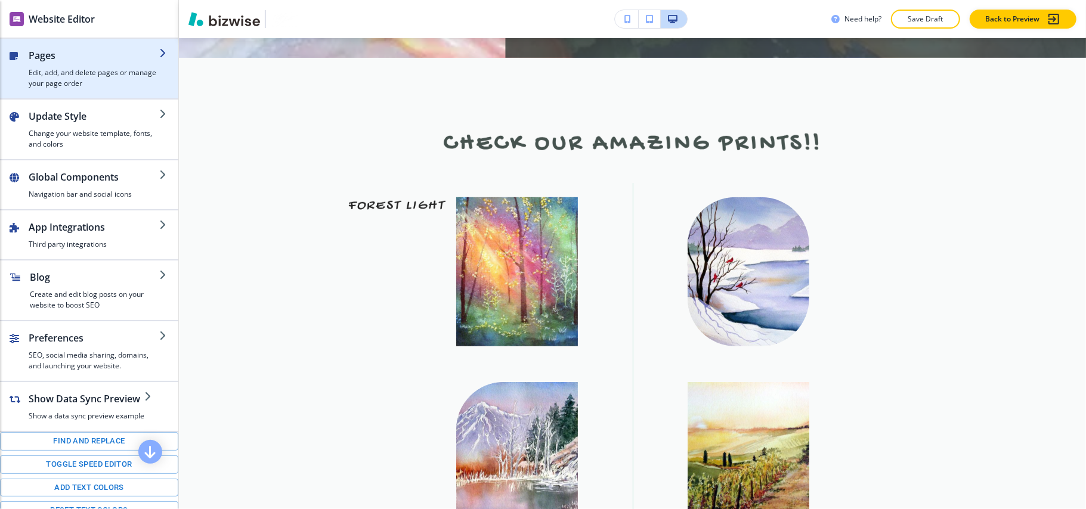
click at [99, 70] on h4 "Edit, add, and delete pages or manage your page order" at bounding box center [94, 77] width 131 height 21
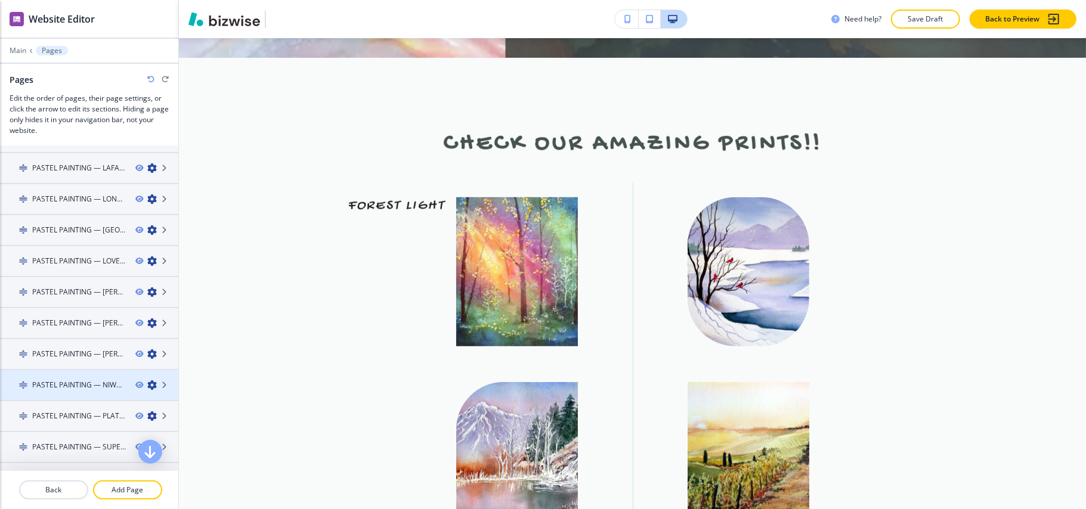
scroll to position [472, 0]
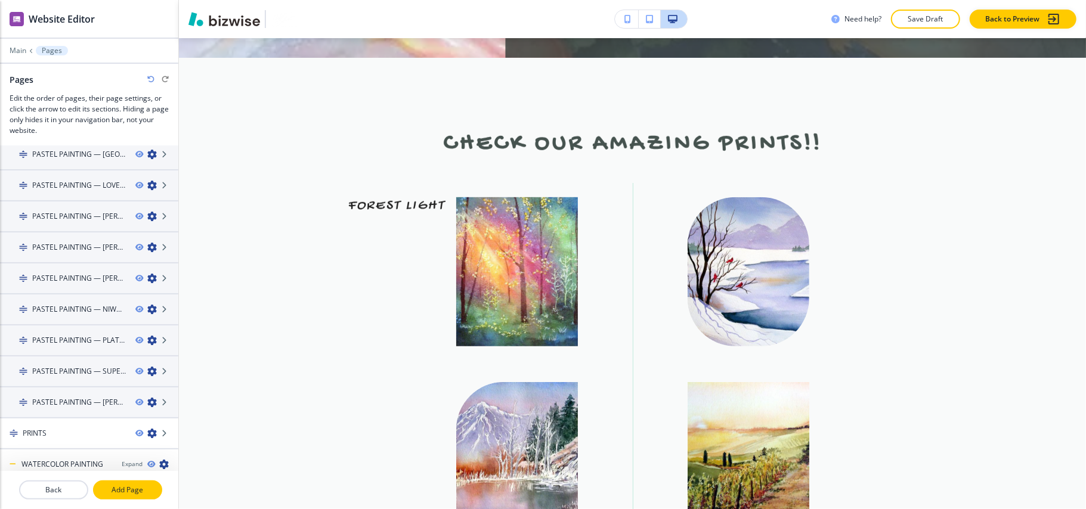
click at [120, 488] on p "Add Page" at bounding box center [127, 490] width 67 height 11
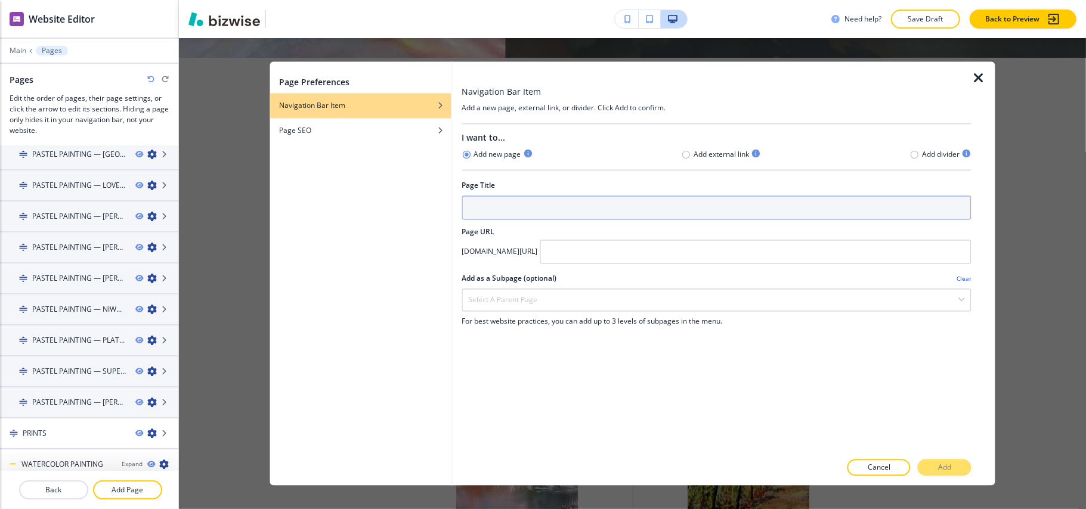
click at [623, 205] on input "text" at bounding box center [717, 208] width 510 height 24
type input "c"
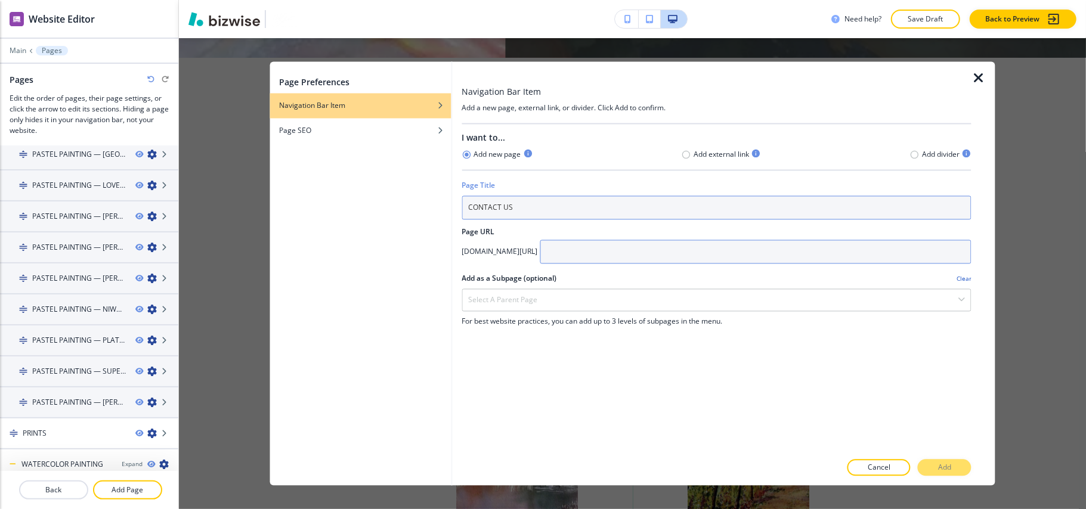
type input "CONTACT US"
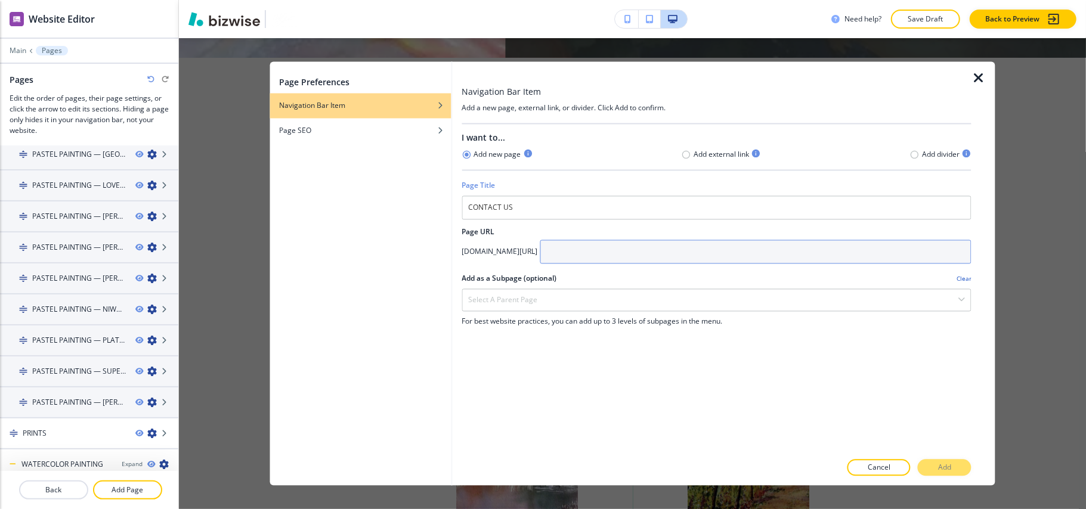
click at [655, 252] on input "text" at bounding box center [756, 252] width 432 height 24
type input "contact"
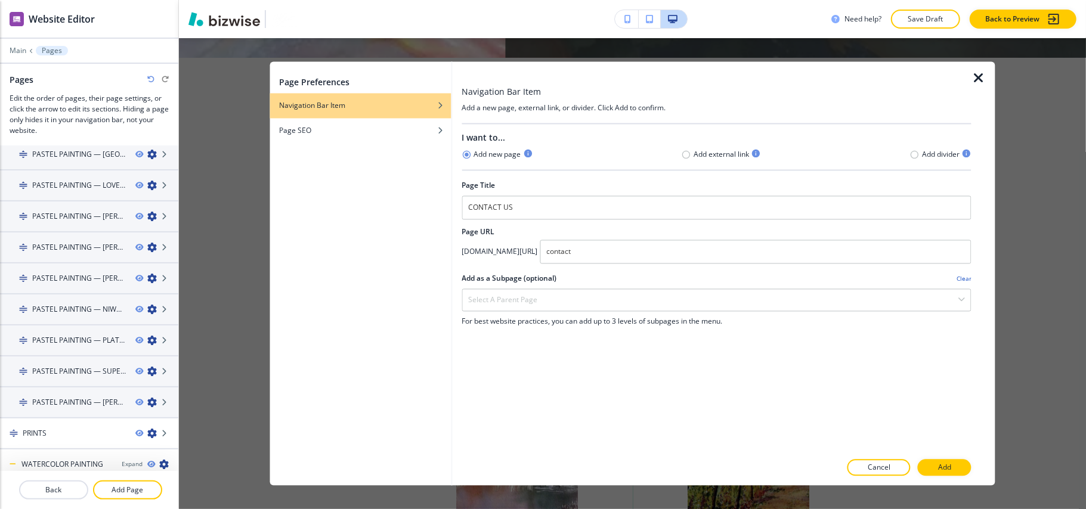
click at [948, 466] on p "Add" at bounding box center [944, 468] width 13 height 11
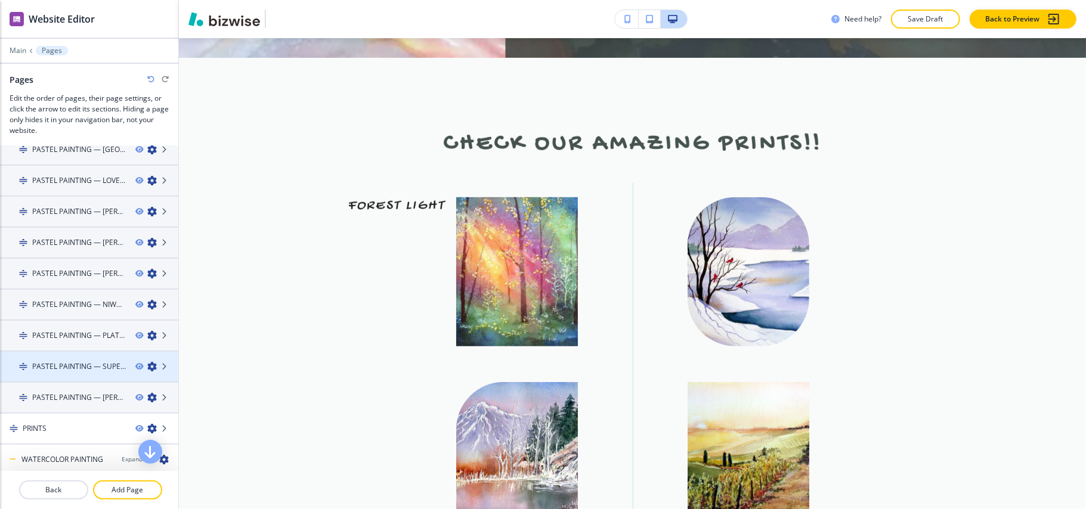
scroll to position [502, 0]
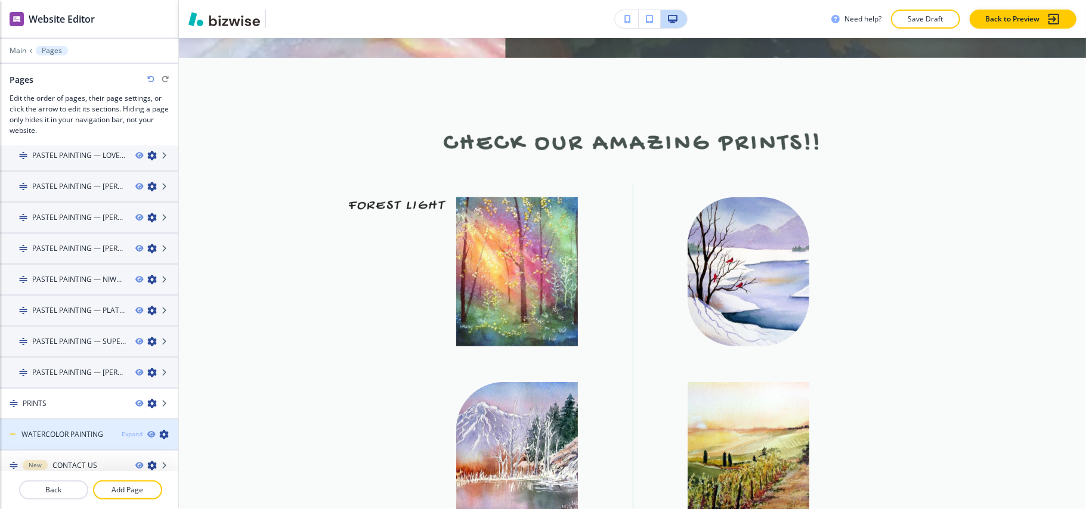
click at [122, 430] on div "Expand" at bounding box center [132, 434] width 21 height 9
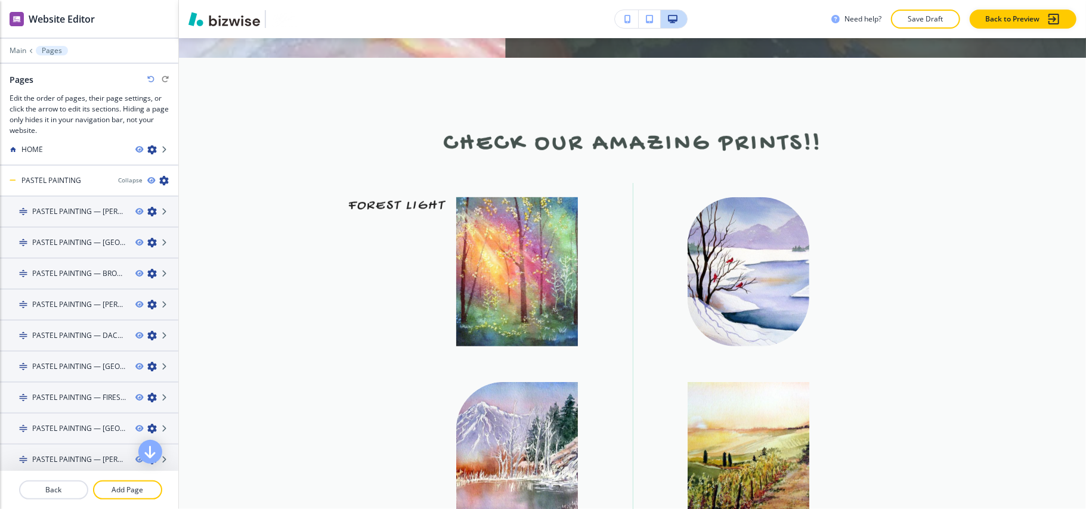
scroll to position [0, 0]
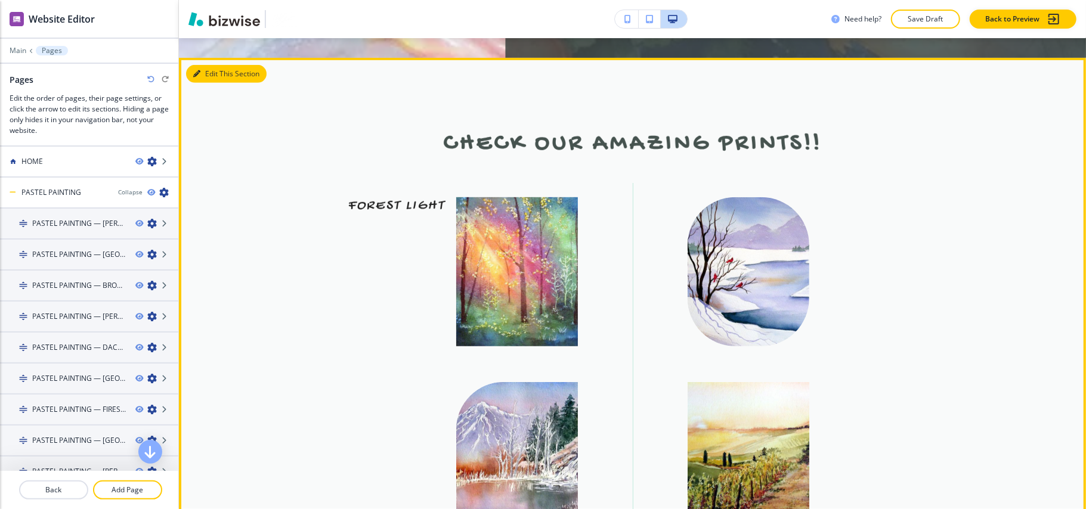
click at [205, 65] on button "Edit This Section" at bounding box center [226, 74] width 81 height 18
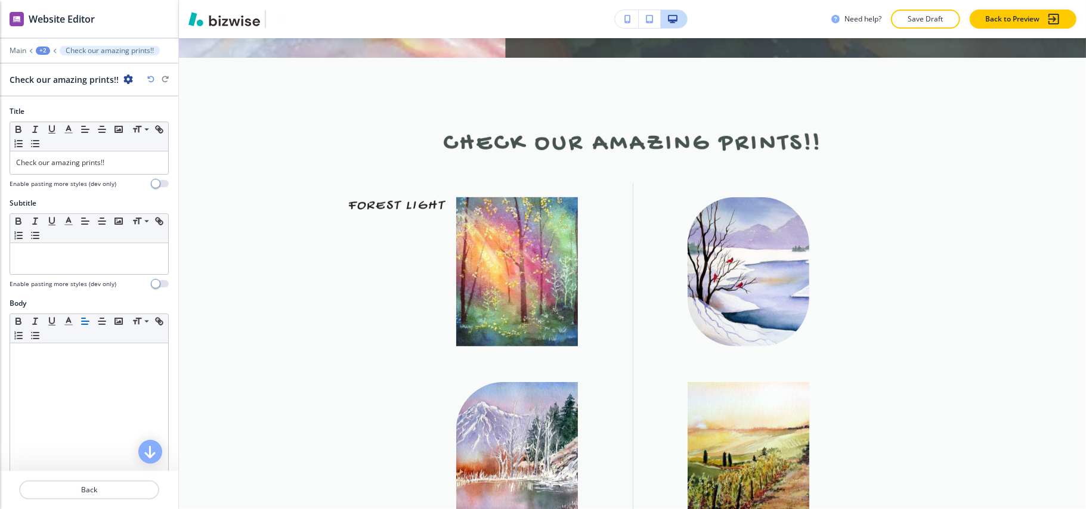
scroll to position [239, 0]
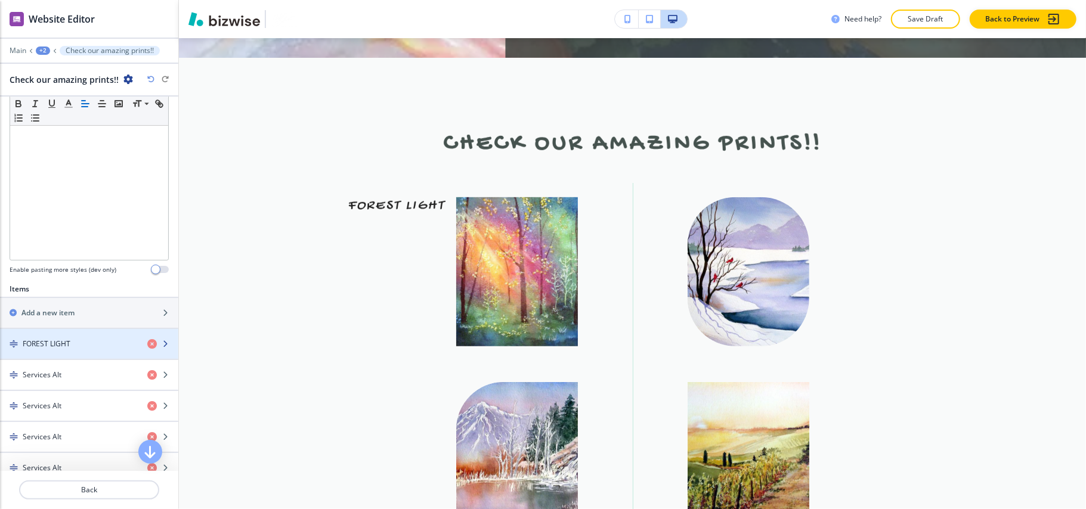
click at [55, 347] on h4 "FOREST LIGHT" at bounding box center [47, 344] width 48 height 11
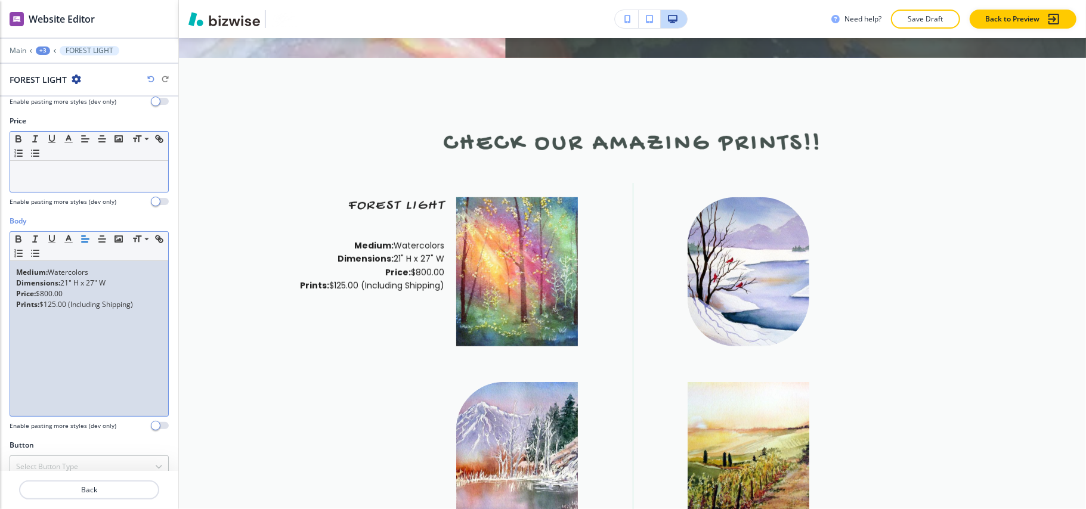
scroll to position [205, 0]
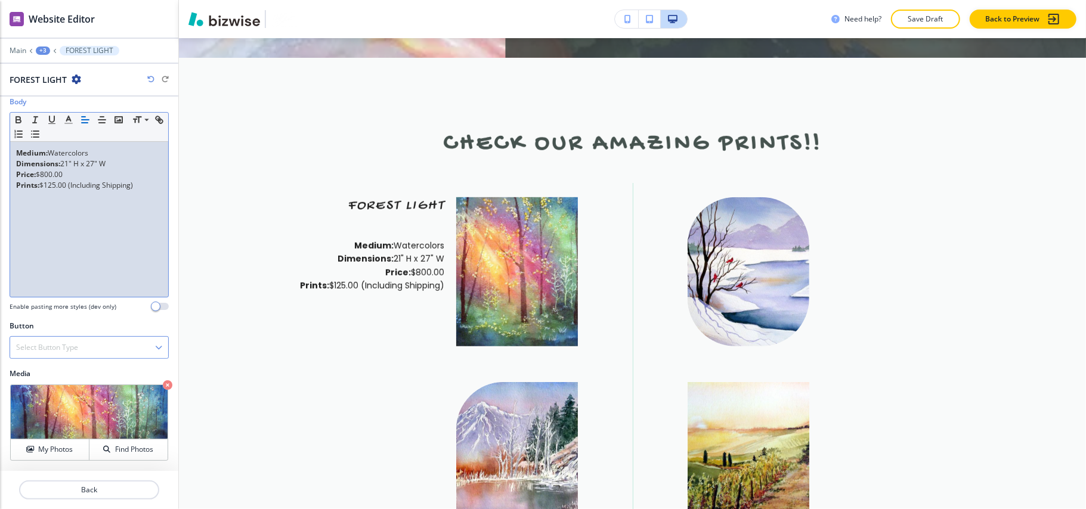
click at [60, 349] on h4 "Select Button Type" at bounding box center [47, 347] width 62 height 11
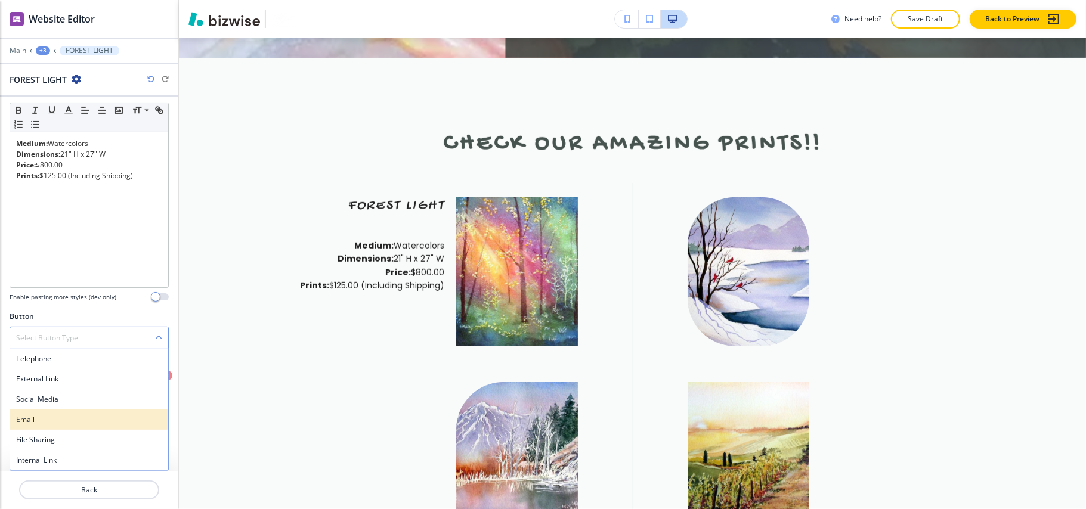
scroll to position [214, 0]
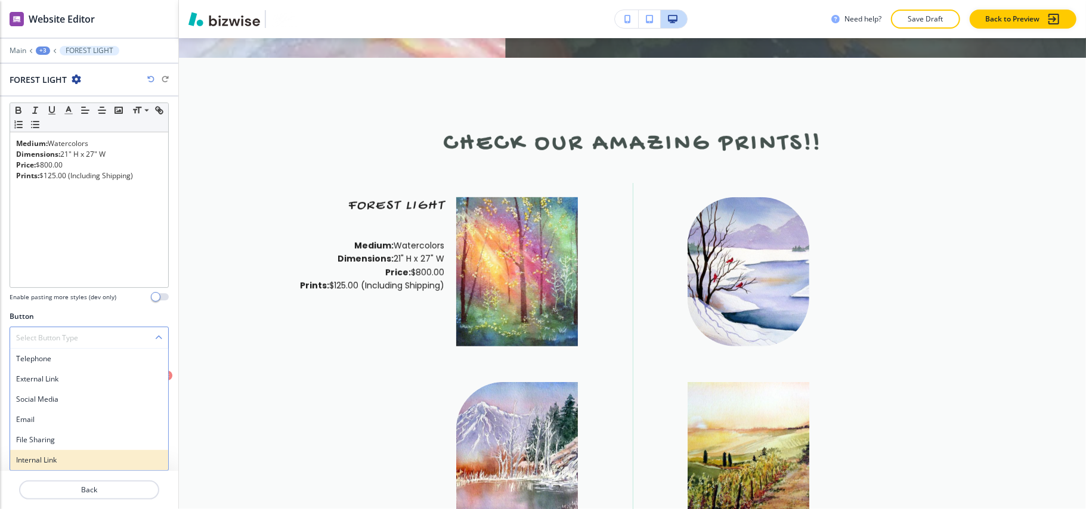
click at [39, 463] on h4 "Internal Link" at bounding box center [89, 460] width 146 height 11
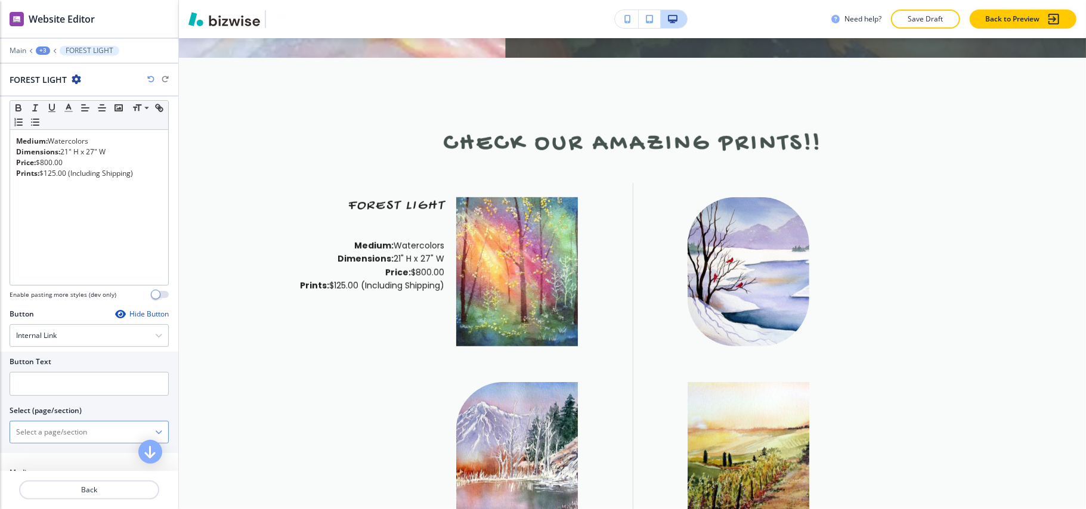
click at [91, 437] on \(page\/section\) "Manual Input" at bounding box center [82, 432] width 145 height 20
type \(page\/section\) "CONTACT US"
click at [58, 457] on h4 "CONTACT US" at bounding box center [89, 453] width 146 height 11
click at [61, 402] on div at bounding box center [89, 401] width 159 height 10
click at [64, 390] on input "text" at bounding box center [89, 384] width 159 height 24
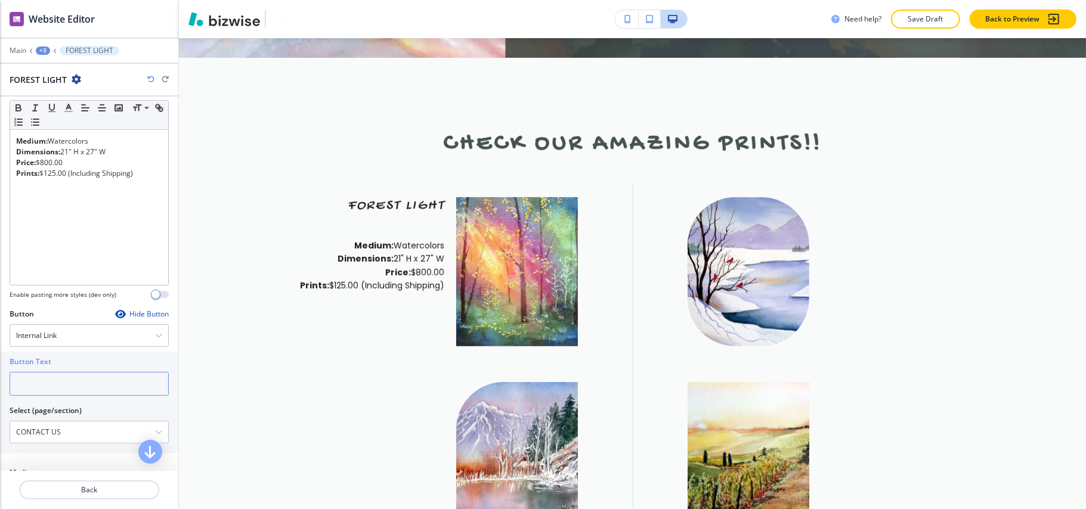
paste input "CONTACT US"
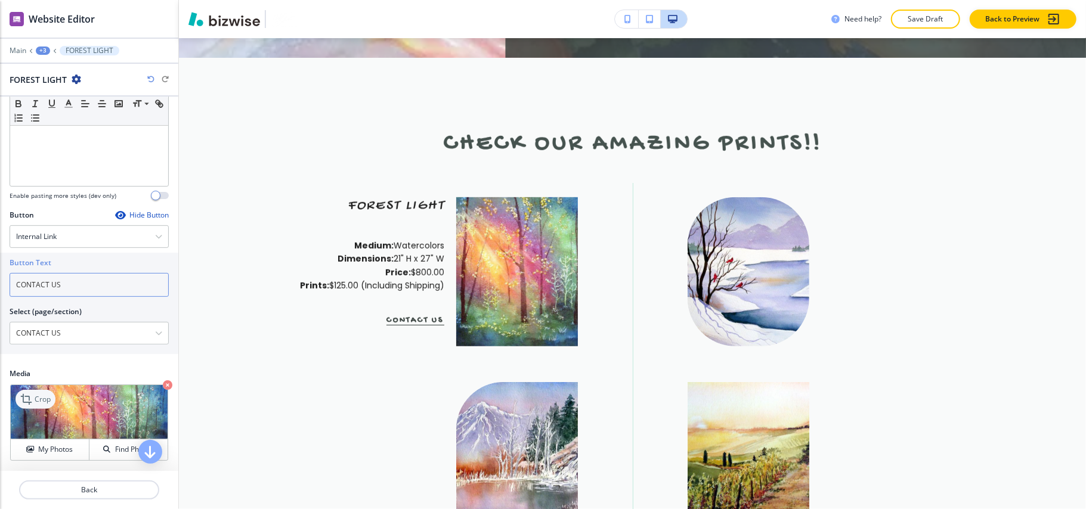
scroll to position [316, 0]
type input "CONTACT US"
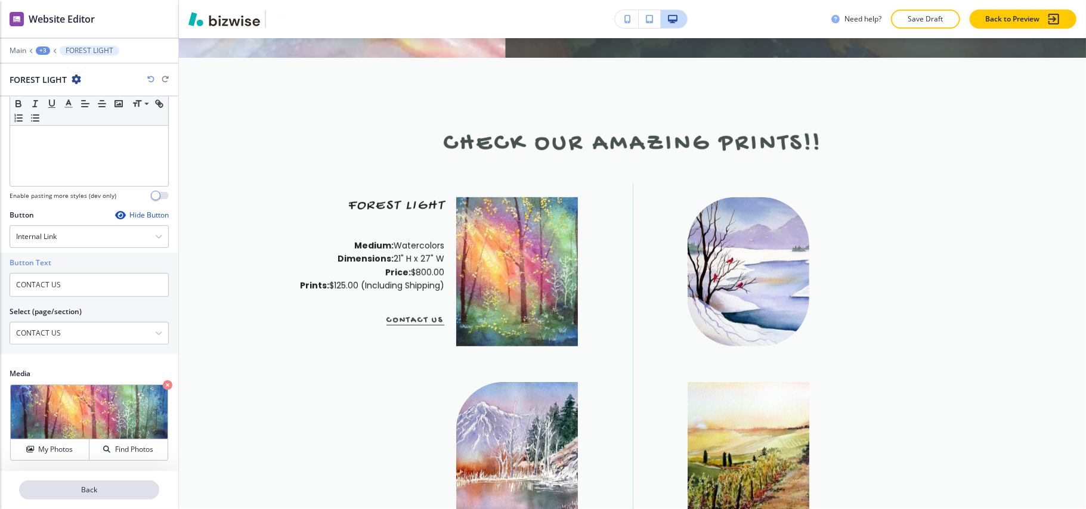
click at [84, 487] on p "Back" at bounding box center [89, 490] width 138 height 11
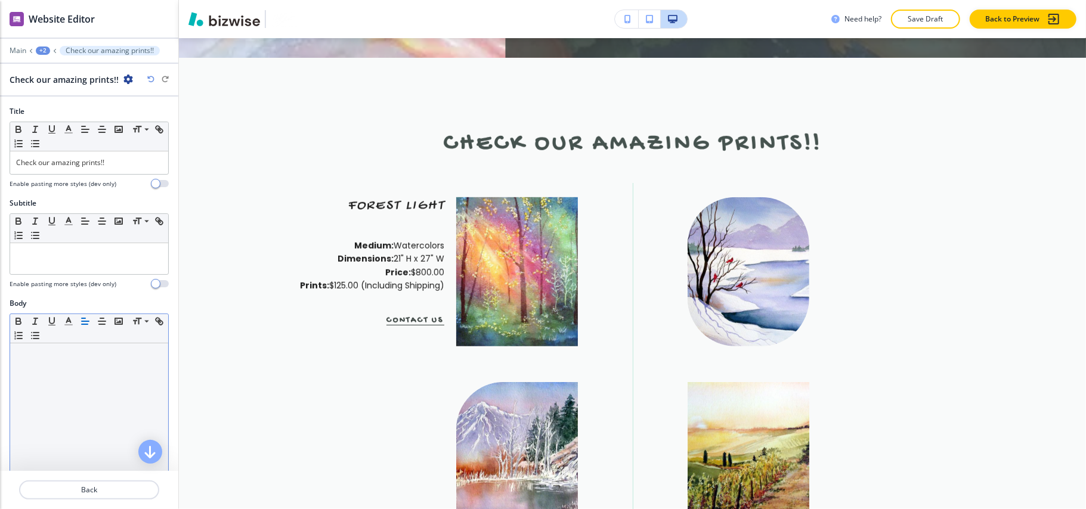
scroll to position [239, 0]
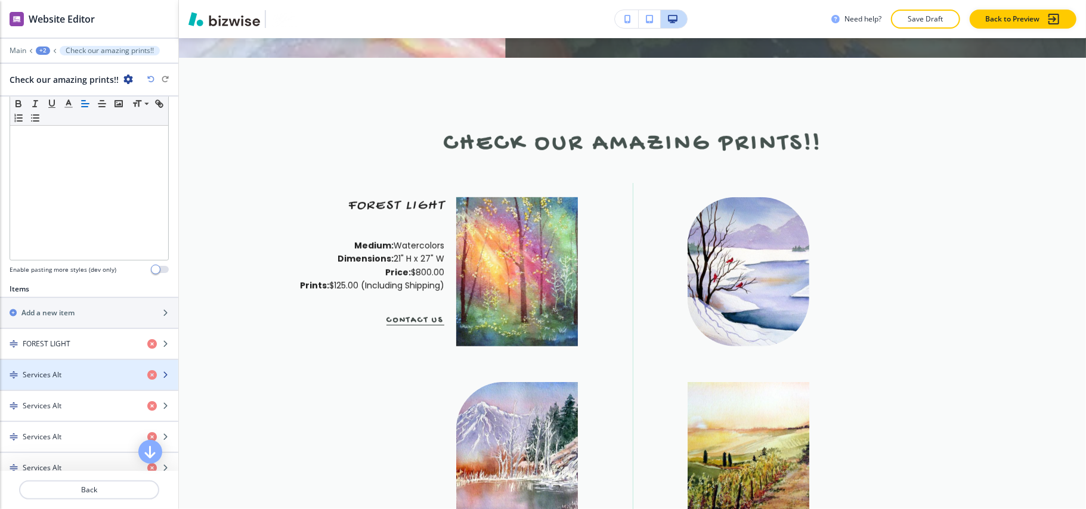
click at [48, 378] on h4 "Services Alt" at bounding box center [42, 375] width 39 height 11
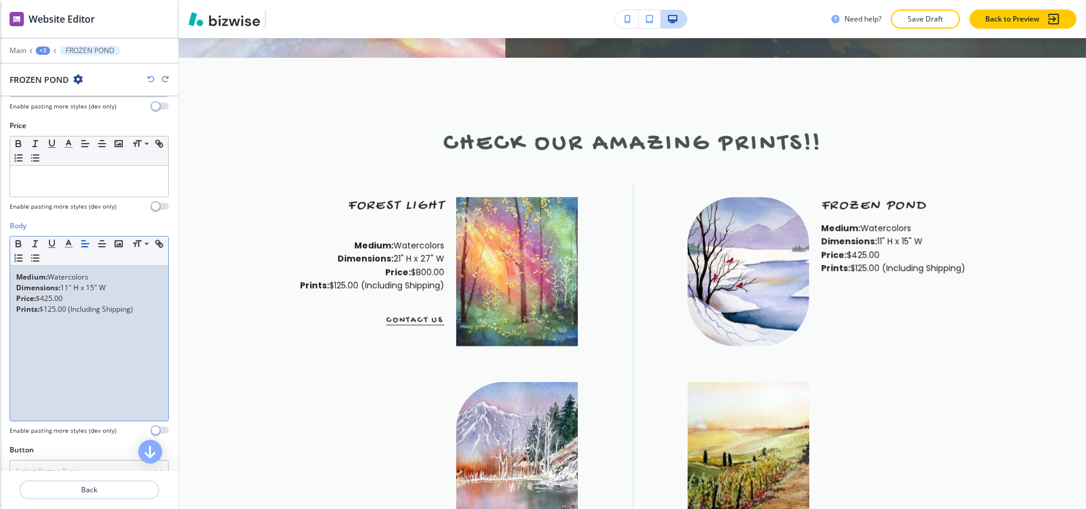
scroll to position [205, 0]
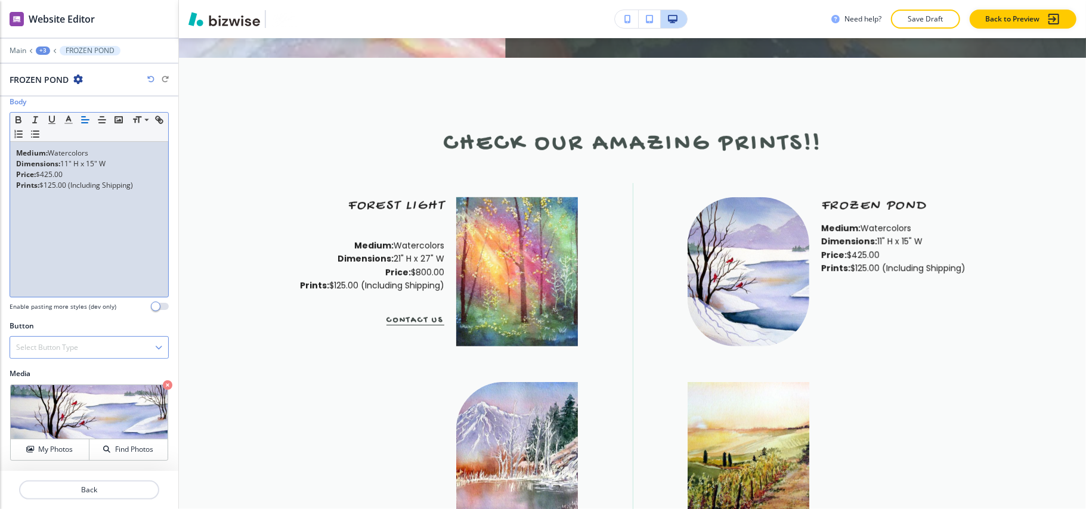
click at [83, 349] on div "Select Button Type" at bounding box center [89, 347] width 158 height 21
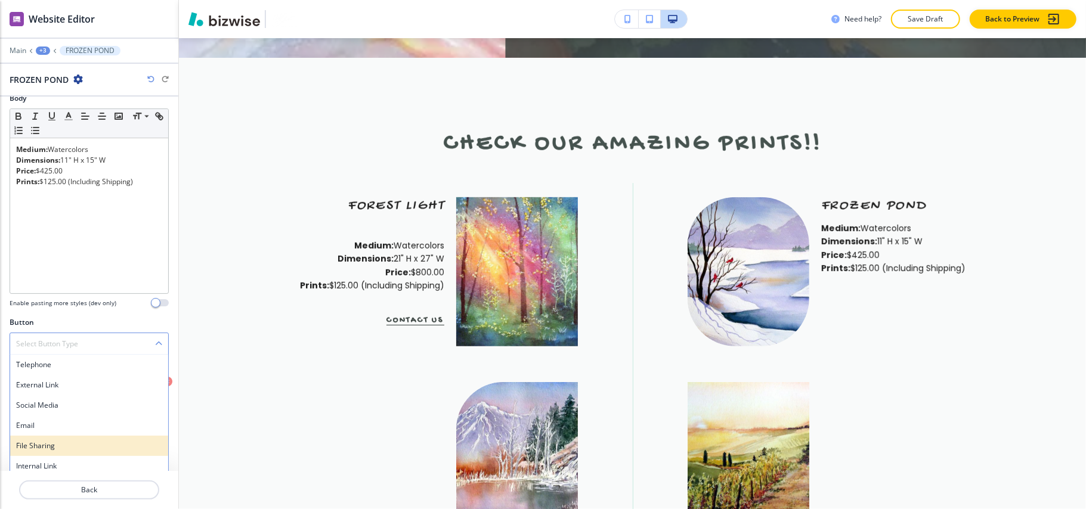
scroll to position [214, 0]
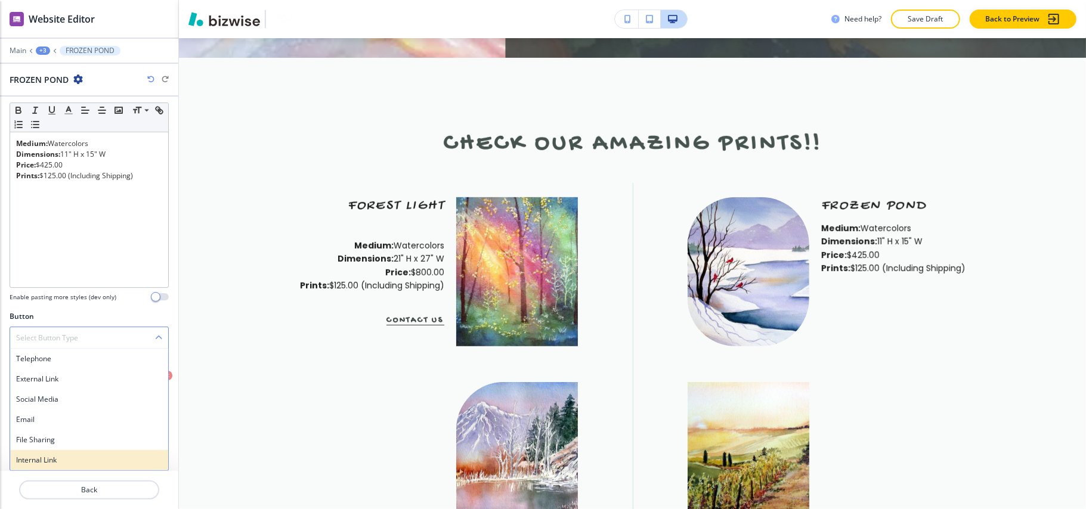
click at [48, 463] on h4 "Internal Link" at bounding box center [89, 460] width 146 height 11
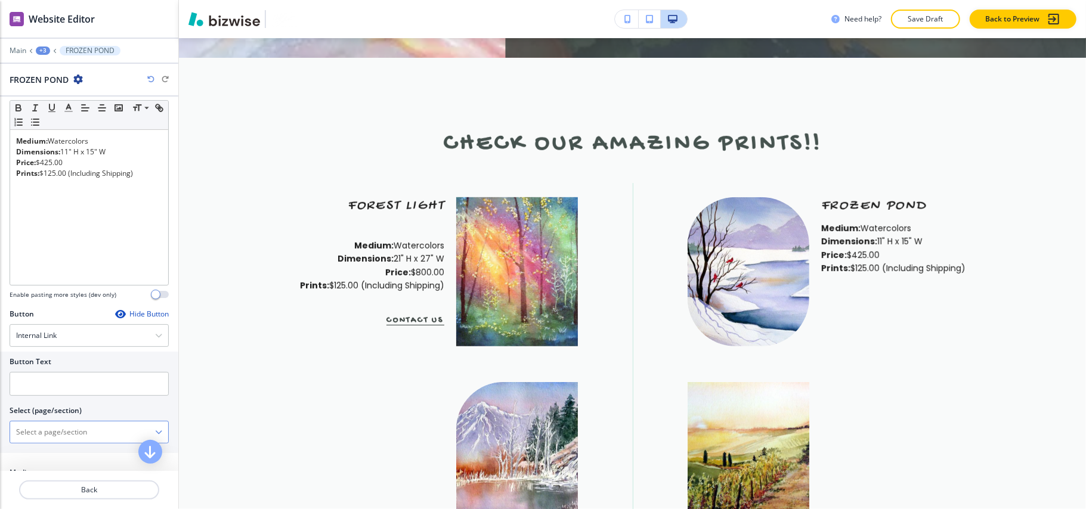
click at [85, 440] on \(page\/section\) "Manual Input" at bounding box center [82, 432] width 145 height 20
type \(page\/section\) "CONTACT US"
click at [54, 454] on h4 "CONTACT US" at bounding box center [89, 453] width 146 height 11
click at [65, 388] on input "text" at bounding box center [89, 384] width 159 height 24
paste input "CONTACT US"
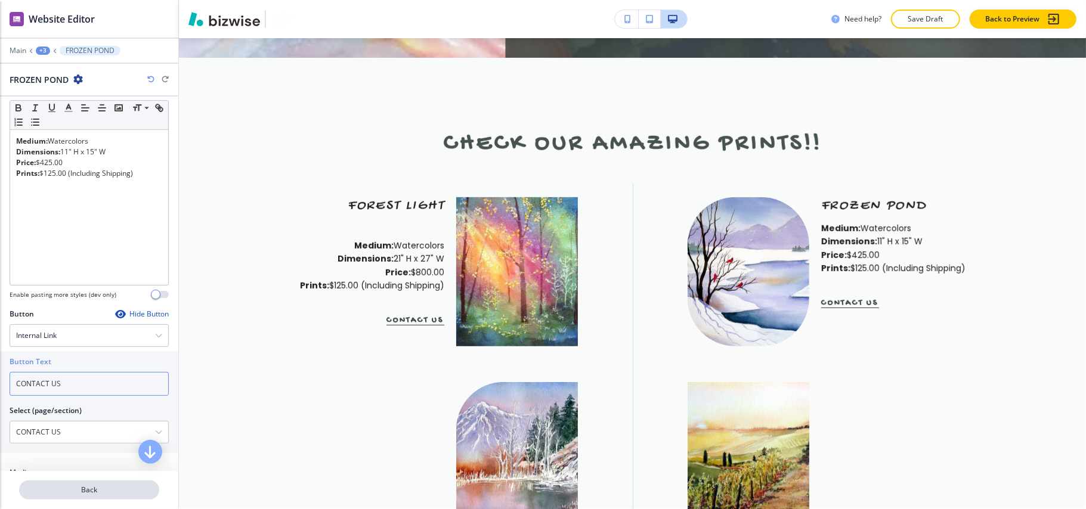
type input "CONTACT US"
click at [93, 489] on p "Back" at bounding box center [89, 490] width 138 height 11
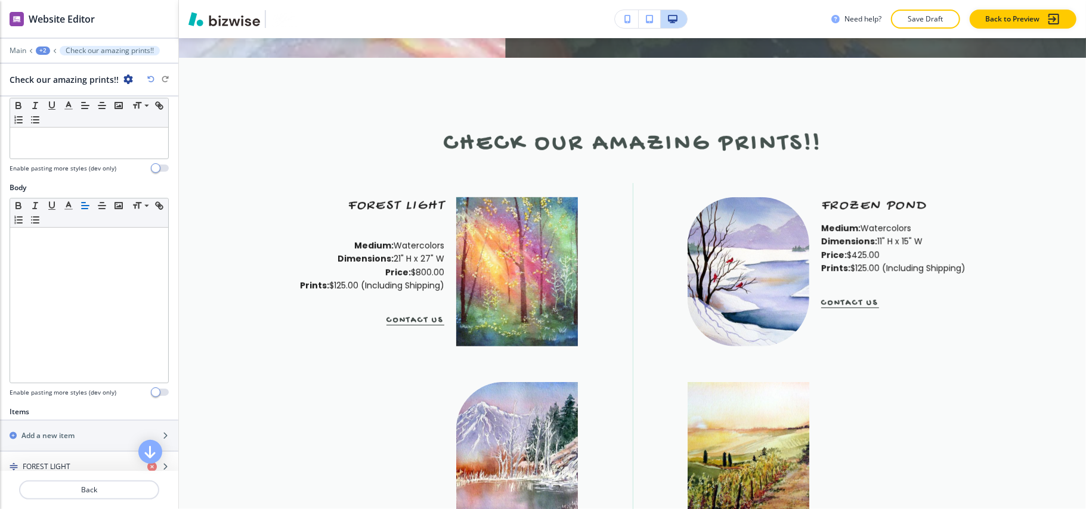
scroll to position [318, 0]
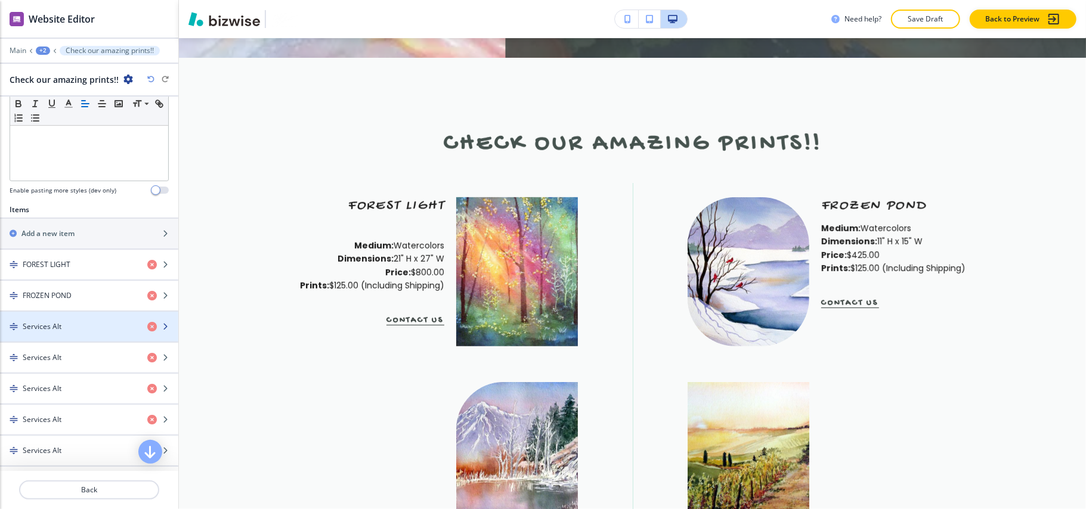
click at [73, 336] on div "button" at bounding box center [89, 337] width 178 height 10
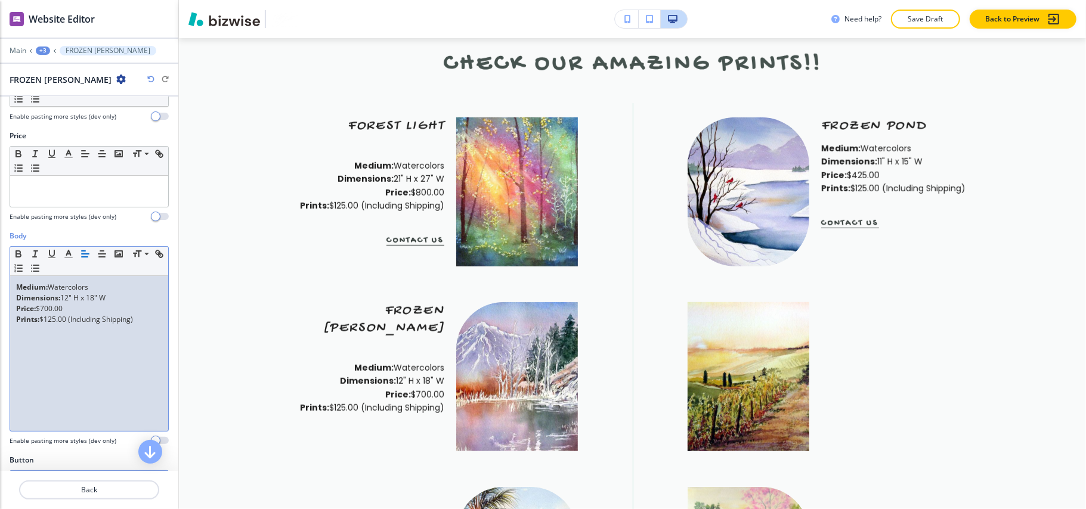
scroll to position [205, 0]
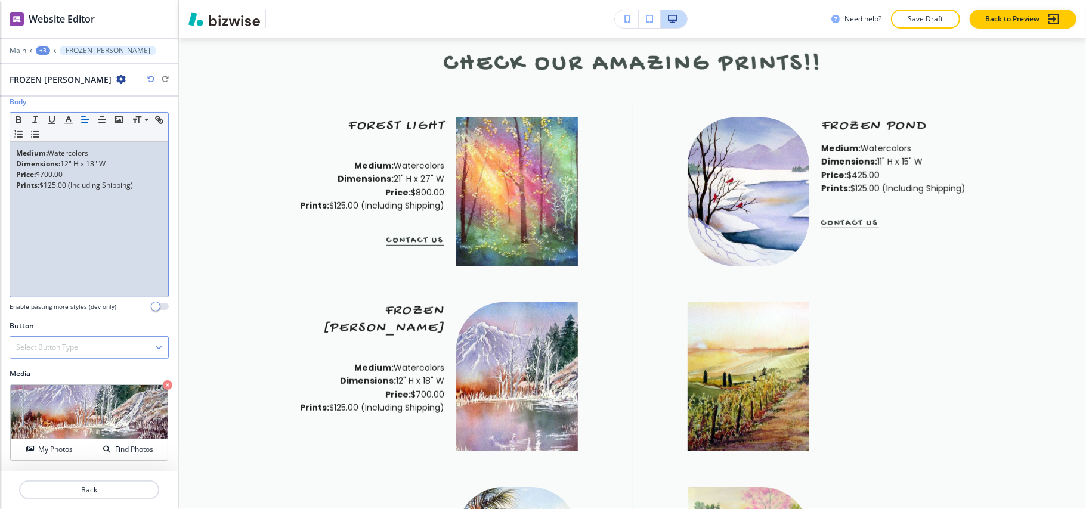
click at [70, 339] on div "Select Button Type" at bounding box center [89, 347] width 158 height 21
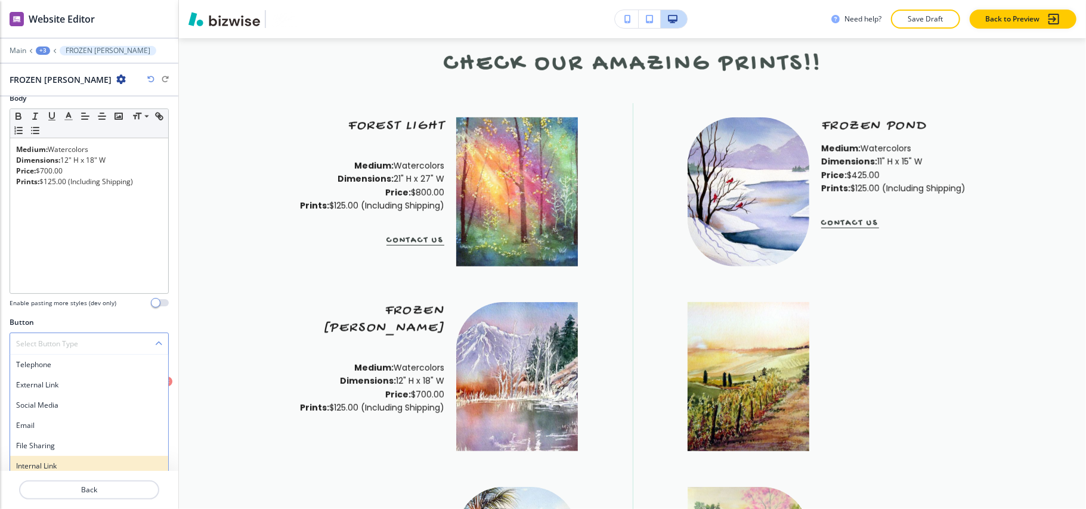
click at [48, 462] on div "Internal Link" at bounding box center [89, 466] width 158 height 20
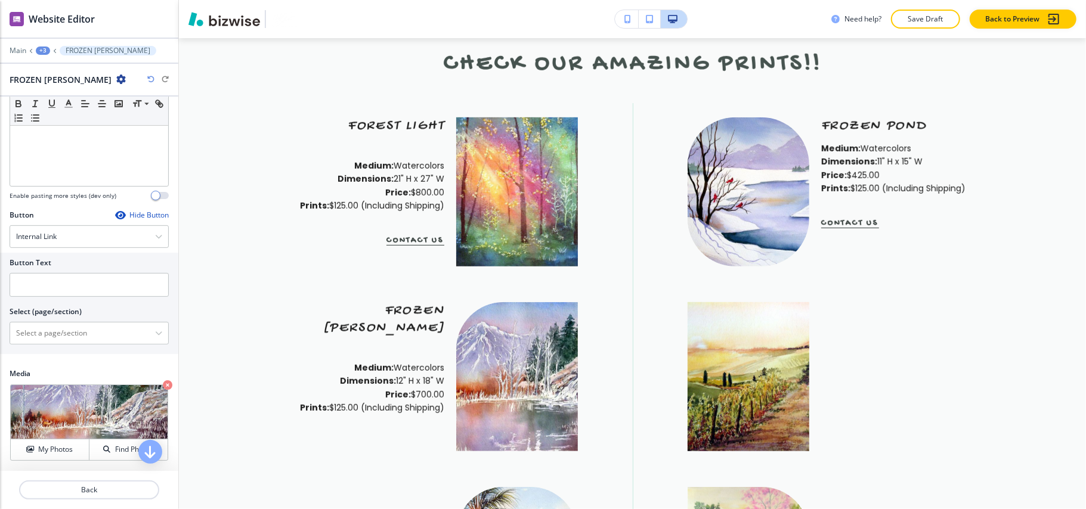
scroll to position [316, 0]
click at [58, 342] on \(page\/section\) "Manual Input" at bounding box center [82, 333] width 145 height 20
type \(page\/section\) "CONTACT US"
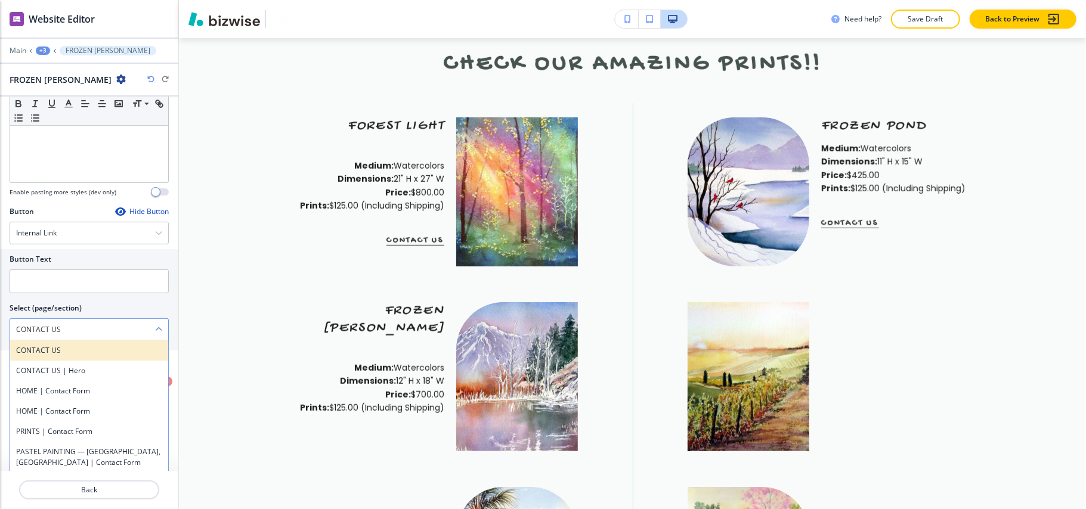
click at [62, 356] on h4 "CONTACT US" at bounding box center [89, 350] width 146 height 11
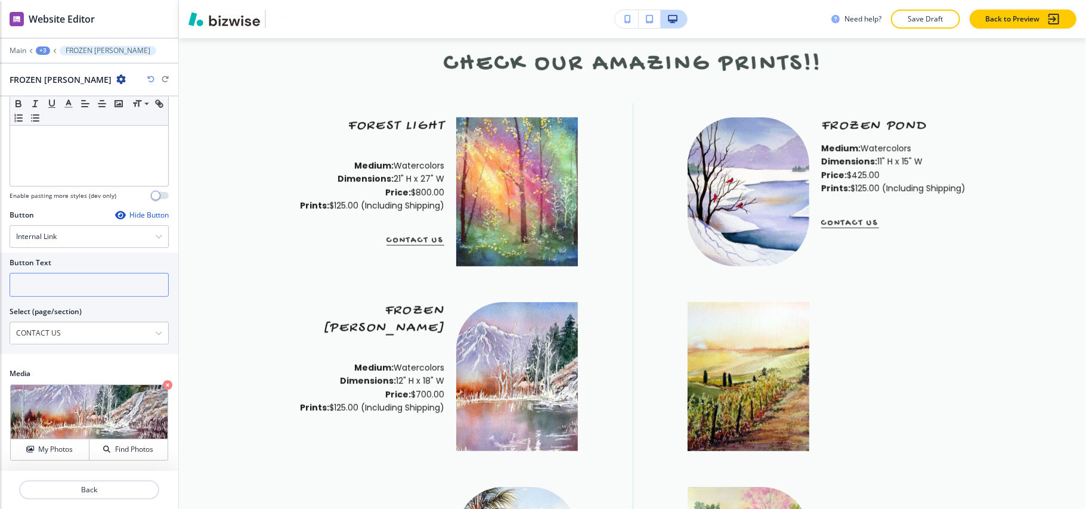
click at [63, 276] on input "text" at bounding box center [89, 285] width 159 height 24
paste input "CONTACT US"
type input "CONTACT US"
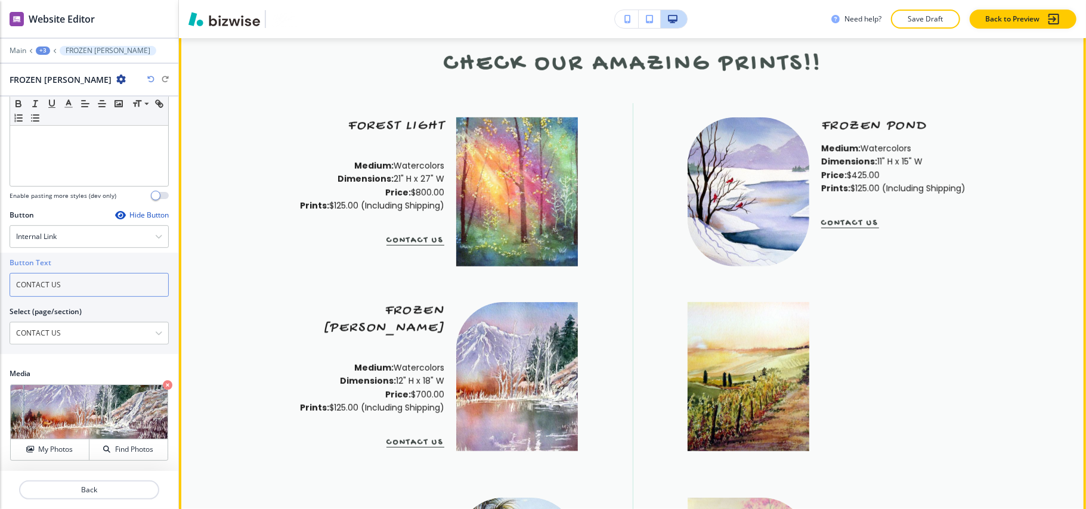
scroll to position [664, 0]
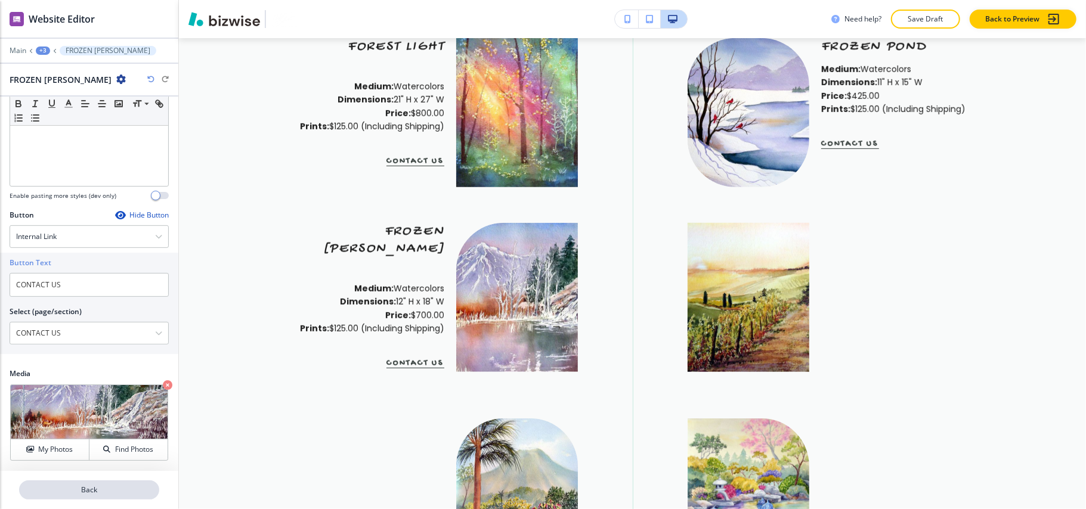
click at [99, 490] on p "Back" at bounding box center [89, 490] width 138 height 11
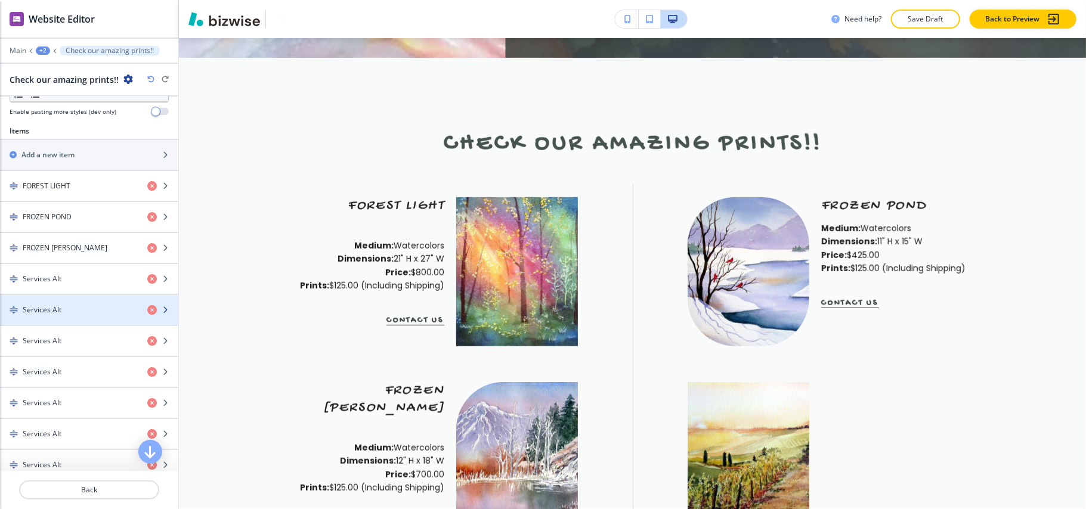
scroll to position [397, 0]
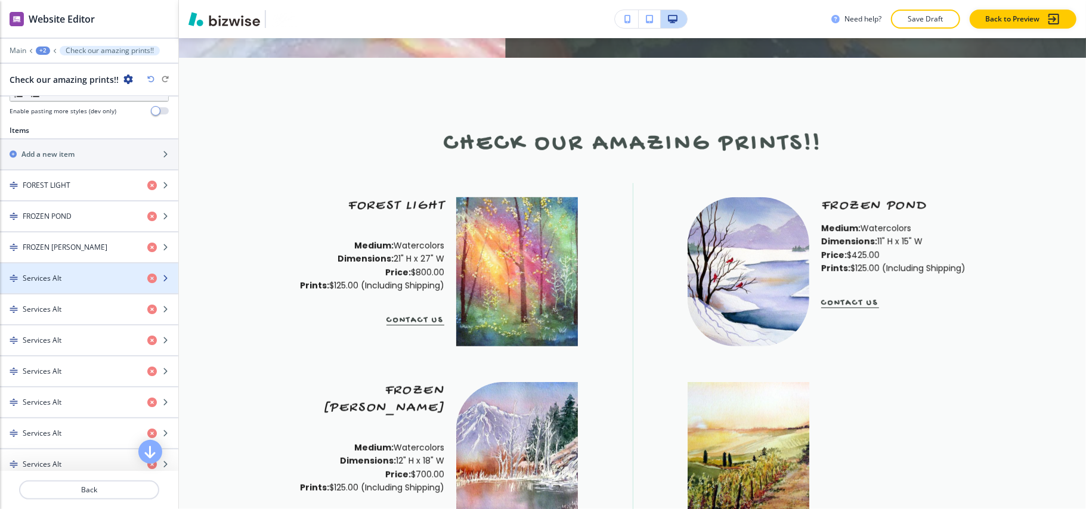
click at [72, 284] on div "Services Alt" at bounding box center [69, 278] width 138 height 11
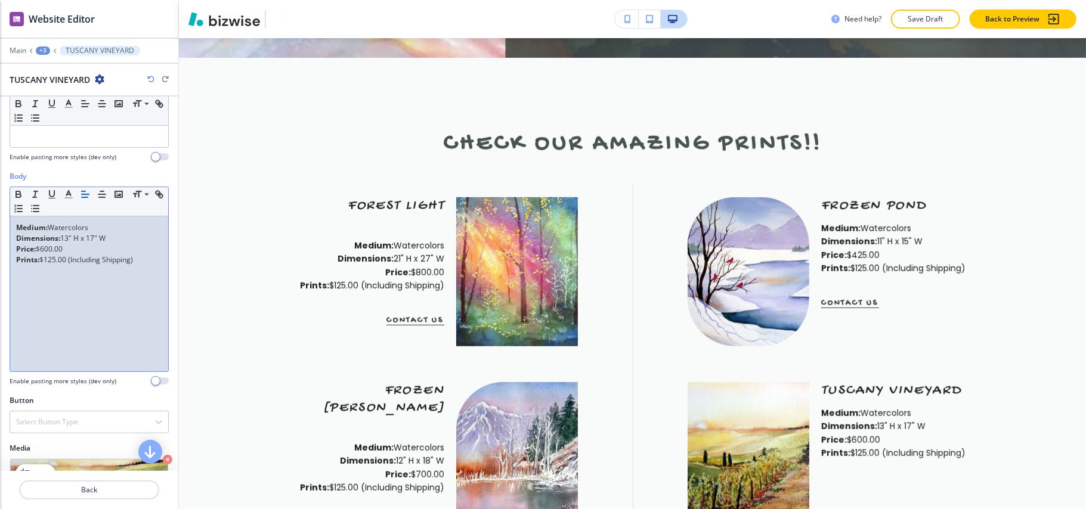
scroll to position [205, 0]
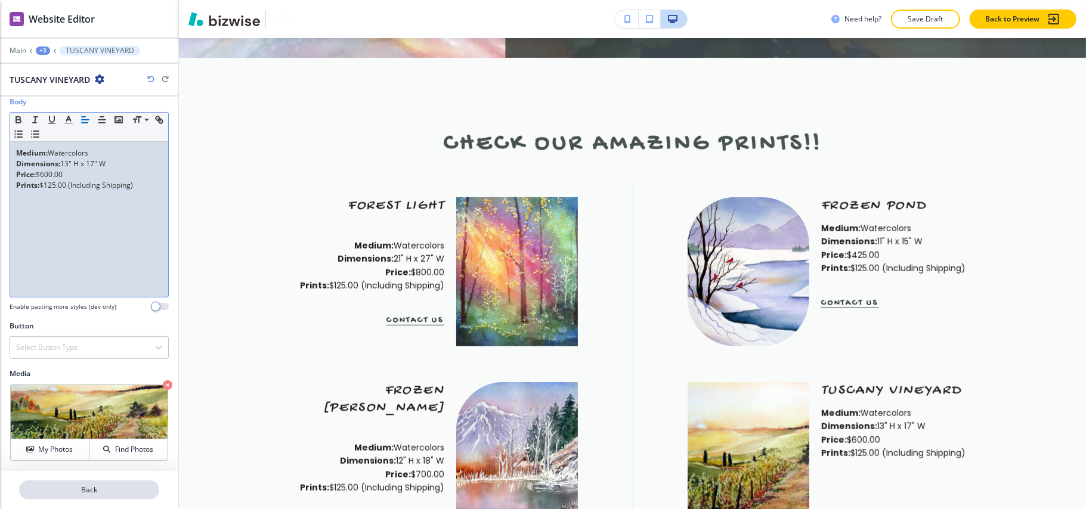
click at [72, 489] on p "Back" at bounding box center [89, 490] width 138 height 11
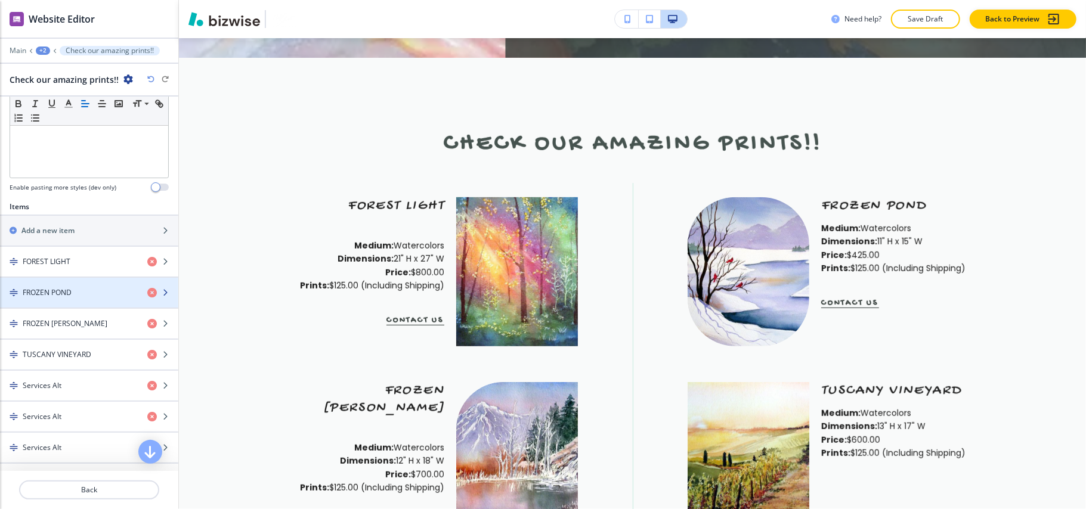
scroll to position [397, 0]
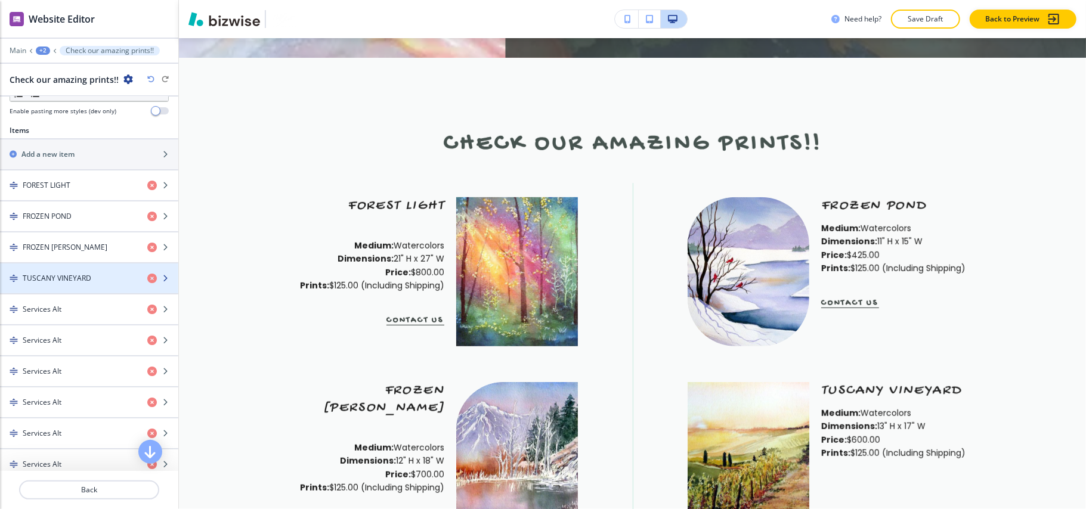
click at [64, 284] on h4 "TUSCANY VINEYARD" at bounding box center [57, 278] width 69 height 11
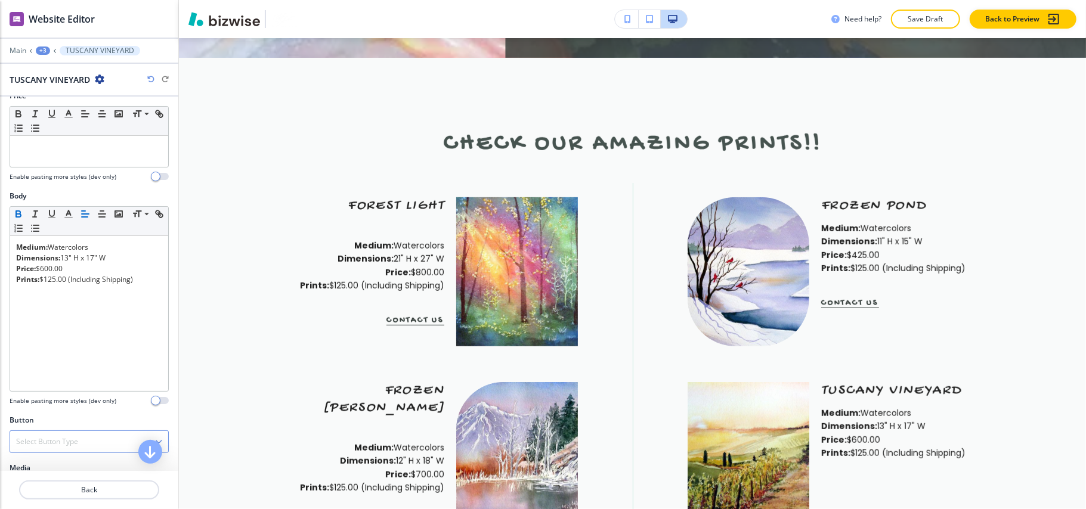
scroll to position [205, 0]
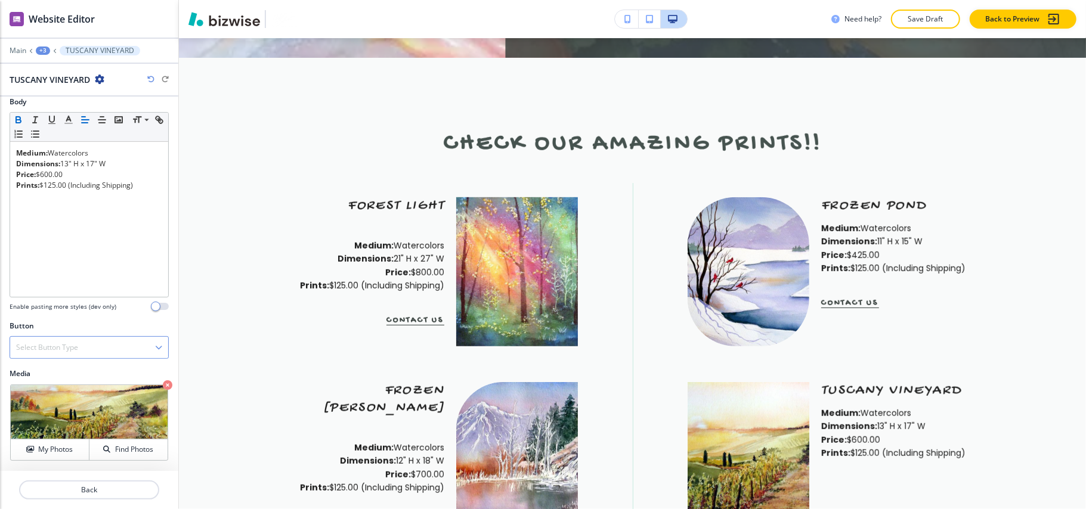
click at [79, 337] on div "Select Button Type" at bounding box center [89, 347] width 158 height 21
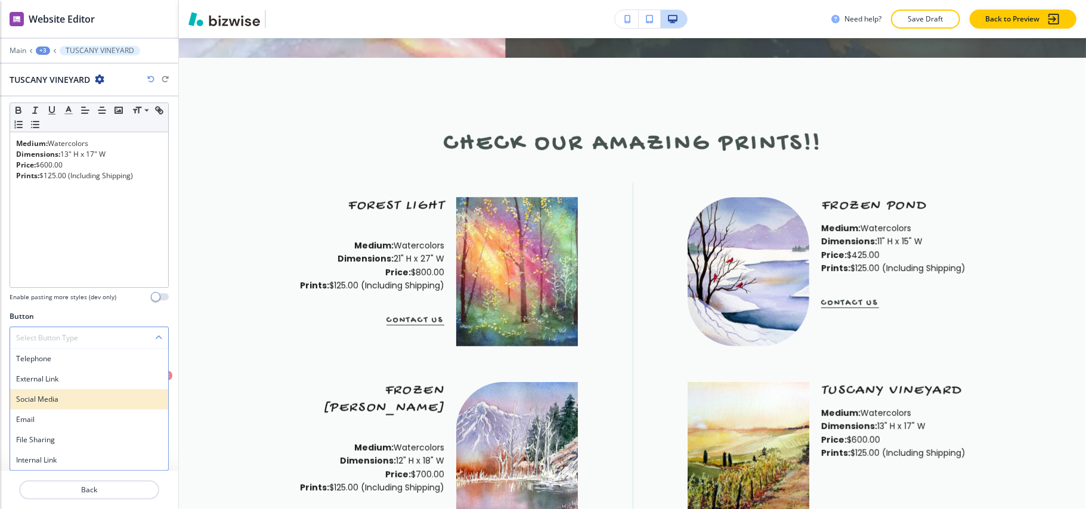
scroll to position [214, 0]
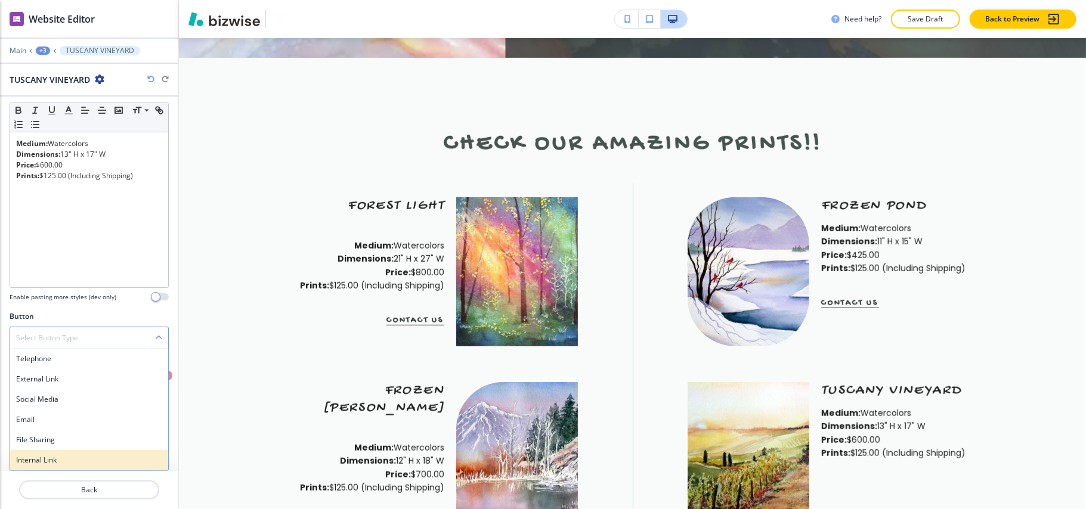
click at [44, 459] on h4 "Internal Link" at bounding box center [89, 460] width 146 height 11
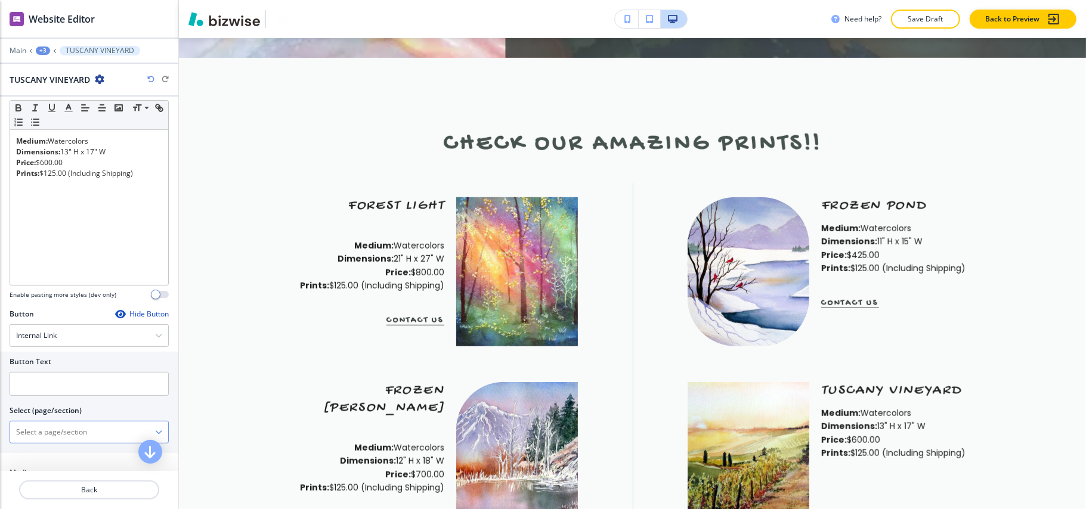
click at [68, 443] on \(page\/section\) "Manual Input" at bounding box center [82, 432] width 145 height 20
type \(page\/section\) "CONTACT US"
drag, startPoint x: 55, startPoint y: 451, endPoint x: 70, endPoint y: 400, distance: 54.0
click at [55, 452] on h4 "CONTACT US" at bounding box center [89, 453] width 146 height 11
click at [70, 396] on input "text" at bounding box center [89, 384] width 159 height 24
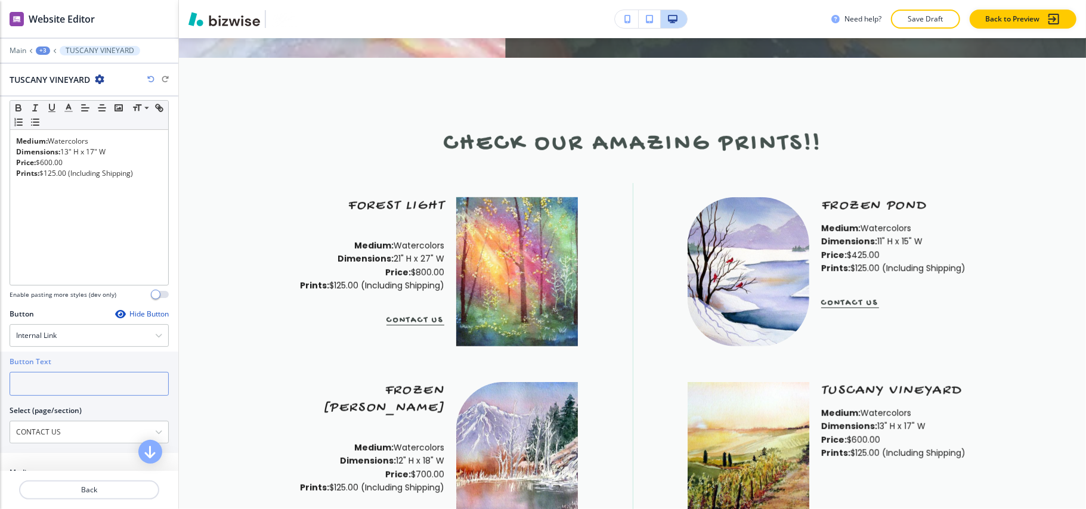
paste input "CONTACT US"
type input "CONTACT US"
click at [82, 490] on p "Back" at bounding box center [89, 490] width 138 height 11
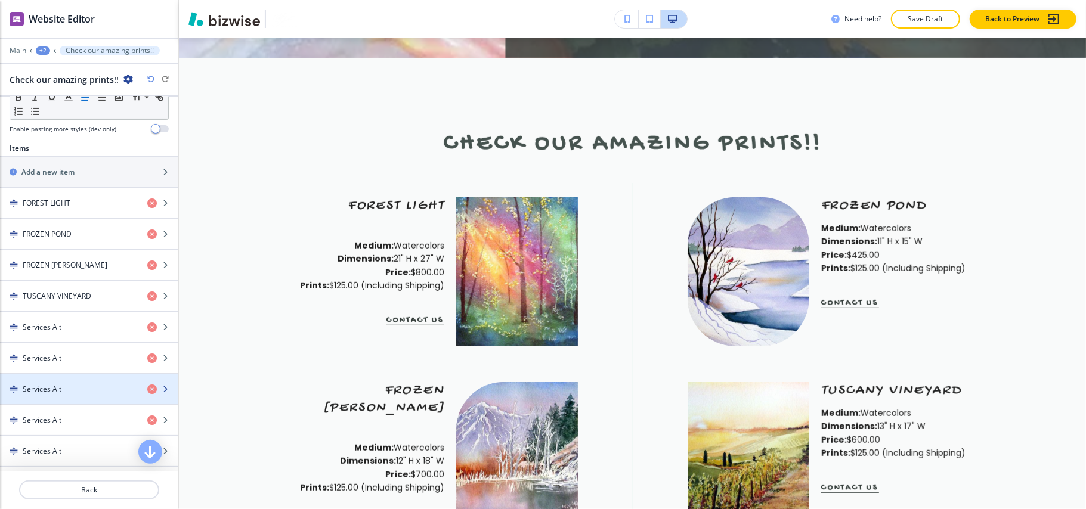
scroll to position [477, 0]
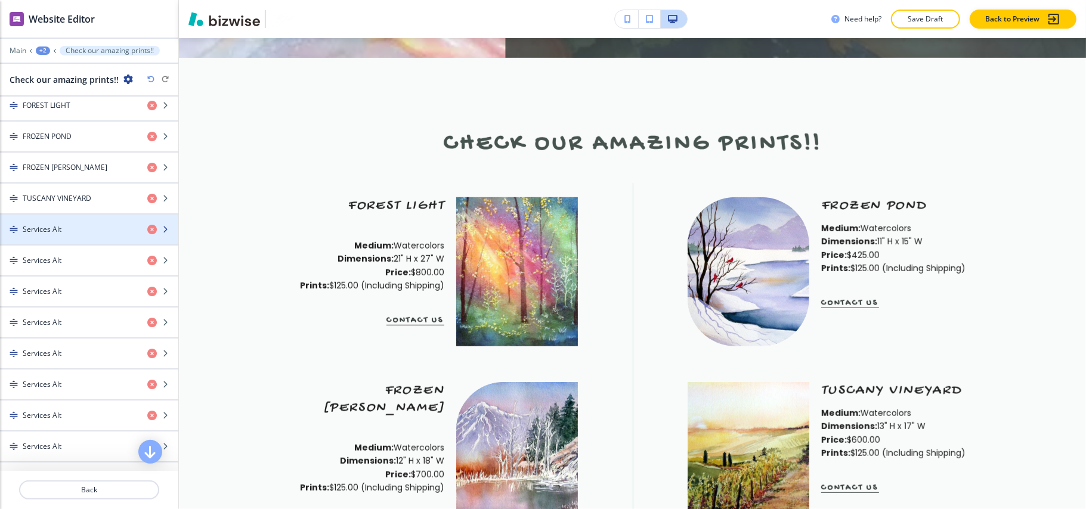
click at [79, 235] on div "Services Alt" at bounding box center [69, 229] width 138 height 11
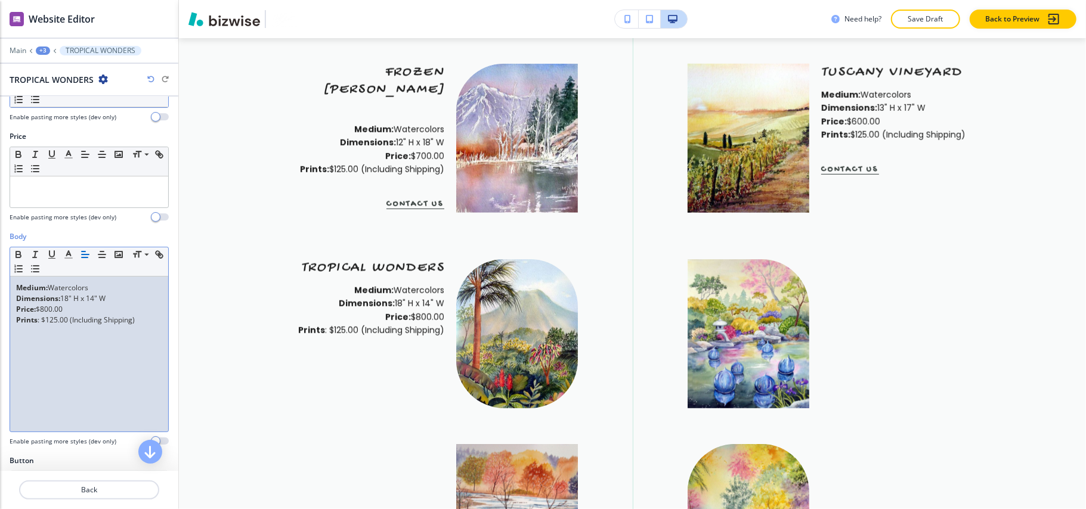
scroll to position [205, 0]
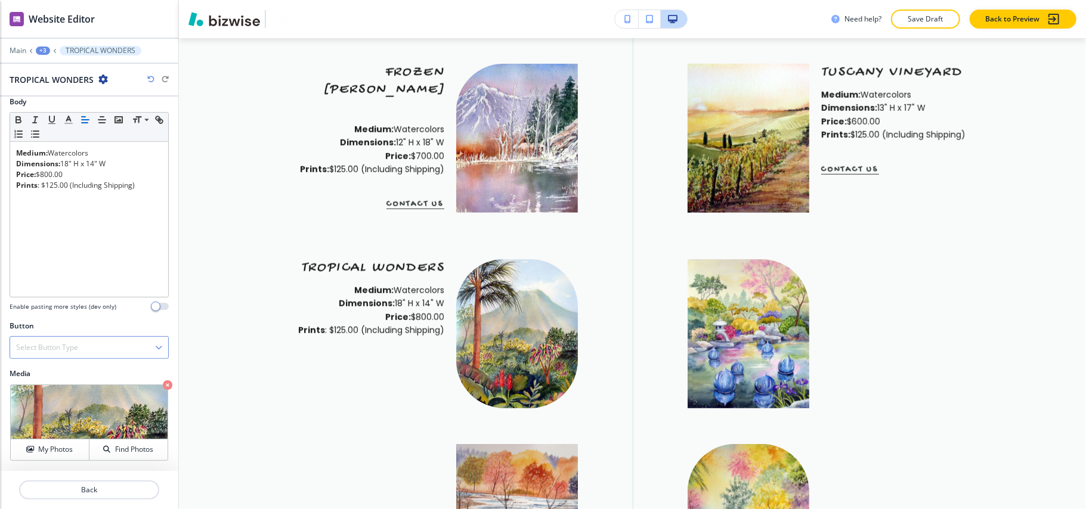
click at [80, 346] on div "Select Button Type" at bounding box center [89, 347] width 158 height 21
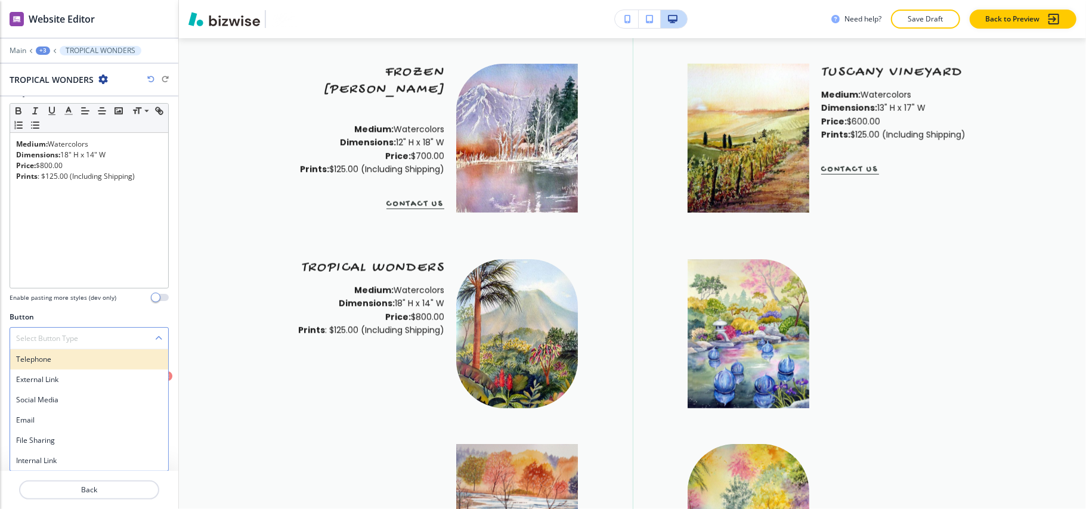
scroll to position [214, 0]
drag, startPoint x: 58, startPoint y: 463, endPoint x: 67, endPoint y: 453, distance: 13.1
click at [58, 463] on h4 "Internal Link" at bounding box center [89, 460] width 146 height 11
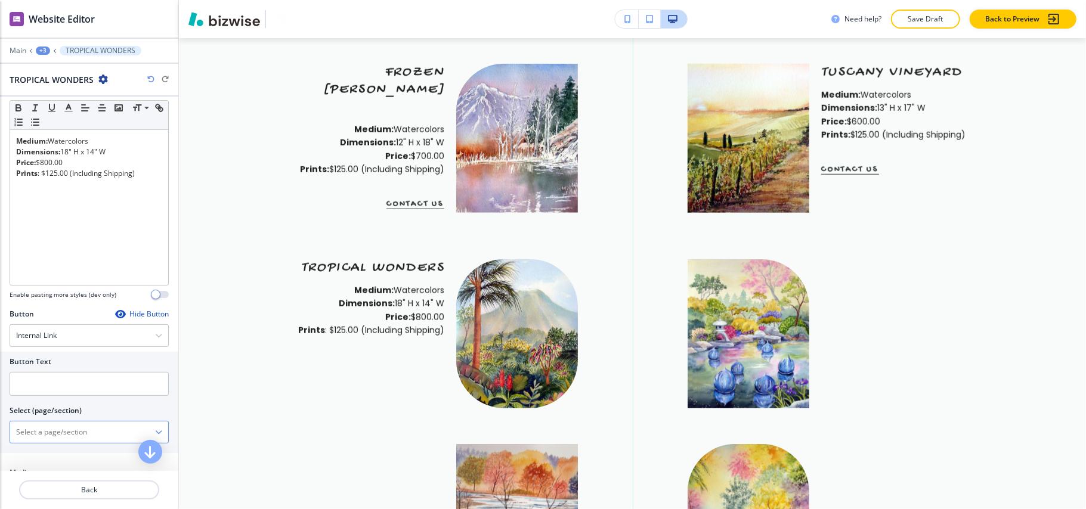
click at [72, 441] on \(page\/section\) "Manual Input" at bounding box center [82, 432] width 145 height 20
type \(page\/section\) "CONTACT US"
drag, startPoint x: 52, startPoint y: 459, endPoint x: 60, endPoint y: 428, distance: 31.8
click at [52, 458] on h4 "CONTACT US" at bounding box center [89, 453] width 146 height 11
click at [54, 390] on input "text" at bounding box center [89, 384] width 159 height 24
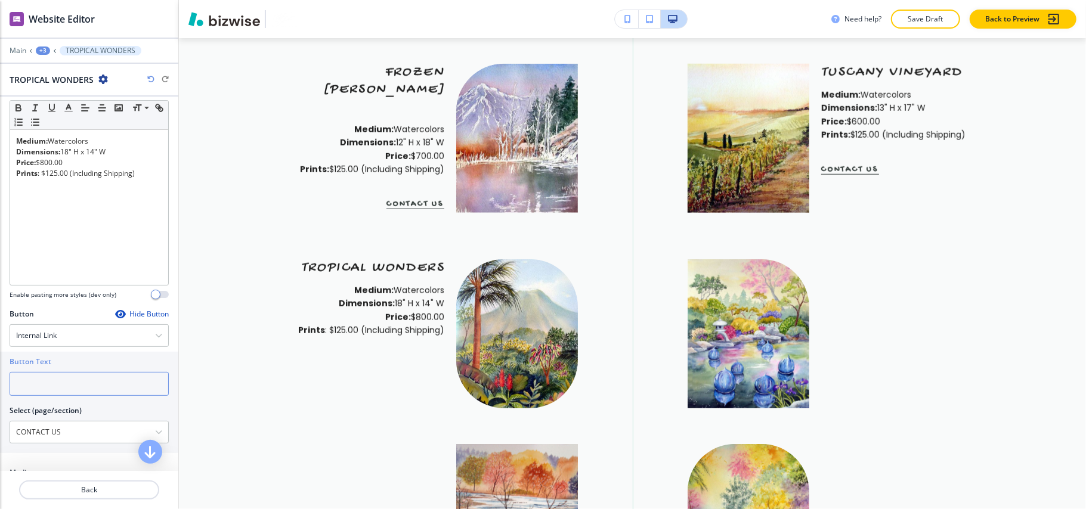
paste input "CONTACT US"
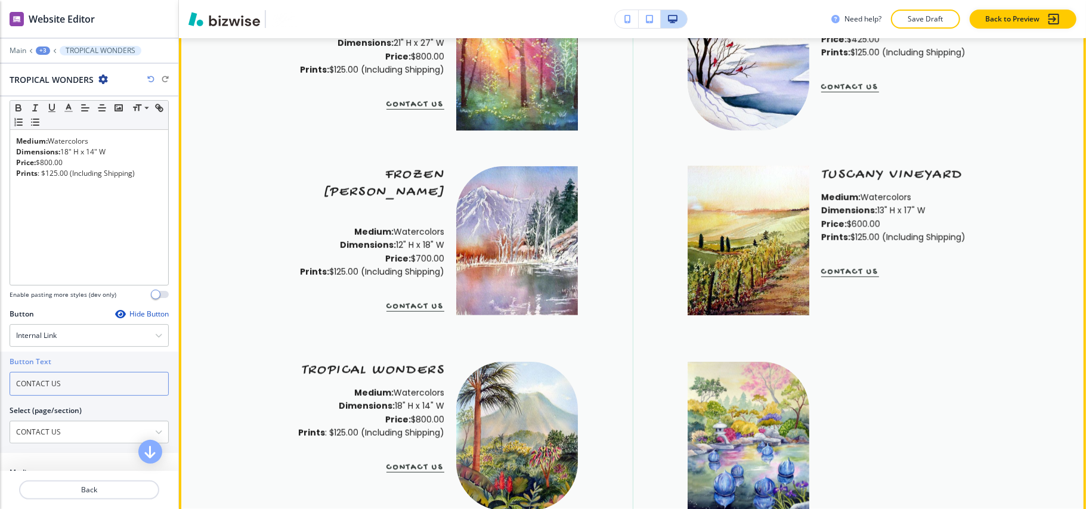
scroll to position [584, 0]
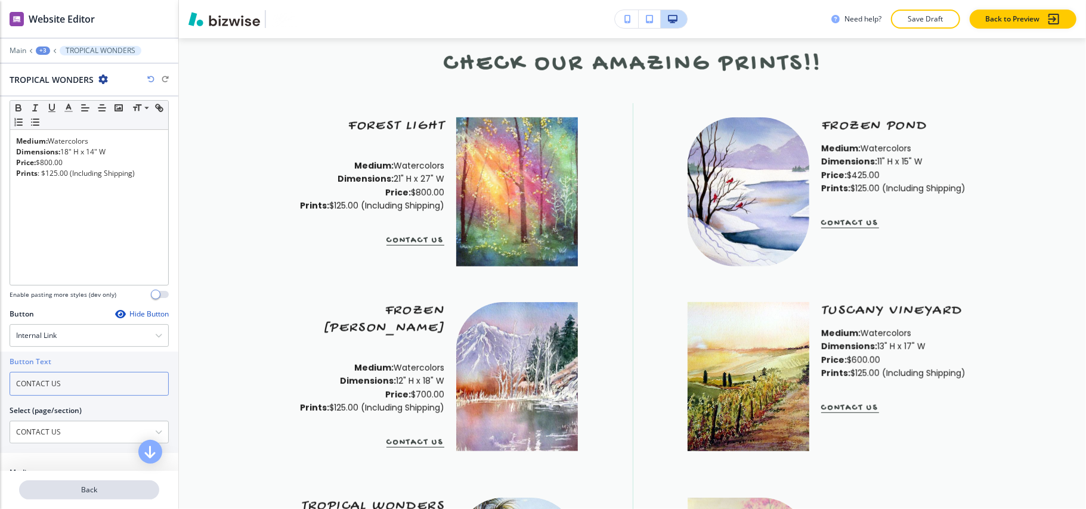
type input "CONTACT US"
click at [62, 492] on p "Back" at bounding box center [89, 490] width 138 height 11
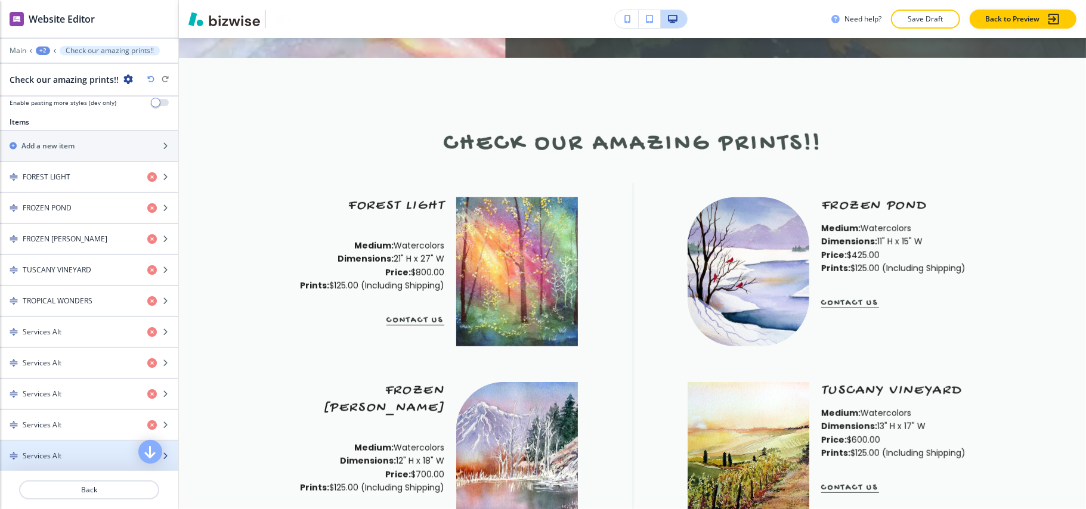
scroll to position [556, 0]
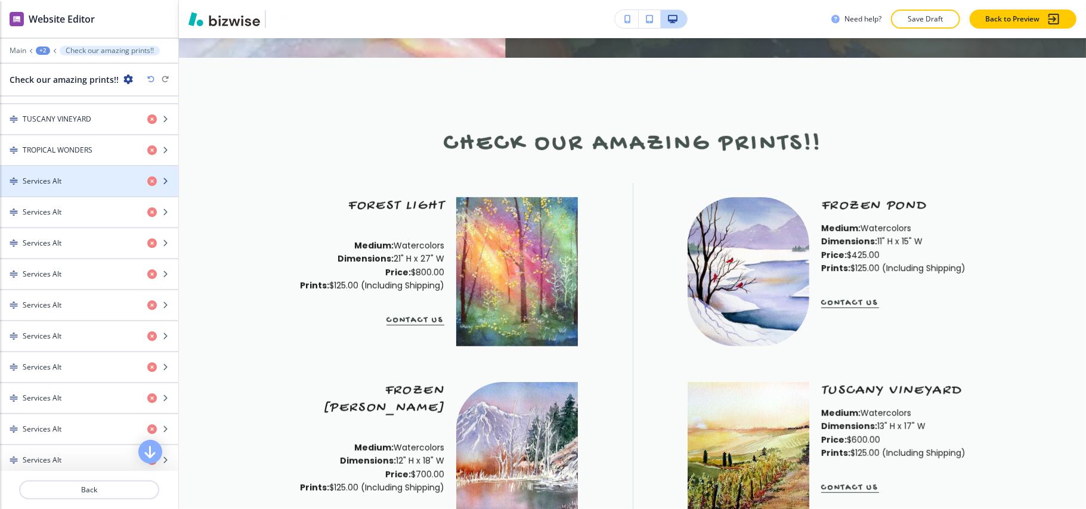
click at [66, 187] on div "Services Alt" at bounding box center [69, 181] width 138 height 11
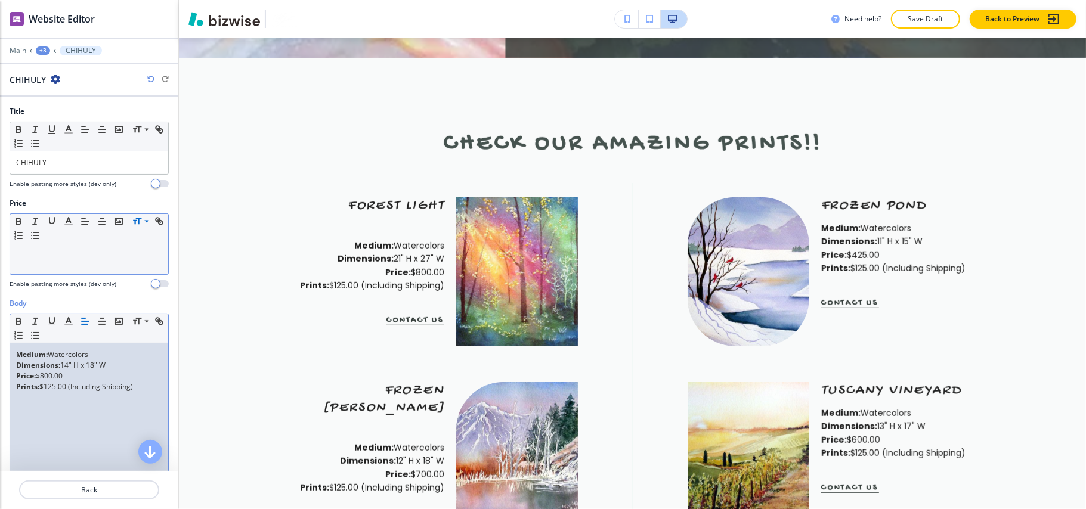
scroll to position [205, 0]
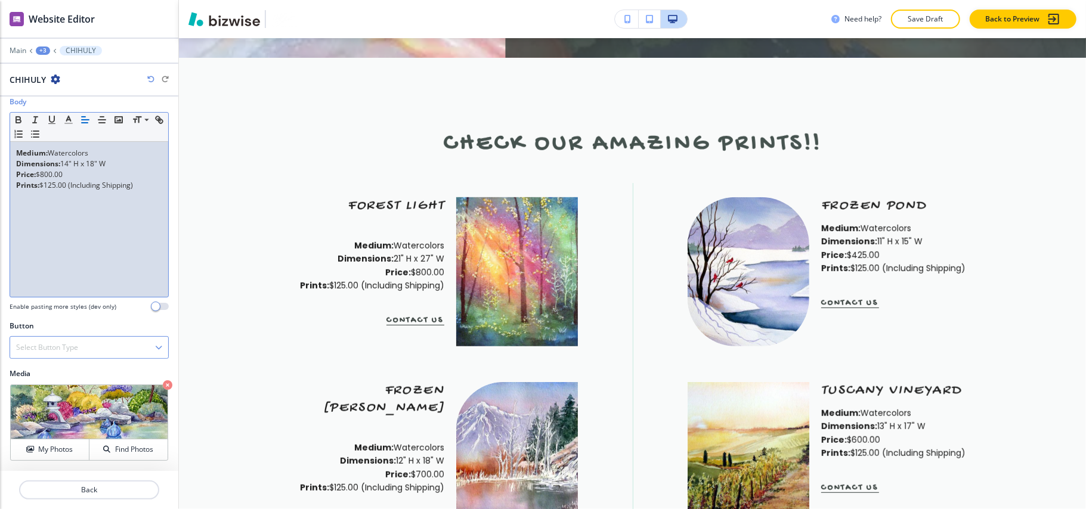
click at [88, 347] on div "Select Button Type" at bounding box center [89, 347] width 158 height 21
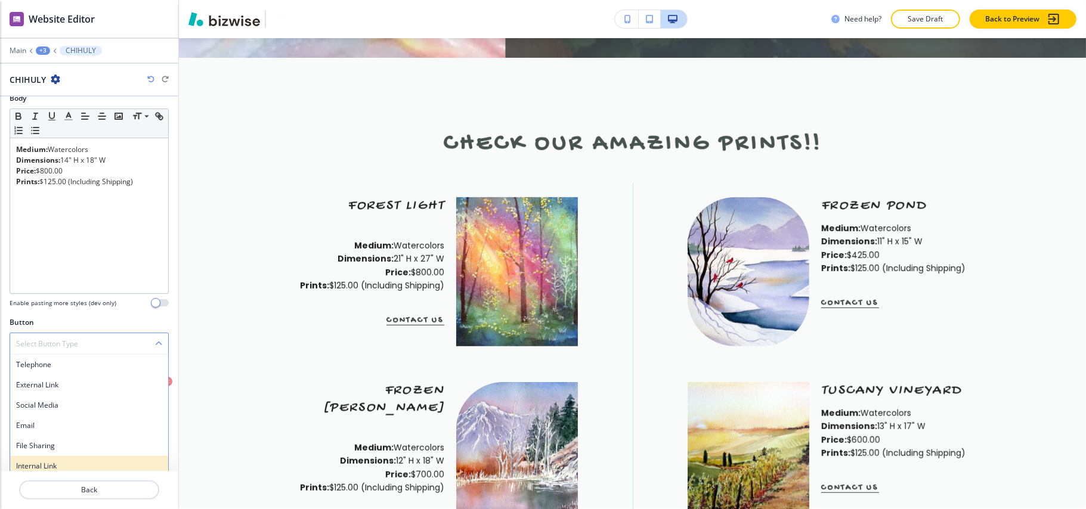
scroll to position [214, 0]
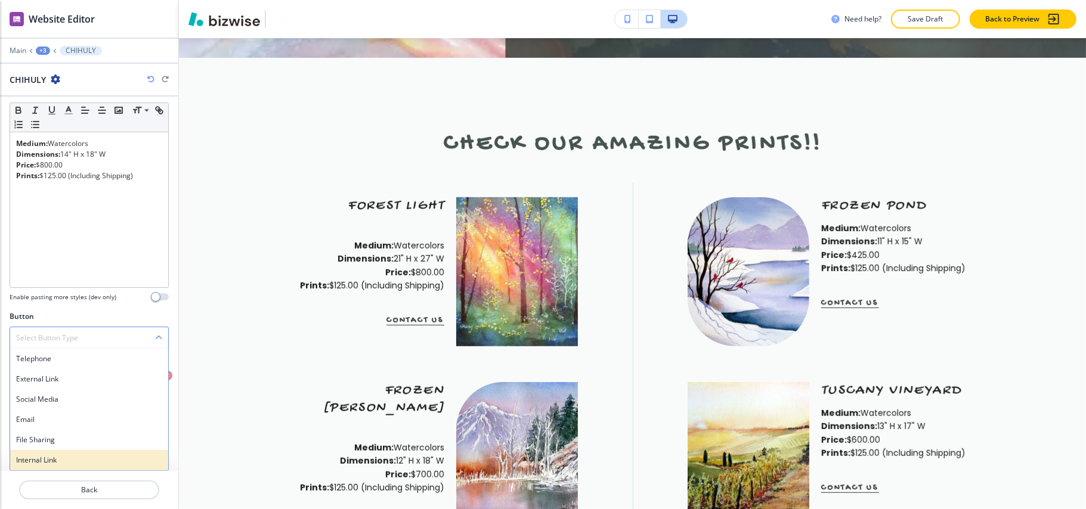
click at [27, 461] on h4 "Internal Link" at bounding box center [89, 460] width 146 height 11
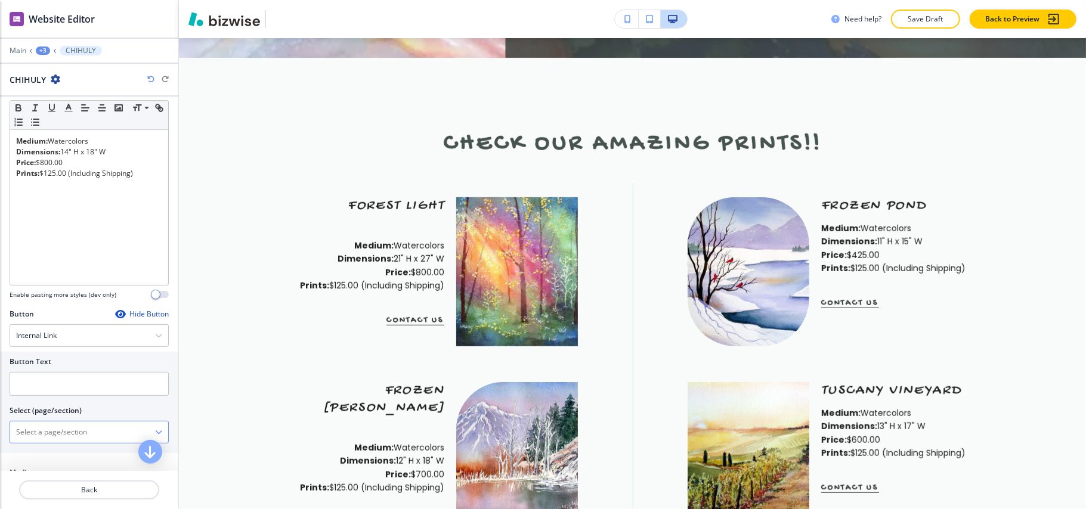
drag, startPoint x: 88, startPoint y: 437, endPoint x: 99, endPoint y: 433, distance: 11.3
click at [88, 437] on \(page\/section\) "Manual Input" at bounding box center [82, 432] width 145 height 20
type \(page\/section\) "CONTACT US"
click at [61, 459] on h4 "CONTACT US" at bounding box center [89, 453] width 146 height 11
click at [80, 378] on input "text" at bounding box center [89, 384] width 159 height 24
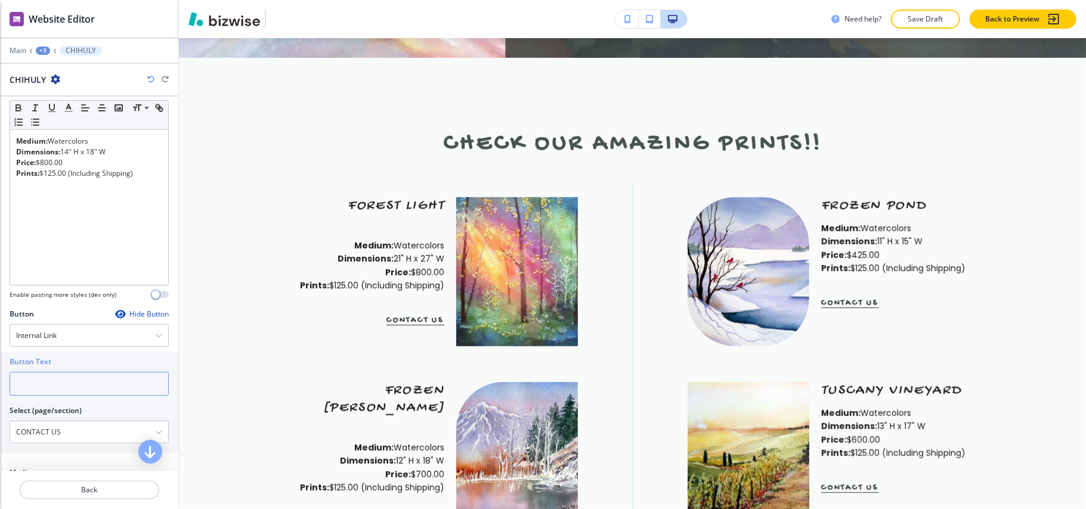
paste input "CONTACT US"
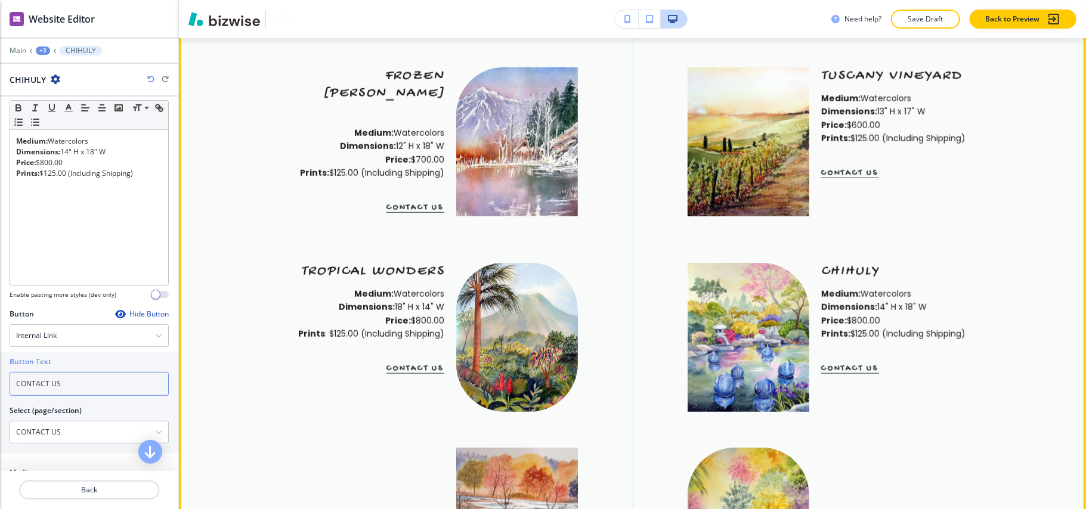
scroll to position [982, 0]
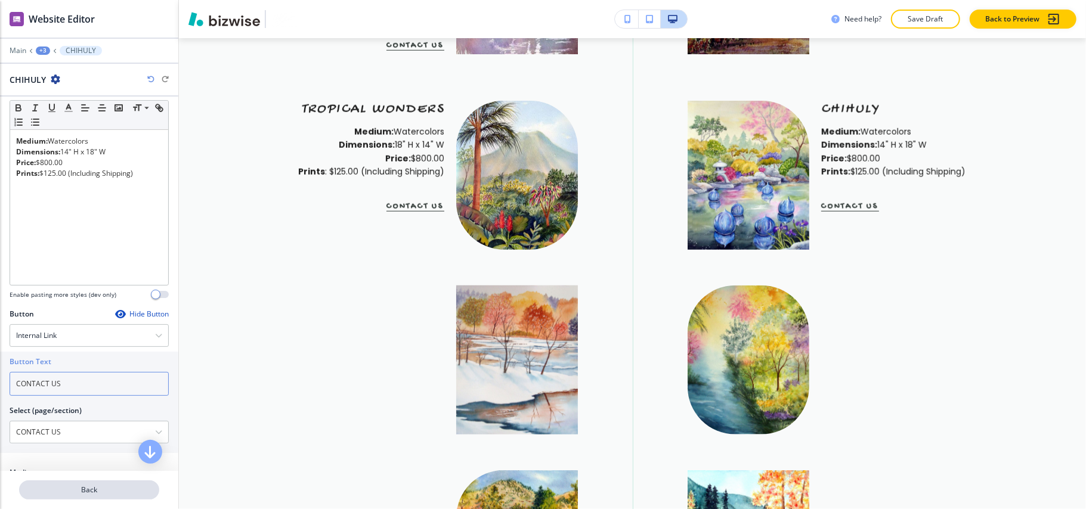
type input "CONTACT US"
click at [81, 489] on p "Back" at bounding box center [89, 490] width 138 height 11
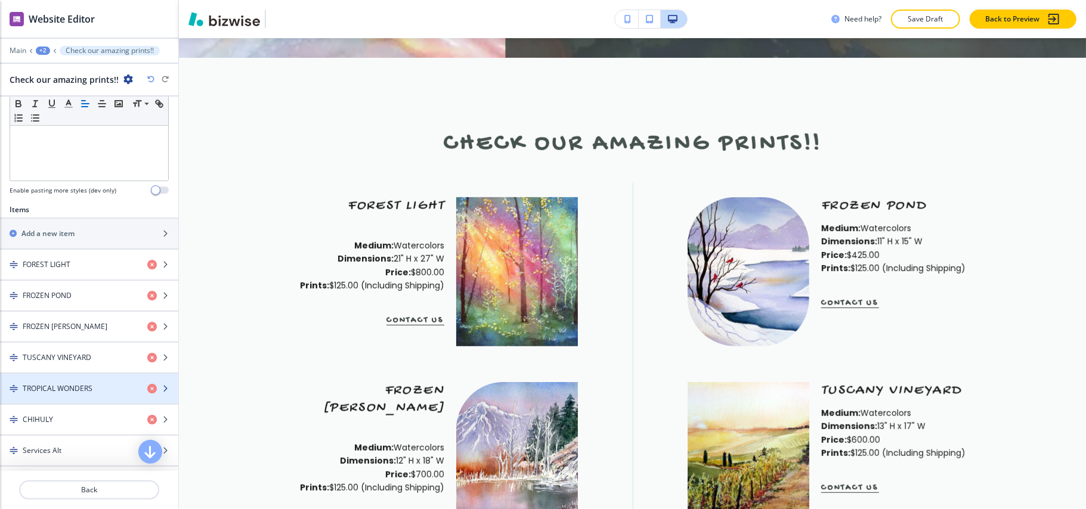
scroll to position [397, 0]
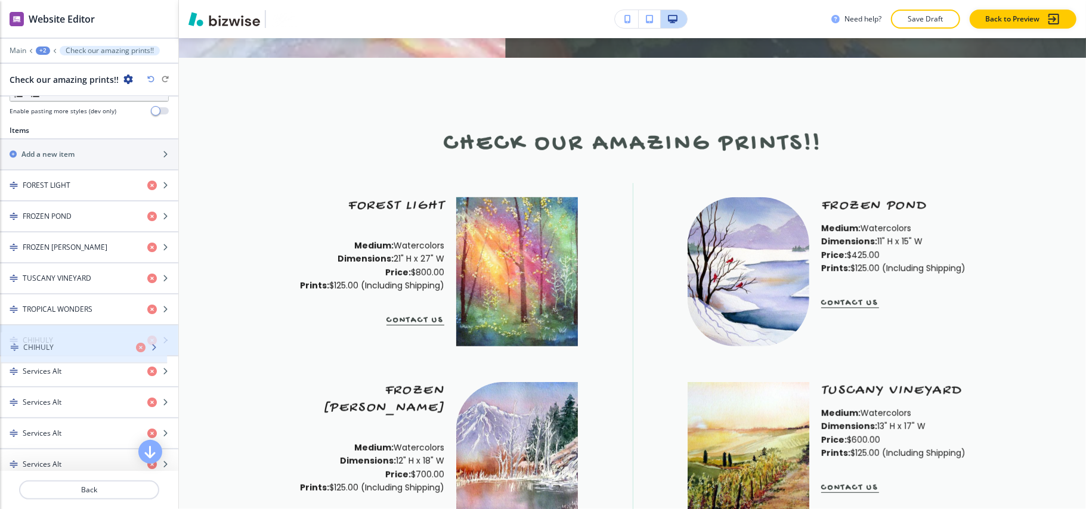
click at [69, 346] on div "CHIHULY" at bounding box center [69, 340] width 138 height 11
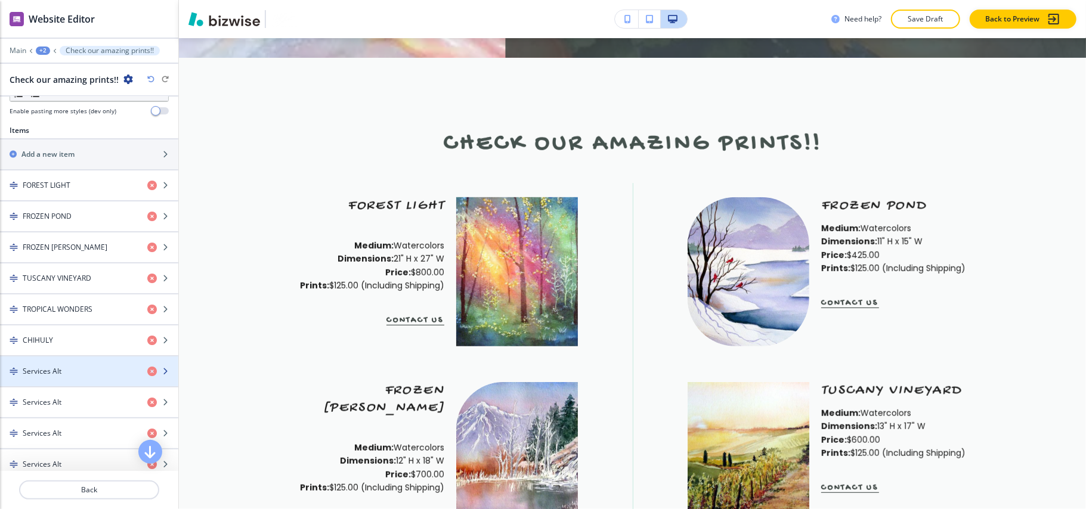
click at [58, 377] on h4 "Services Alt" at bounding box center [42, 371] width 39 height 11
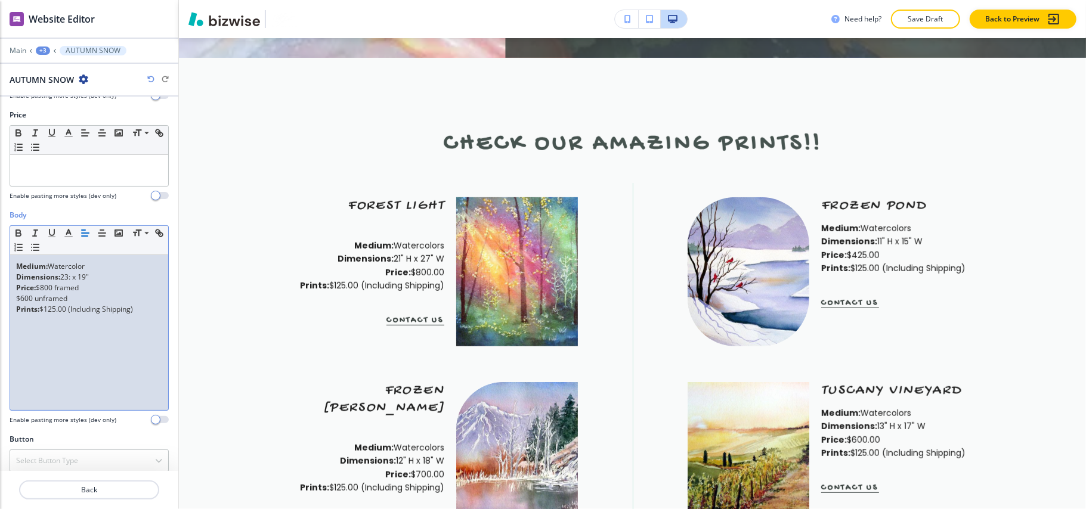
scroll to position [205, 0]
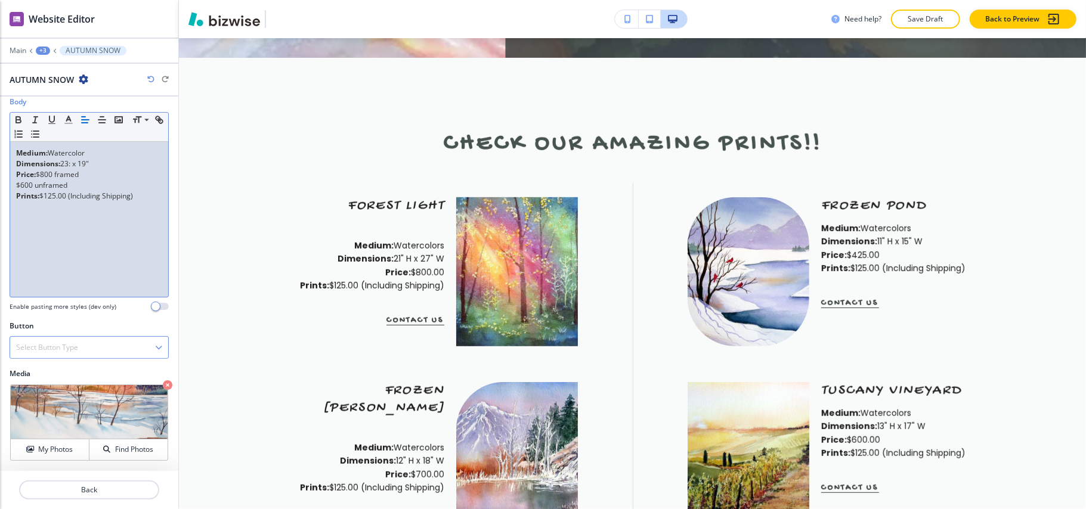
click at [70, 352] on h4 "Select Button Type" at bounding box center [47, 347] width 62 height 11
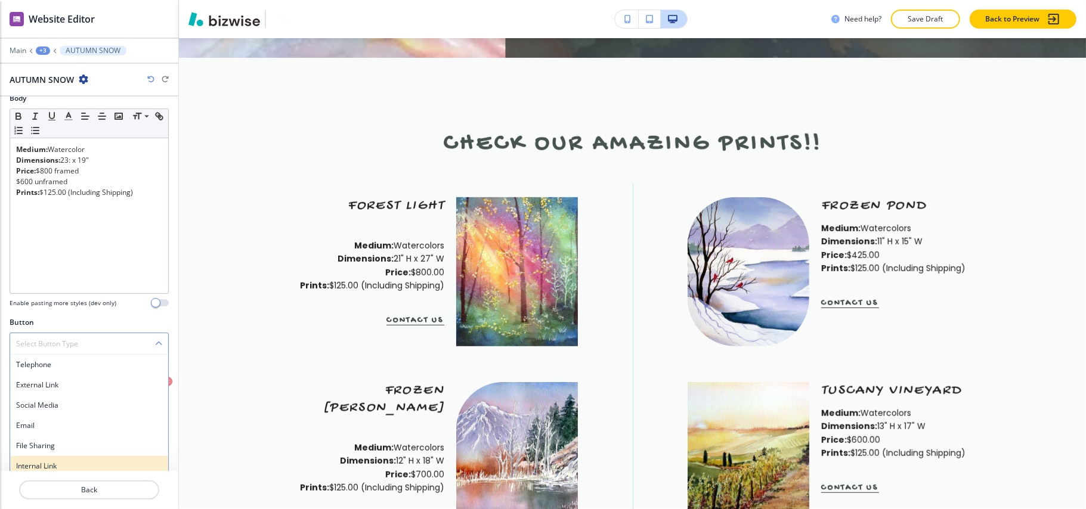
click at [47, 465] on h4 "Internal Link" at bounding box center [89, 466] width 146 height 11
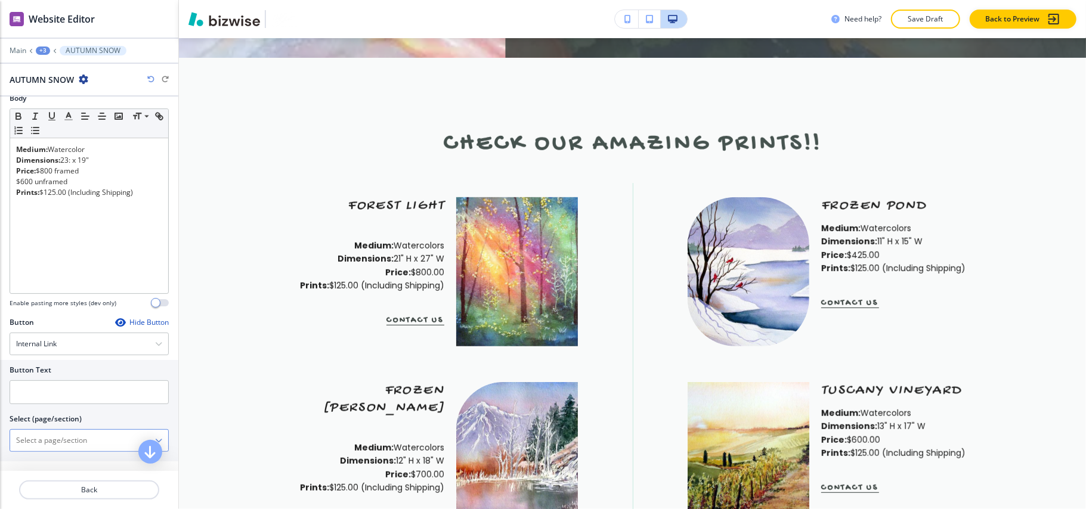
click at [64, 449] on \(page\/section\) "Manual Input" at bounding box center [82, 441] width 145 height 20
type \(page\/section\) "CONTACT US"
click at [39, 463] on h4 "CONTACT US" at bounding box center [89, 461] width 146 height 11
click at [57, 389] on input "text" at bounding box center [89, 393] width 159 height 24
paste input "CONTACT US"
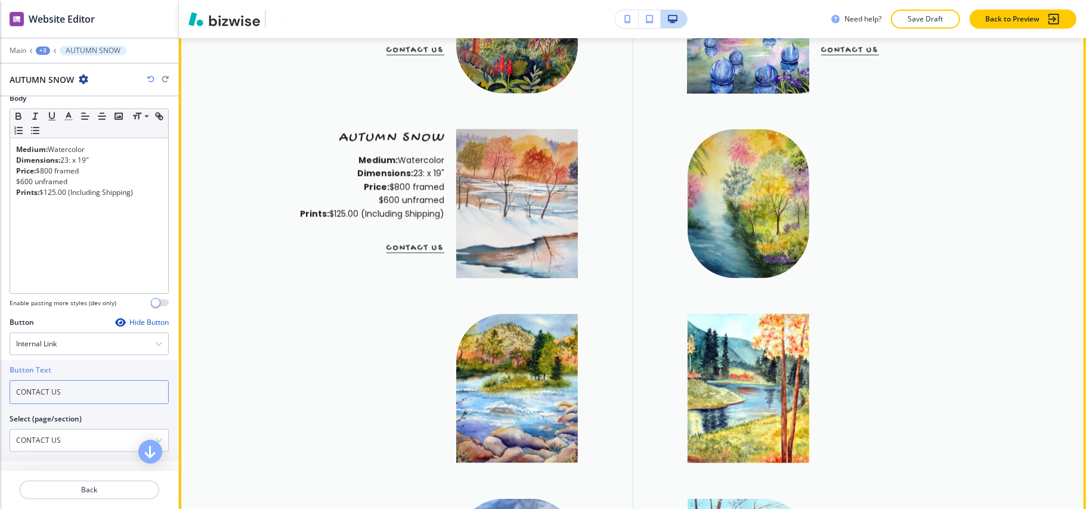
scroll to position [982, 0]
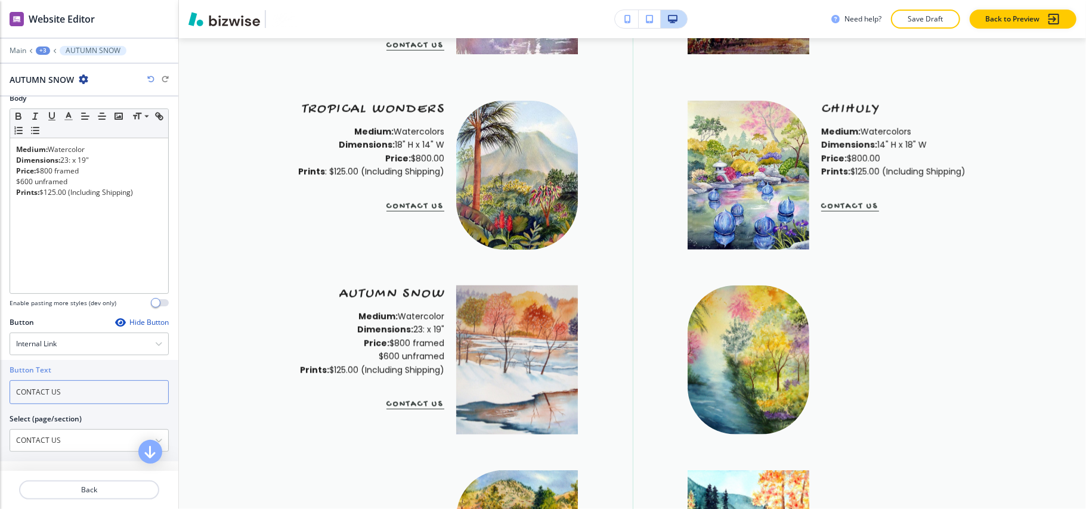
type input "CONTACT US"
click at [93, 490] on p "Back" at bounding box center [89, 490] width 138 height 11
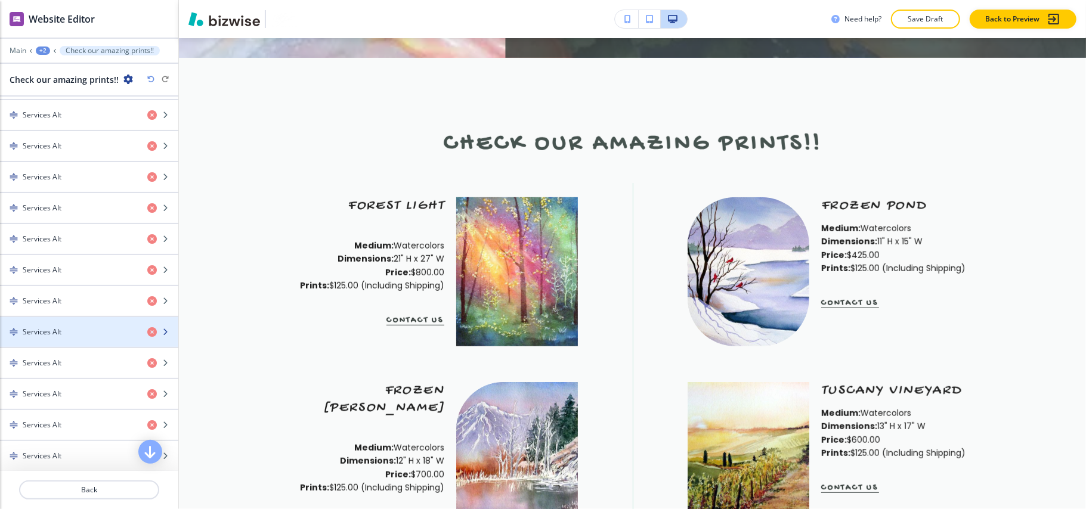
scroll to position [556, 0]
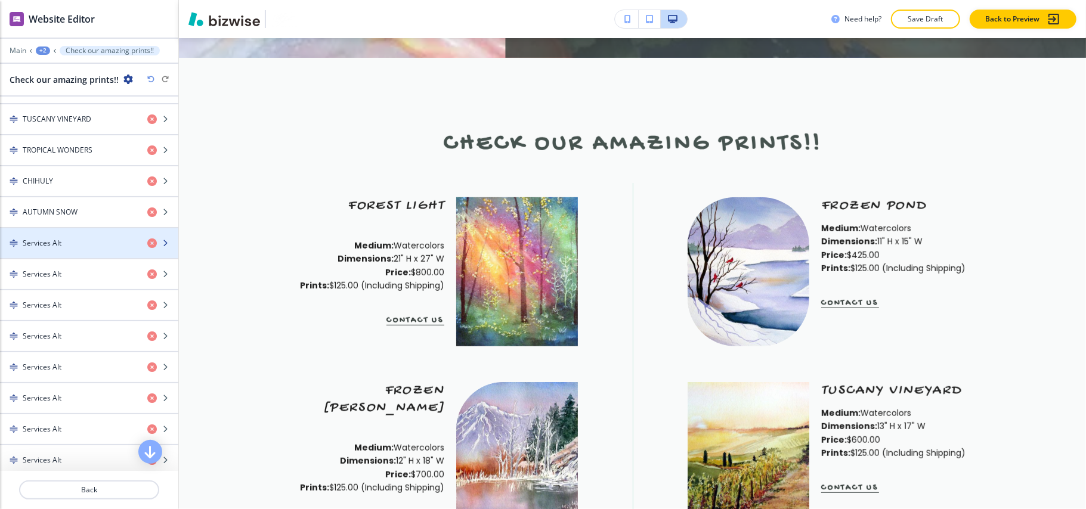
click at [58, 244] on h4 "Services Alt" at bounding box center [42, 243] width 39 height 11
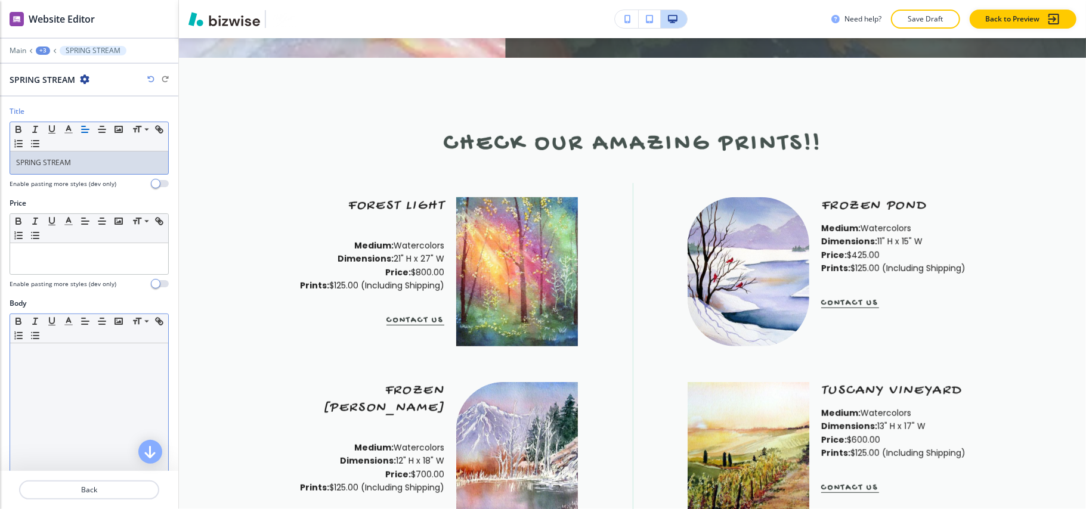
scroll to position [0, 0]
drag, startPoint x: 67, startPoint y: 433, endPoint x: 72, endPoint y: 429, distance: 6.5
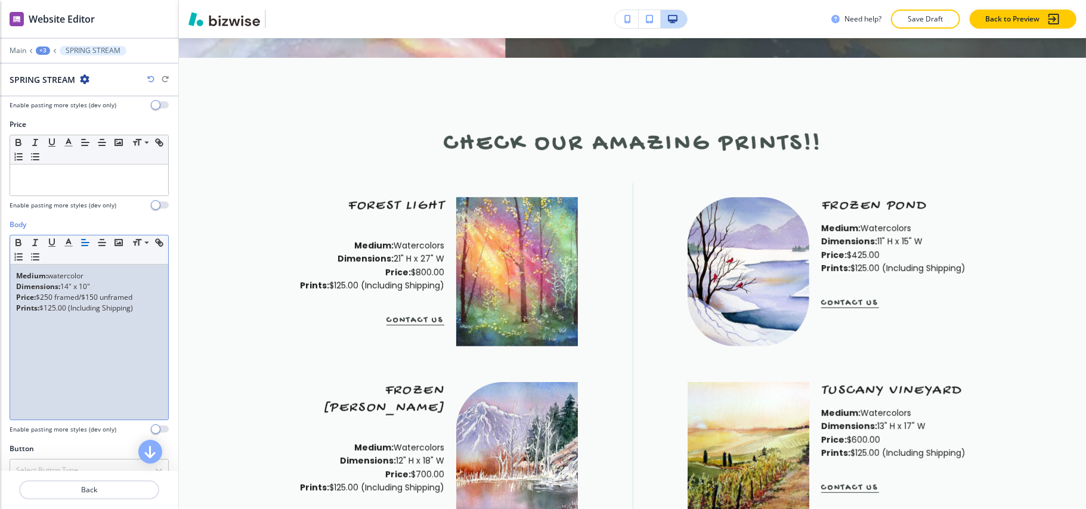
scroll to position [205, 0]
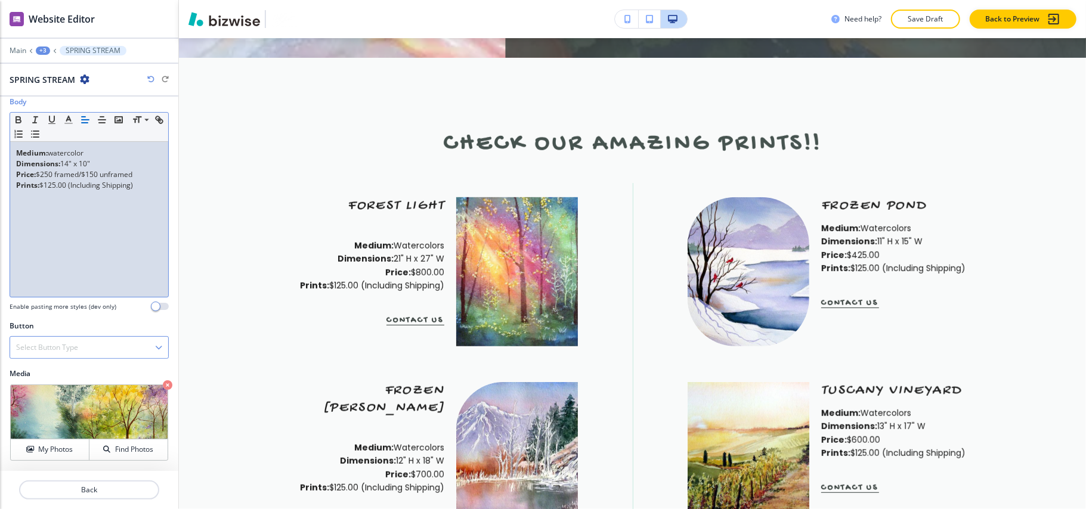
click at [89, 344] on div "Select Button Type" at bounding box center [89, 347] width 158 height 21
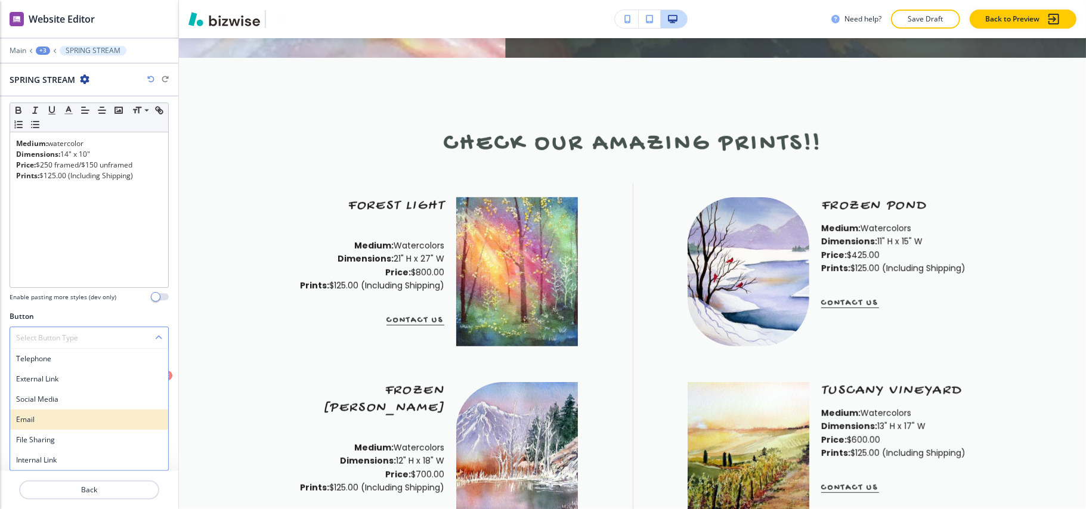
scroll to position [214, 0]
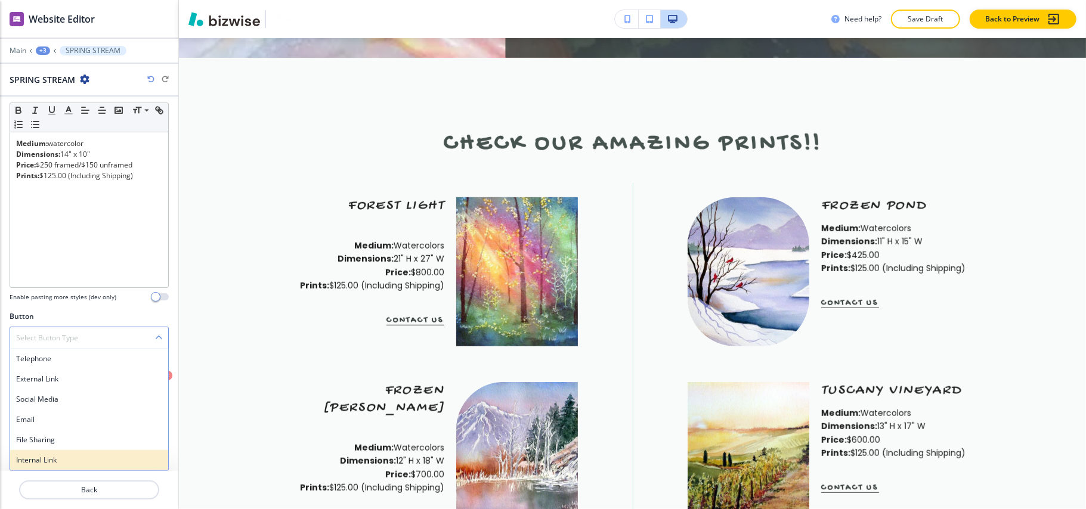
click at [58, 457] on h4 "Internal Link" at bounding box center [89, 460] width 146 height 11
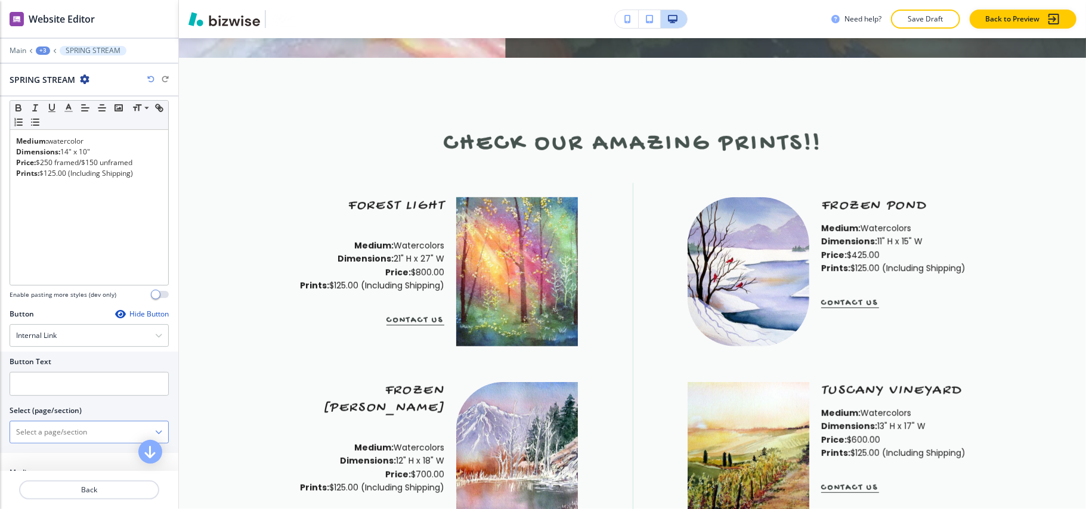
click at [83, 437] on \(page\/section\) "Manual Input" at bounding box center [82, 432] width 145 height 20
type \(page\/section\) "CONTACT US"
click at [60, 453] on h4 "CONTACT US" at bounding box center [89, 453] width 146 height 11
click at [56, 386] on input "text" at bounding box center [89, 384] width 159 height 24
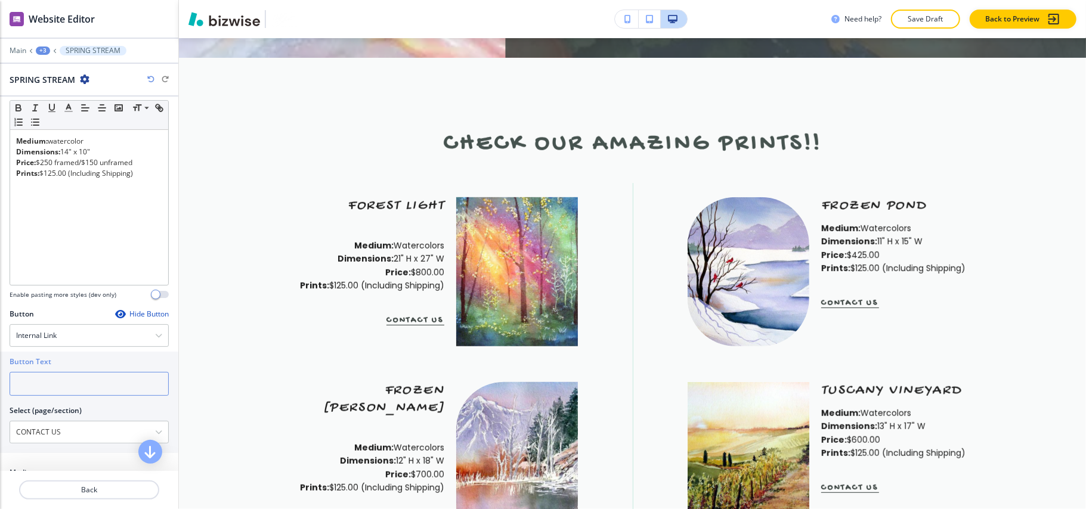
paste input "CONTACT US"
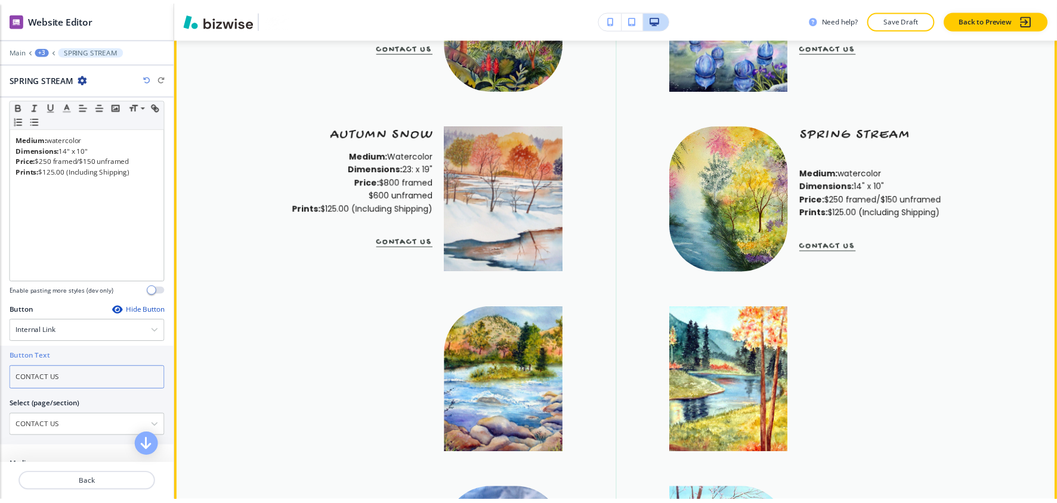
scroll to position [1062, 0]
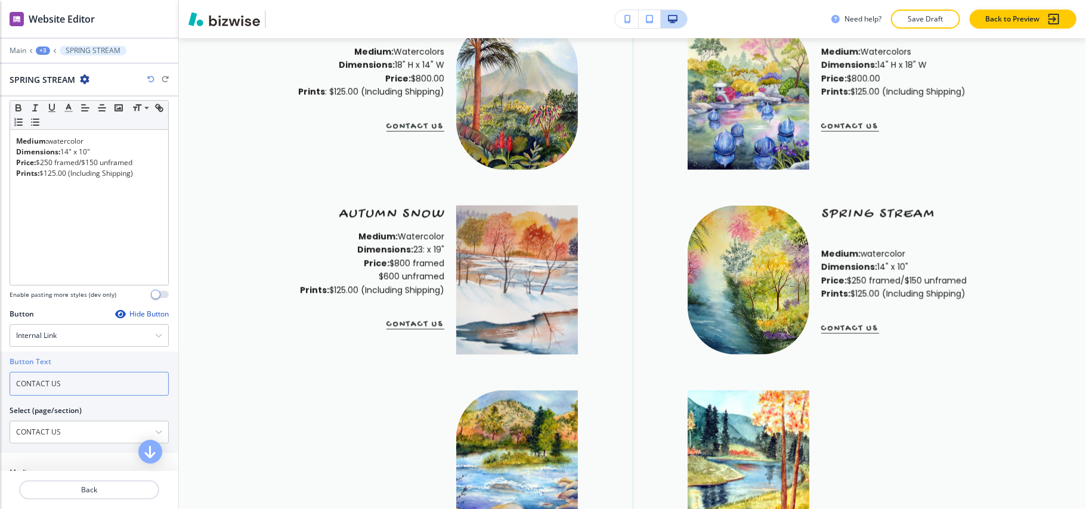
type input "CONTACT US"
